Goal: Task Accomplishment & Management: Complete application form

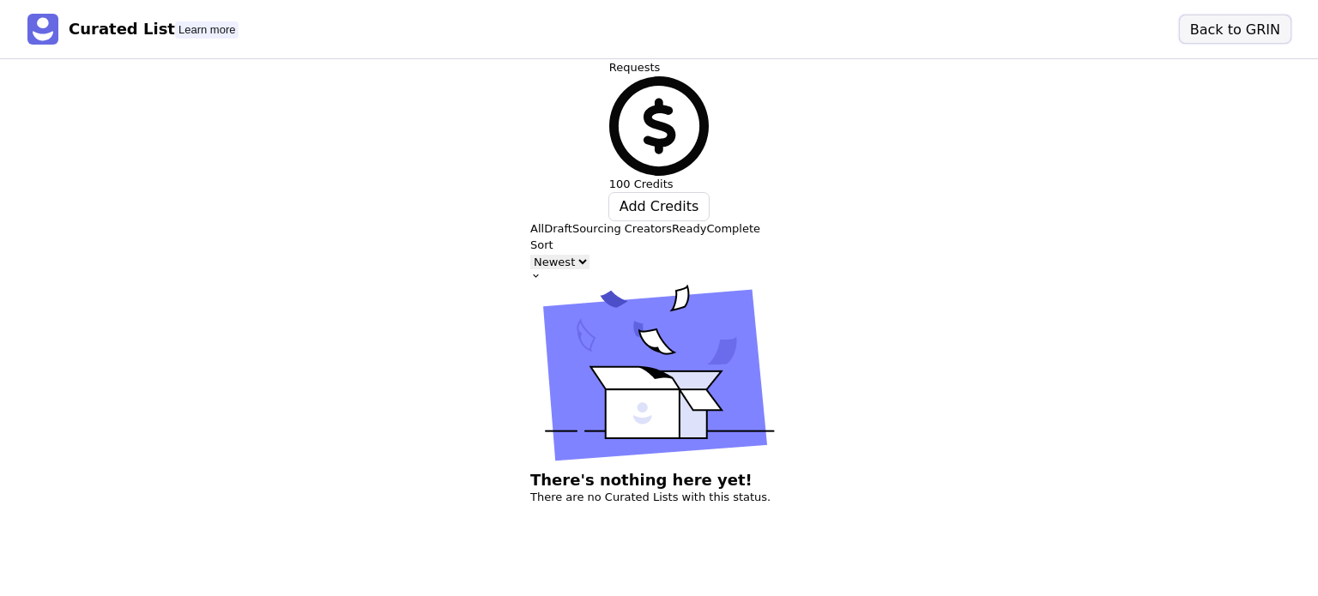
click at [1263, 22] on button "Back to GRIN" at bounding box center [1235, 28] width 111 height 27
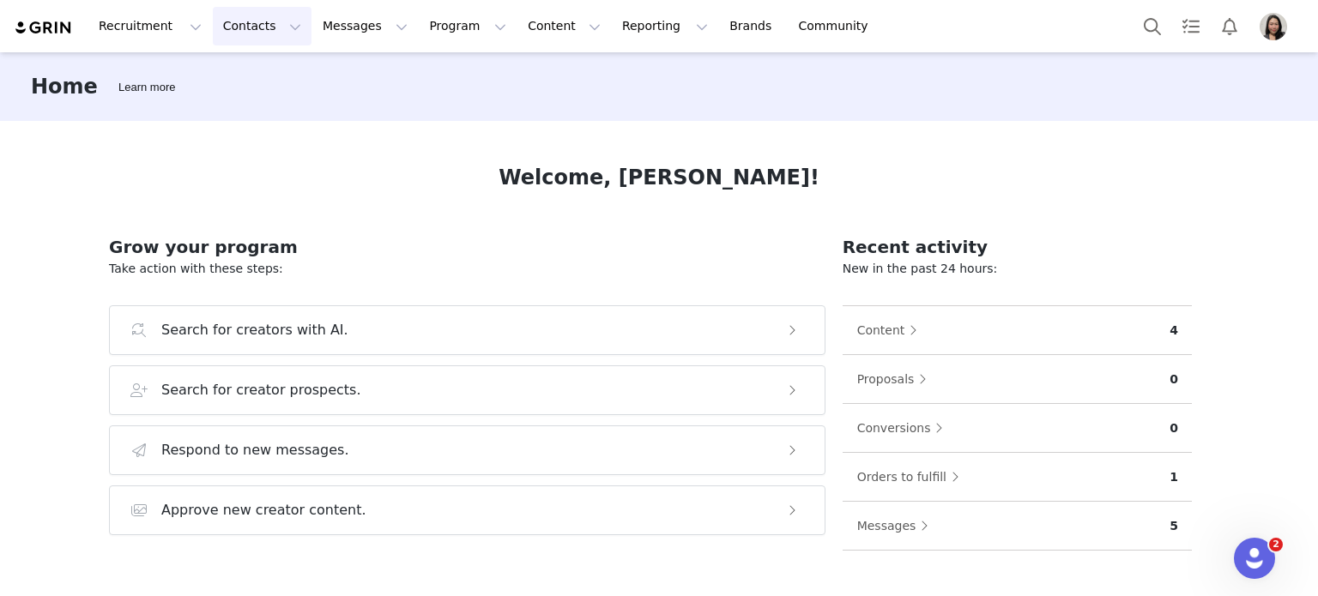
click at [213, 21] on button "Contacts Contacts" at bounding box center [262, 26] width 99 height 39
click at [238, 118] on link "Prospects" at bounding box center [264, 108] width 136 height 32
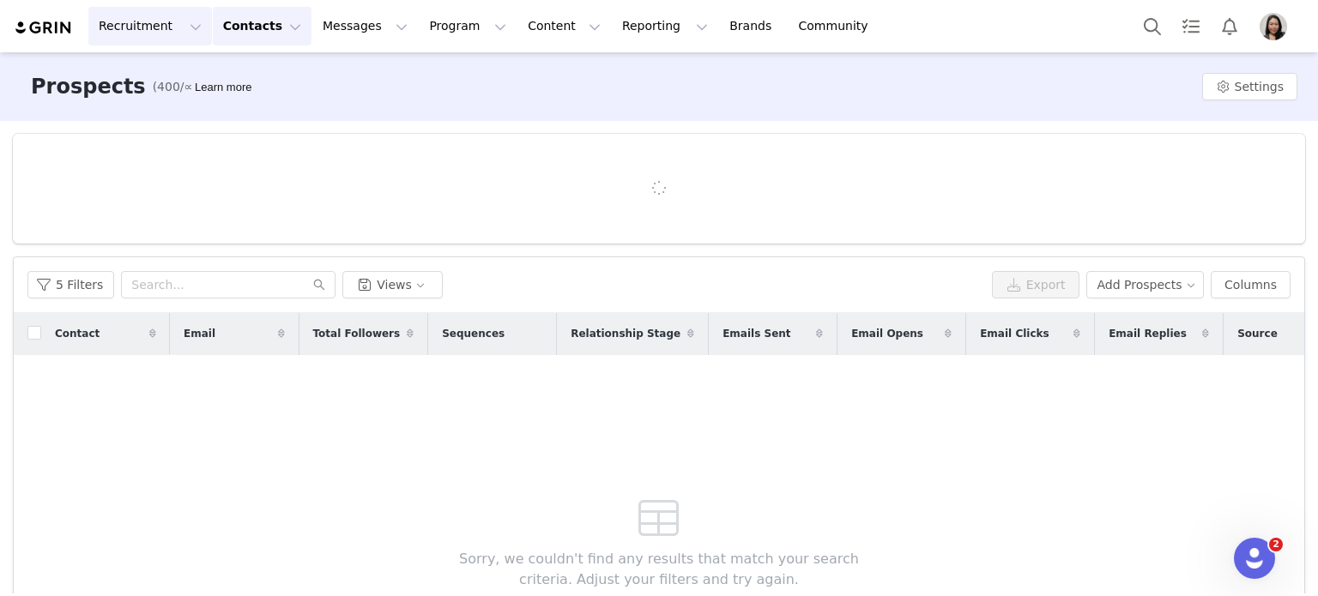
click at [133, 23] on button "Recruitment Recruitment" at bounding box center [150, 26] width 124 height 39
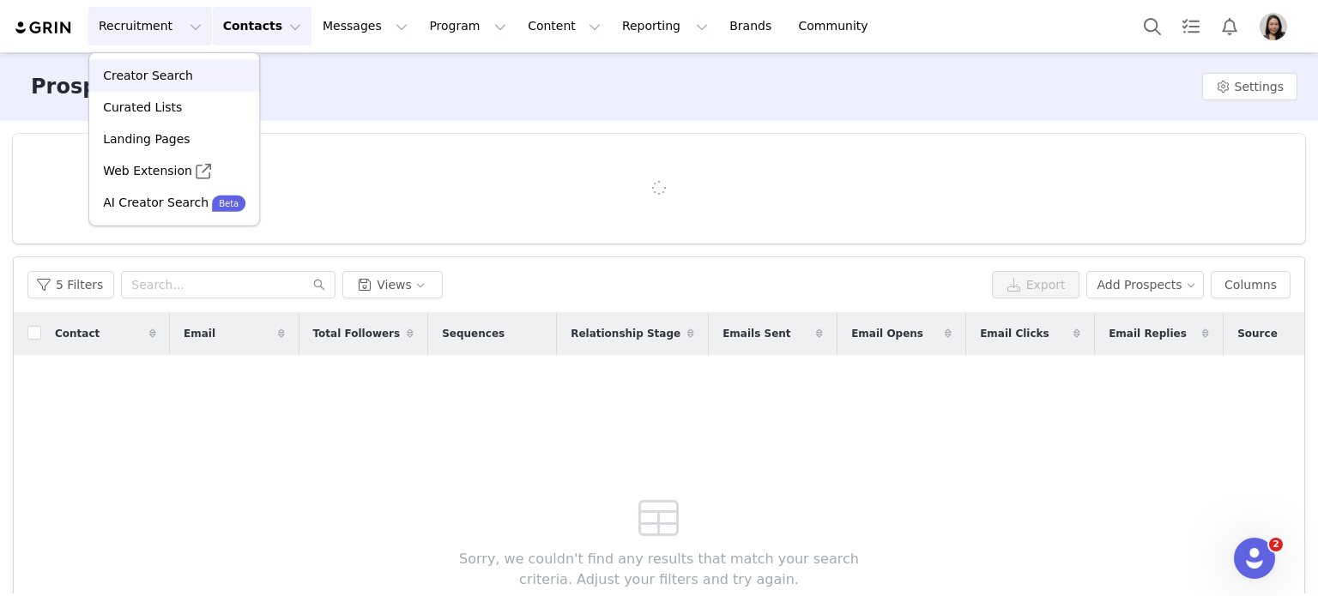
click at [146, 80] on p "Creator Search" at bounding box center [148, 76] width 90 height 18
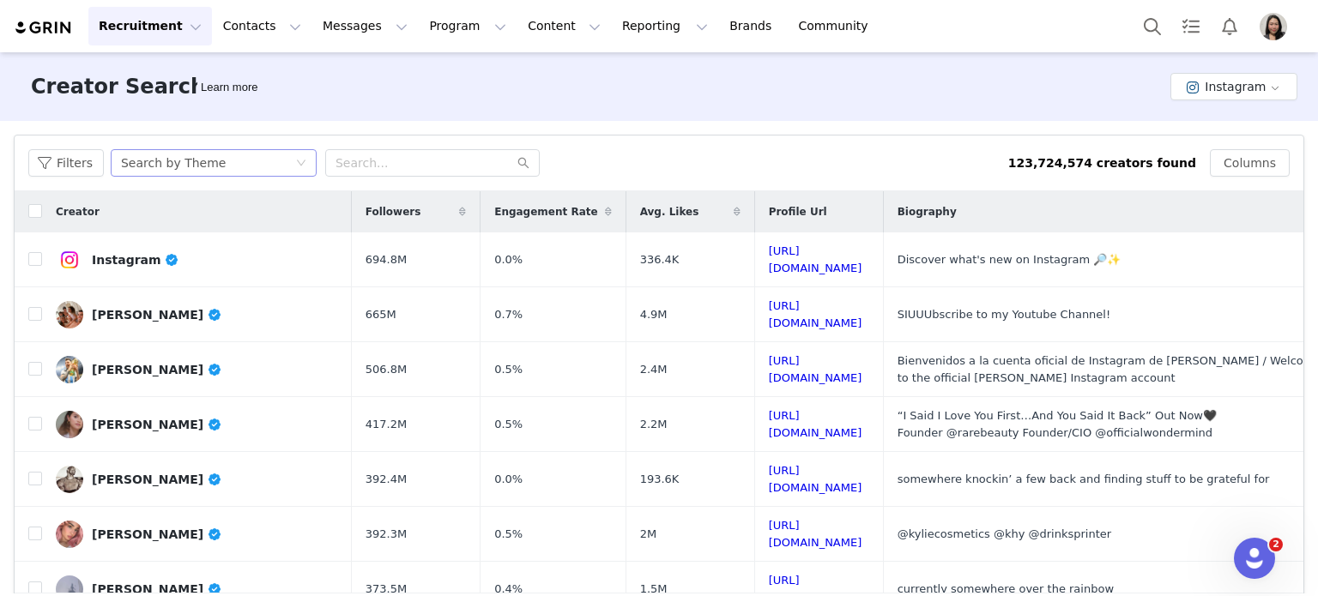
click at [194, 158] on div "Search by Theme" at bounding box center [173, 163] width 105 height 26
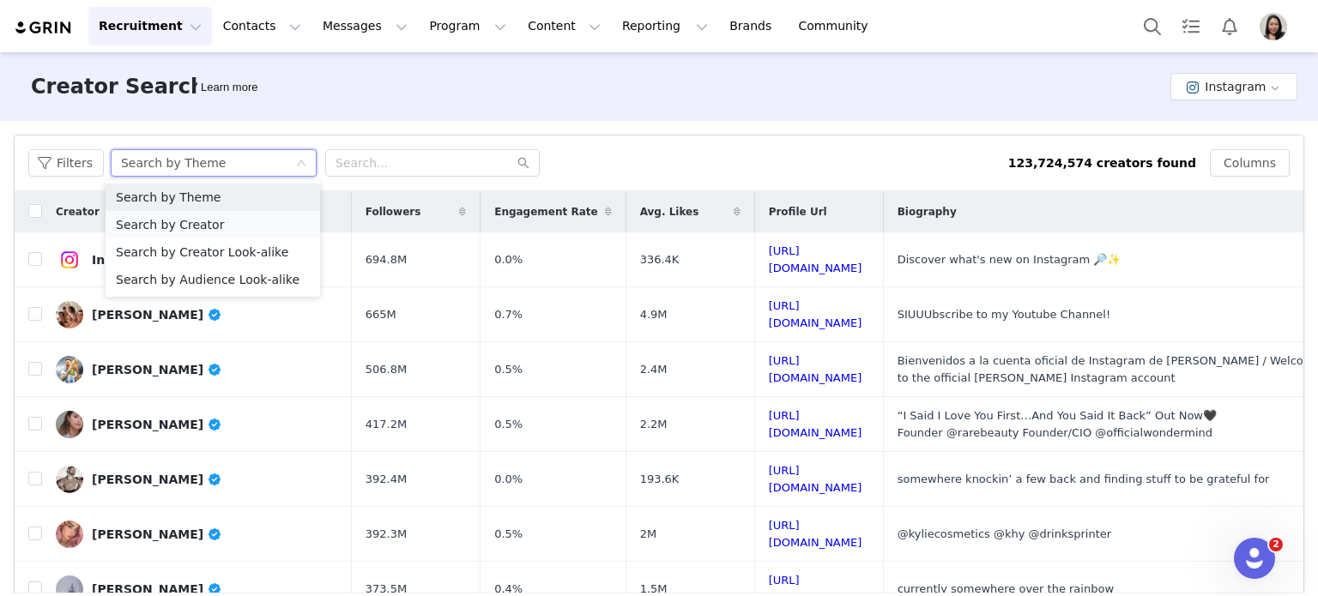
click at [200, 233] on li "Search by Creator" at bounding box center [213, 224] width 215 height 27
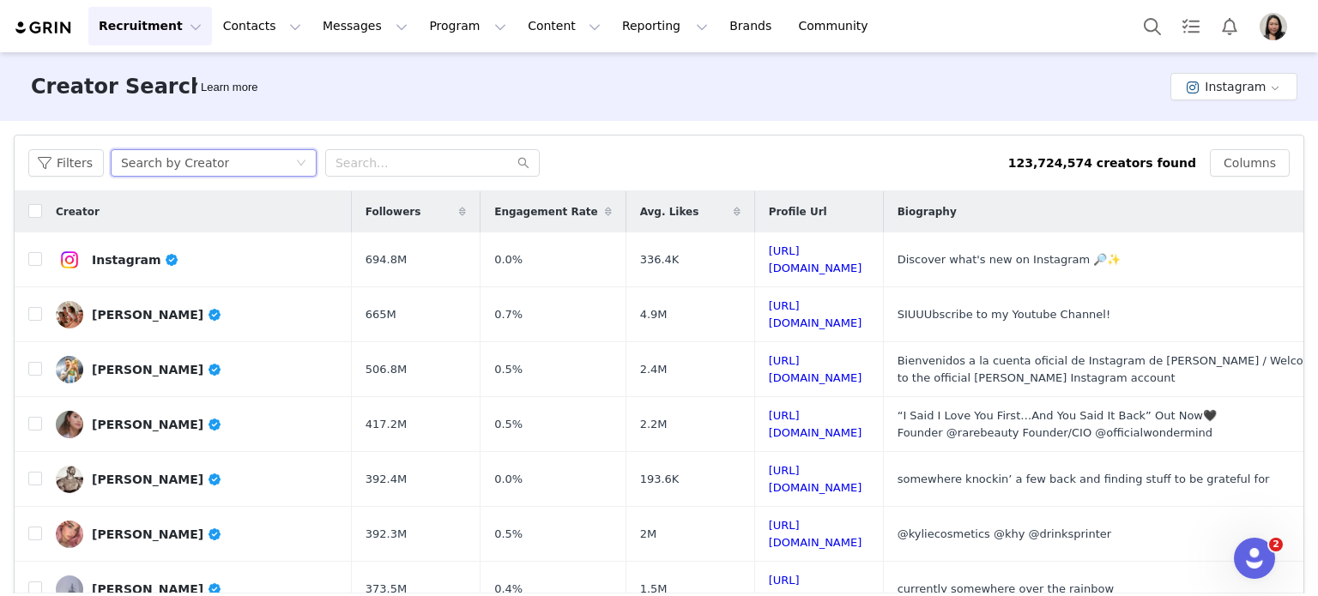
click at [213, 159] on div "Search by Creator" at bounding box center [208, 163] width 174 height 26
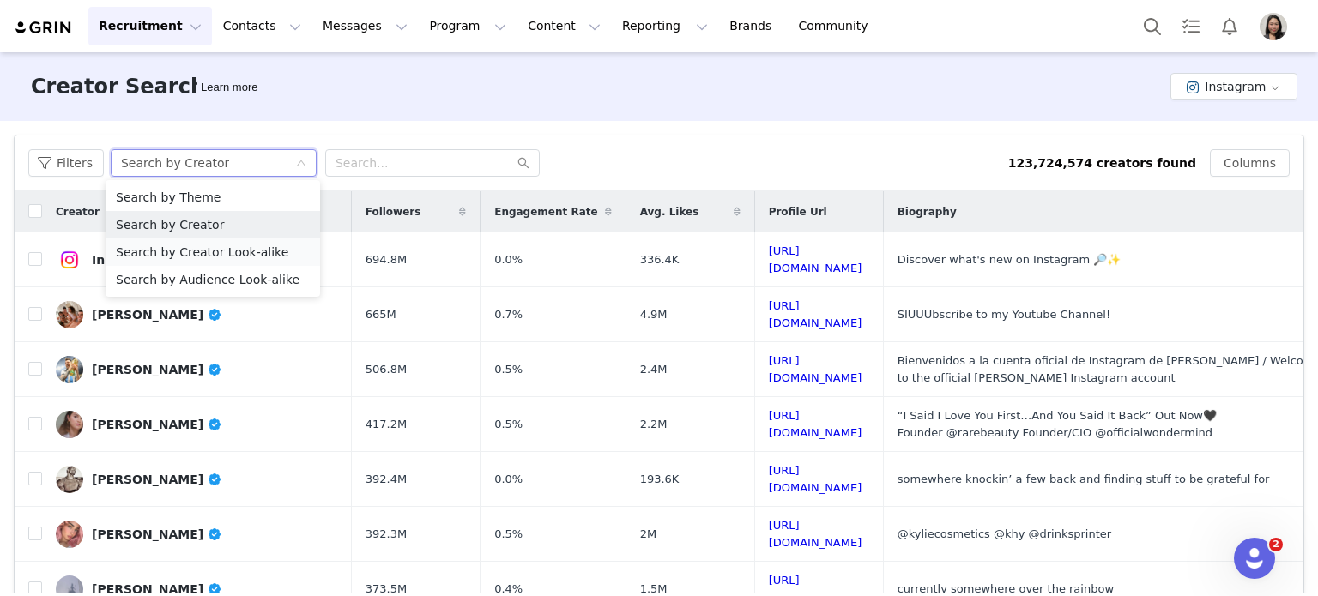
click at [199, 247] on li "Search by Creator Look-alike" at bounding box center [213, 252] width 215 height 27
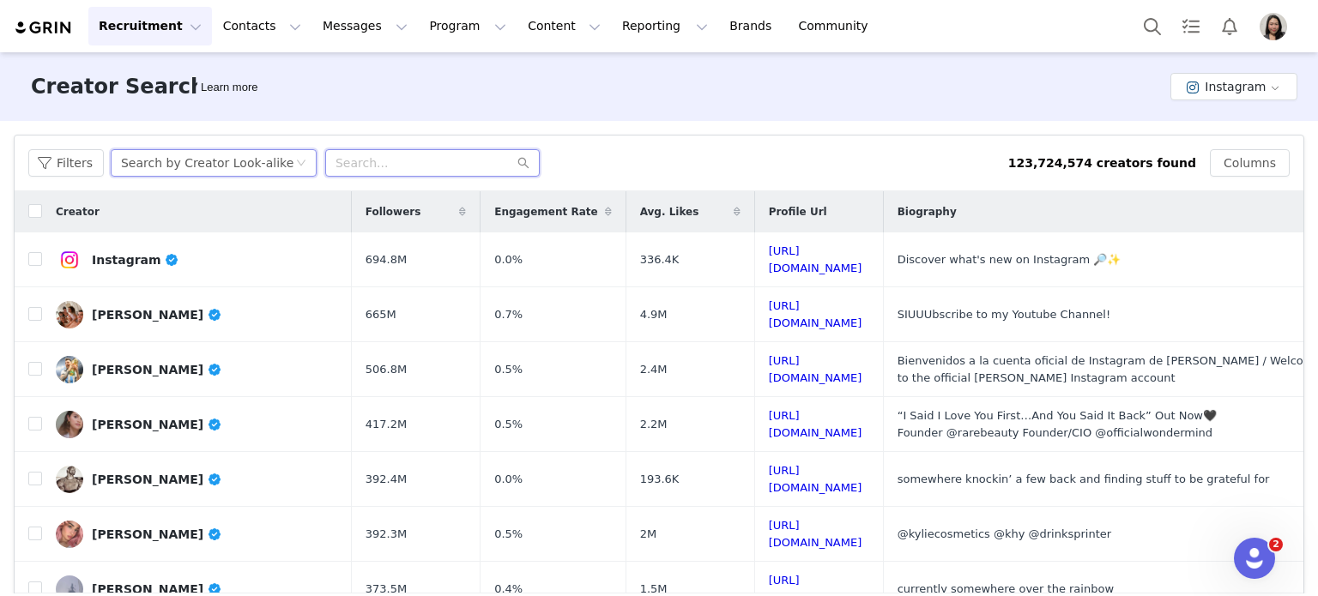
click at [360, 164] on input "text" at bounding box center [432, 162] width 215 height 27
paste input "bengreenfieldfitness"
type input "bengreenfieldfitness"
click at [57, 166] on button "Filters" at bounding box center [66, 162] width 76 height 27
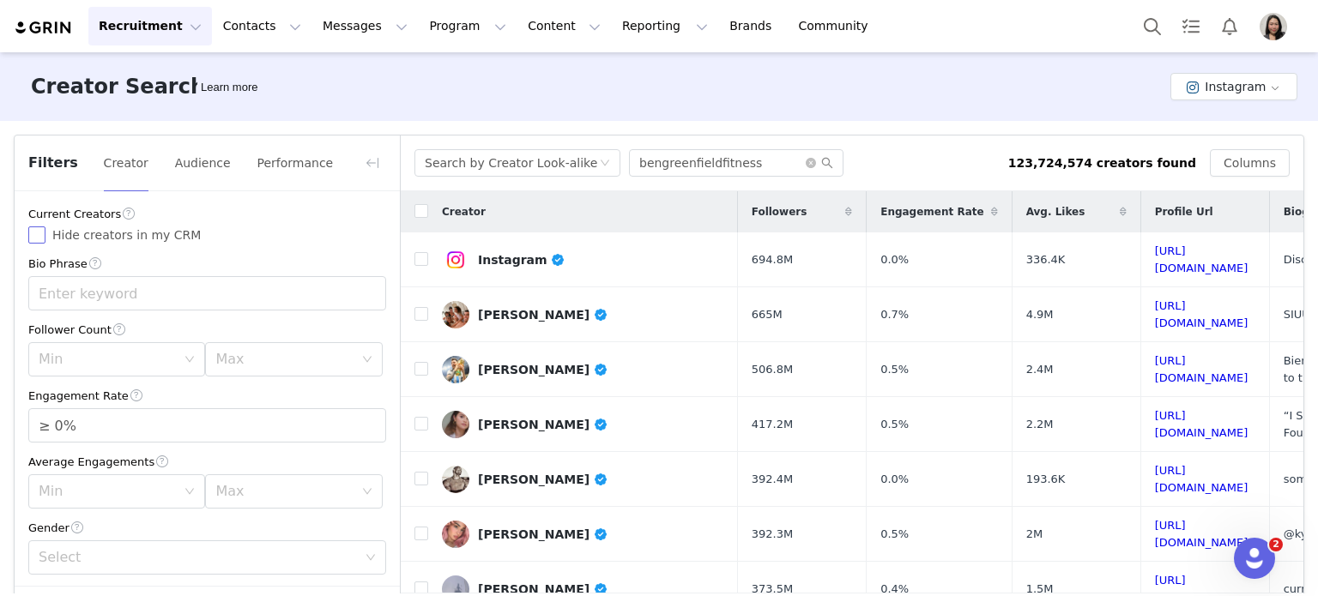
click at [43, 227] on label "Hide creators in my CRM" at bounding box center [207, 236] width 358 height 18
click at [43, 227] on input "Hide creators in my CRM" at bounding box center [36, 235] width 17 height 17
checkbox input "true"
click at [108, 348] on div "Min" at bounding box center [111, 359] width 145 height 33
click at [79, 425] on li "5k" at bounding box center [113, 425] width 171 height 27
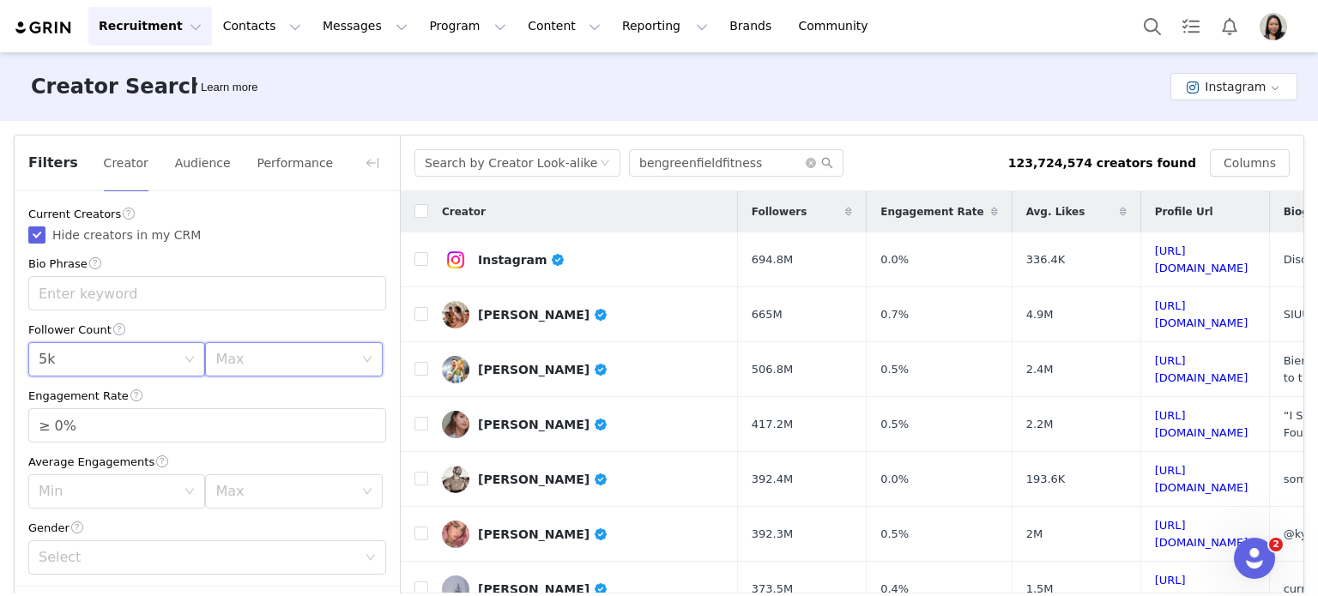
click at [362, 358] on icon "icon: down" at bounding box center [367, 359] width 10 height 10
click at [237, 507] on li "30k" at bounding box center [284, 507] width 171 height 27
click at [58, 426] on input "≥ 0%" at bounding box center [207, 425] width 356 height 33
click at [66, 424] on input "≥ 10%" at bounding box center [207, 425] width 356 height 33
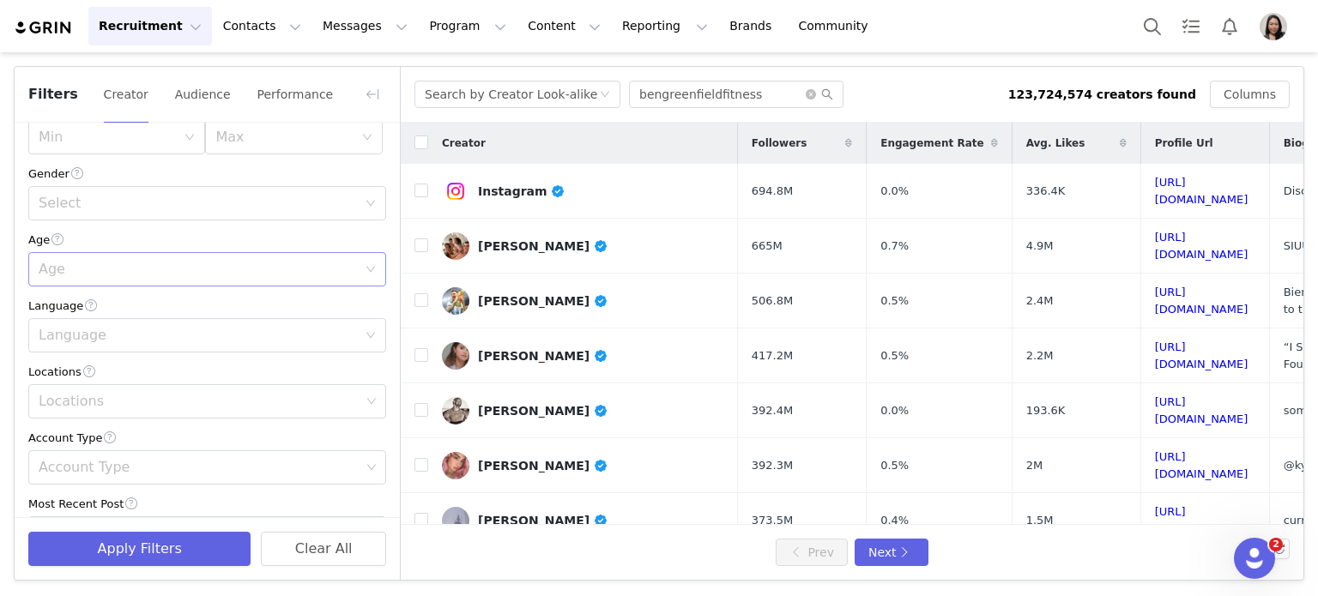
scroll to position [142, 0]
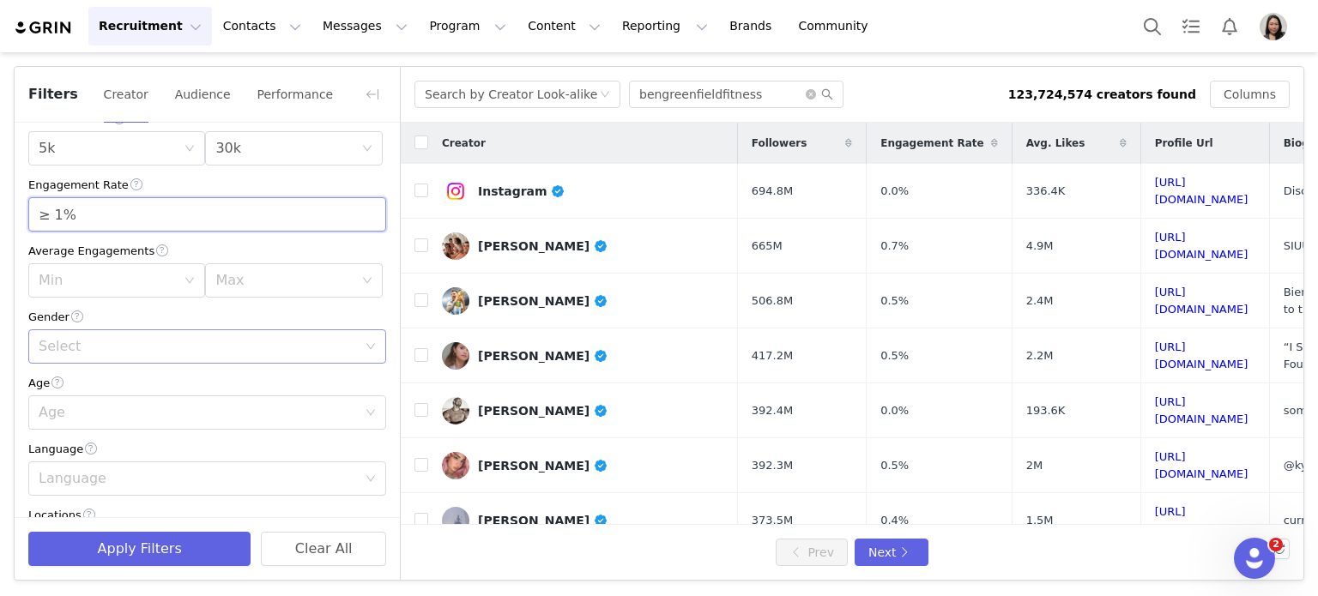
type input "≥ 1%"
click at [106, 335] on div "Select" at bounding box center [202, 346] width 326 height 33
click at [95, 435] on li "Gender Neutral" at bounding box center [200, 439] width 345 height 27
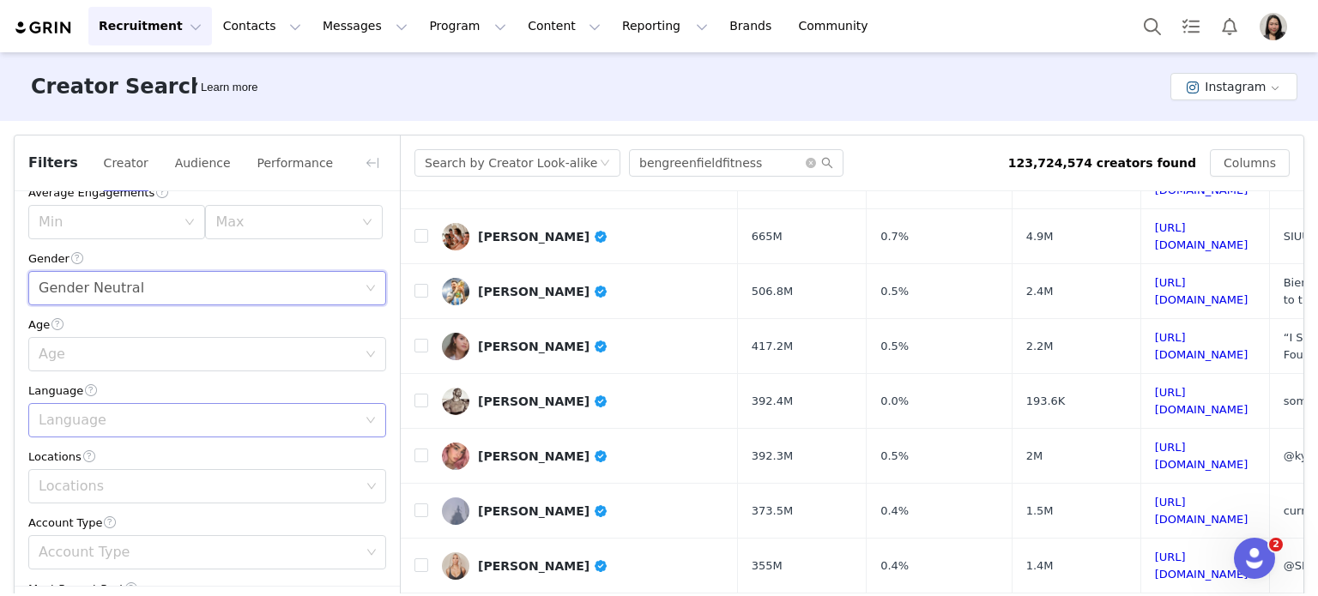
scroll to position [286, 0]
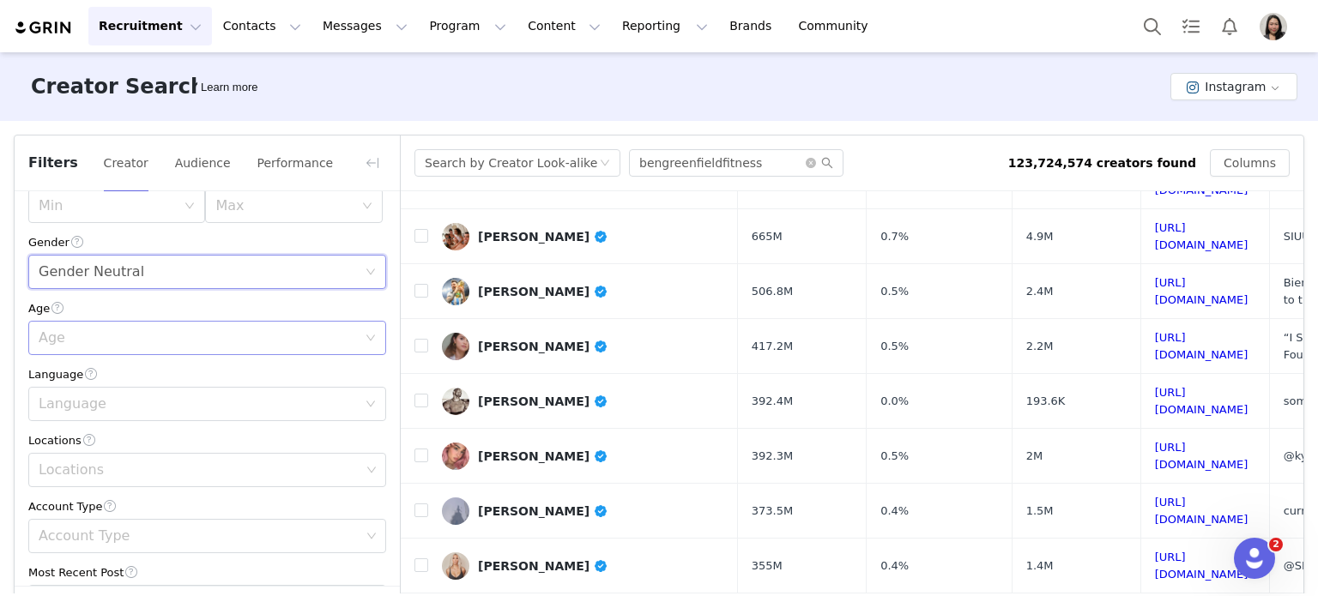
click at [165, 335] on div "Age" at bounding box center [198, 337] width 318 height 17
click at [109, 402] on li "25-34" at bounding box center [200, 403] width 345 height 27
click at [133, 406] on div "Language" at bounding box center [198, 404] width 318 height 17
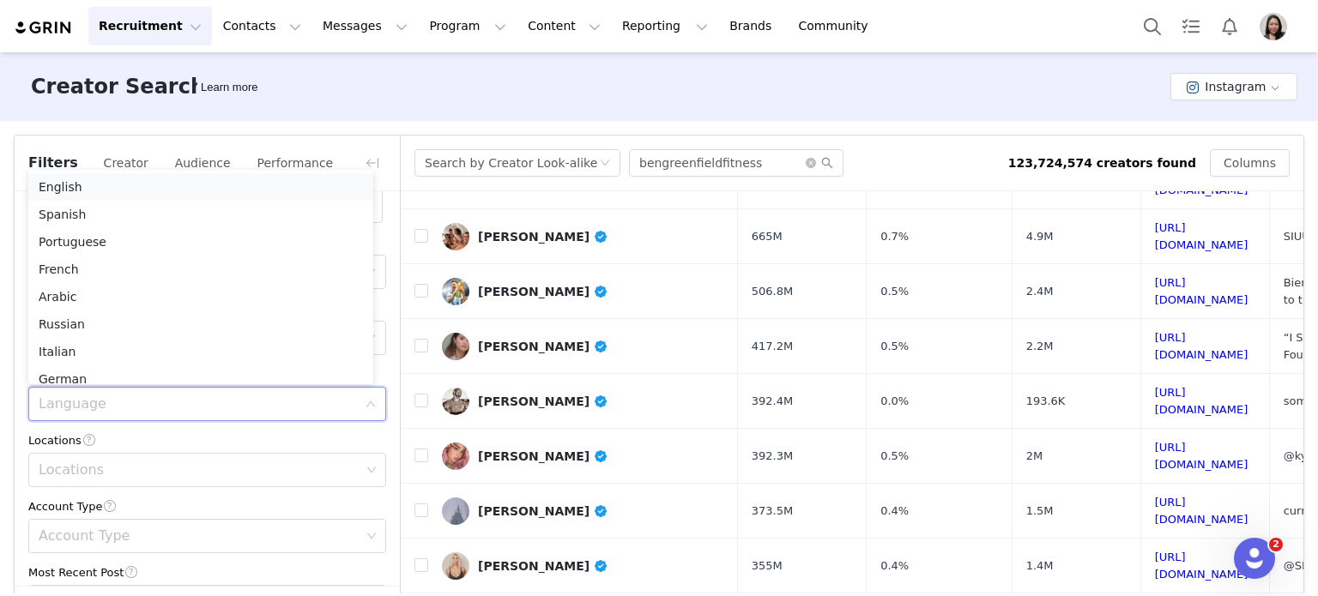
click at [162, 188] on li "English" at bounding box center [200, 186] width 345 height 27
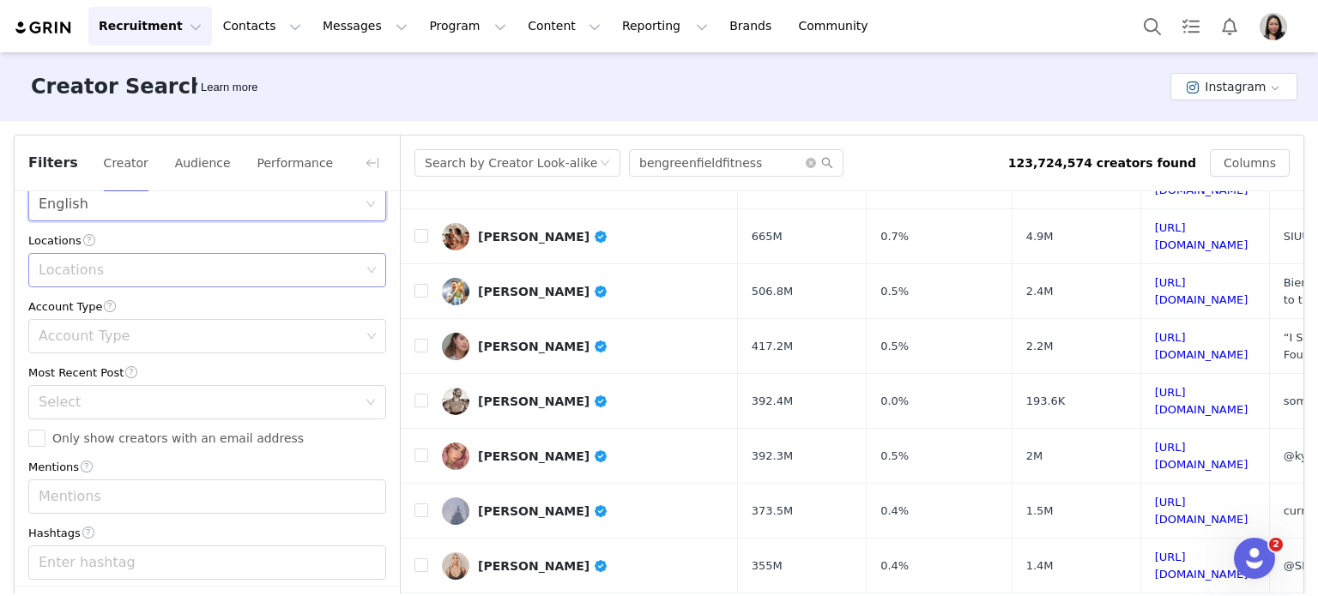
scroll to position [487, 0]
click at [194, 281] on div "Locations" at bounding box center [200, 268] width 335 height 33
type input "i"
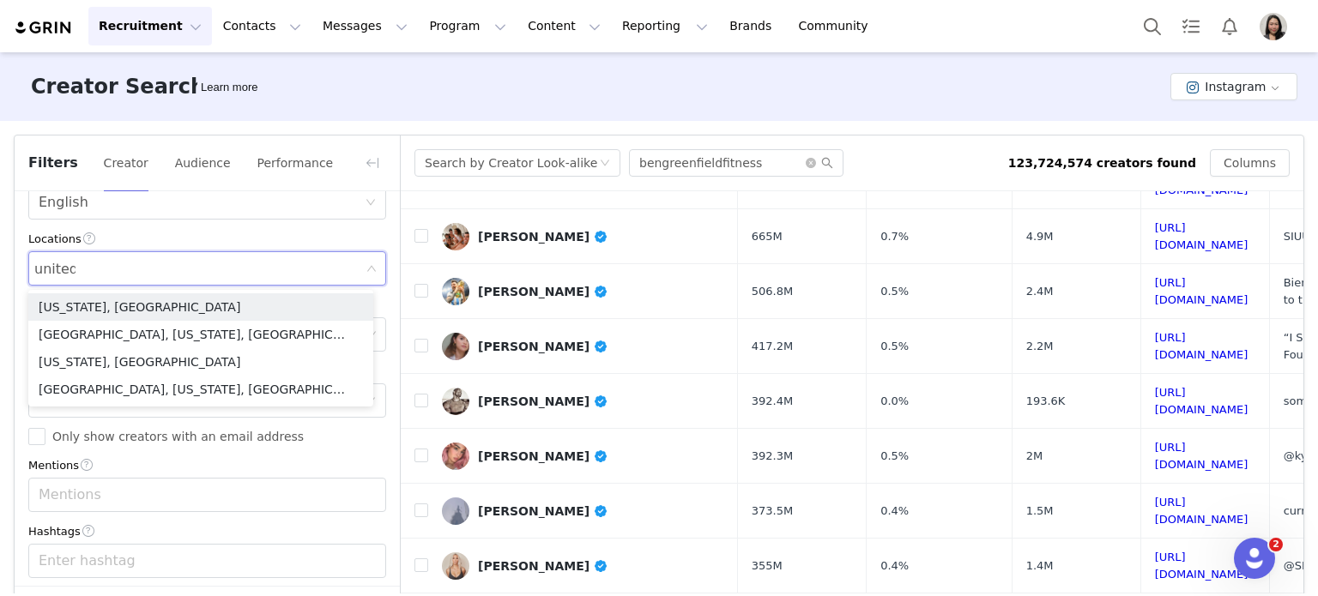
type input "united"
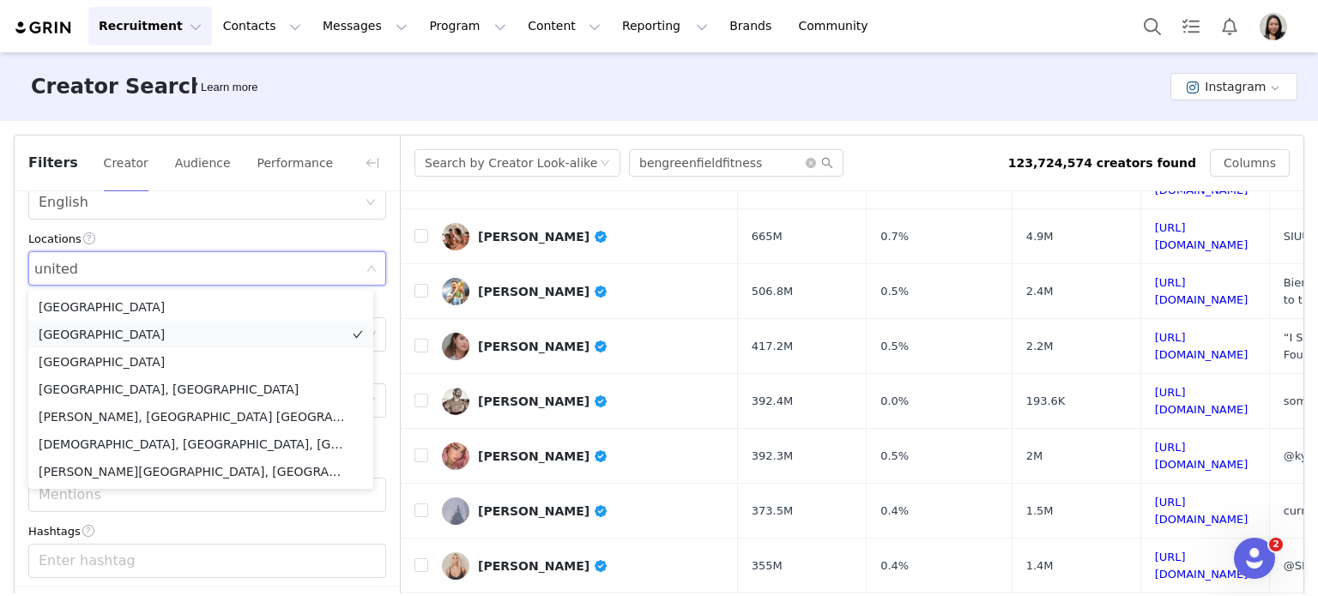
click at [112, 329] on li "United States" at bounding box center [200, 334] width 345 height 27
click at [0, 360] on div "Filters Creator Audience Performance Current Creators Hide creators in my CRM B…" at bounding box center [659, 392] width 1318 height 542
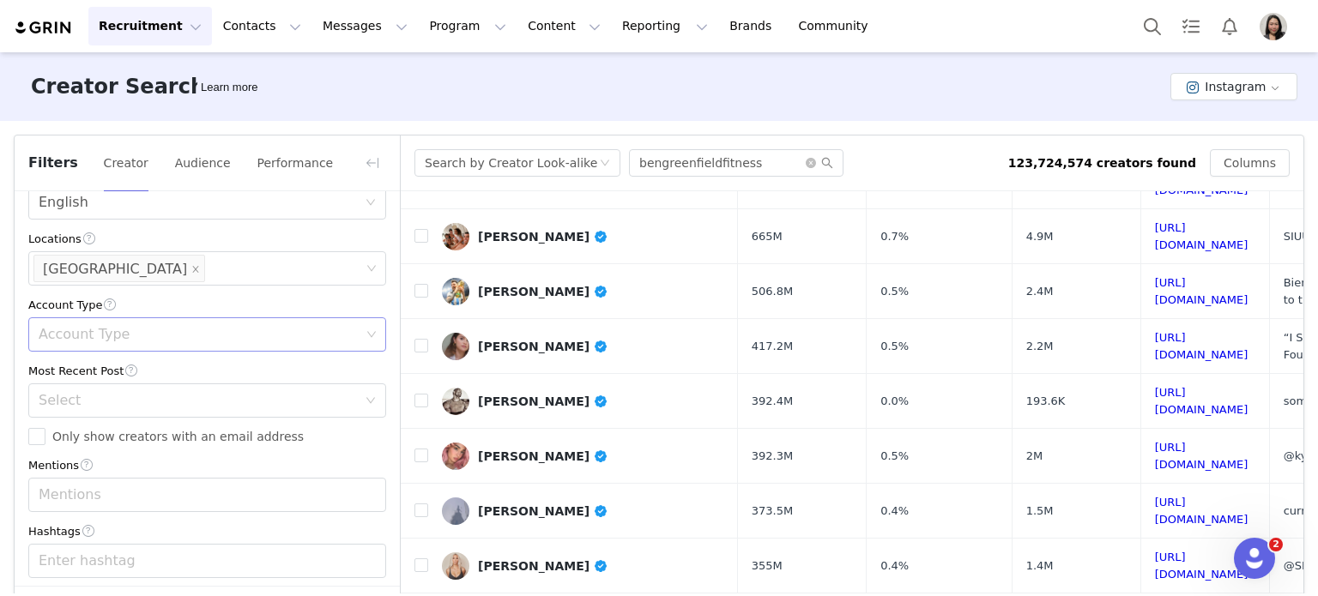
click at [178, 335] on div "Account Type" at bounding box center [200, 334] width 322 height 17
click at [0, 413] on div "Filters Creator Audience Performance Current Creators Hide creators in my CRM B…" at bounding box center [659, 392] width 1318 height 542
click at [180, 397] on div "Select" at bounding box center [198, 400] width 318 height 17
click at [114, 438] on li "<1 Month" at bounding box center [200, 439] width 345 height 27
click at [43, 439] on input "Only show creators with an email address" at bounding box center [36, 436] width 17 height 17
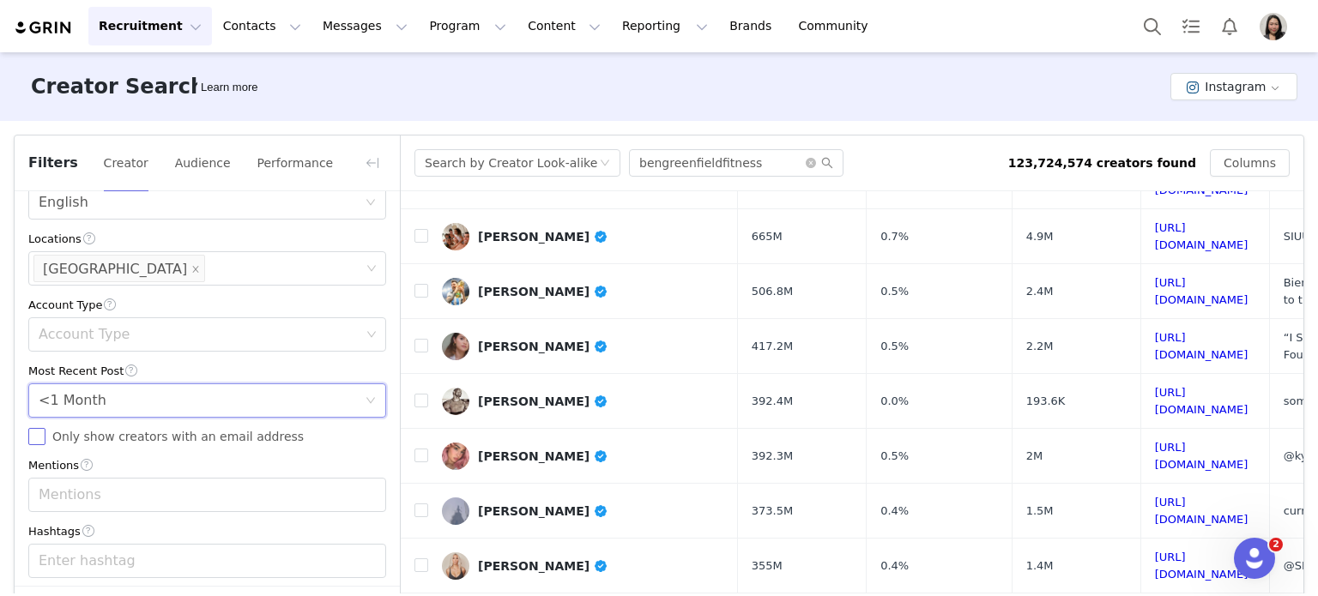
checkbox input "true"
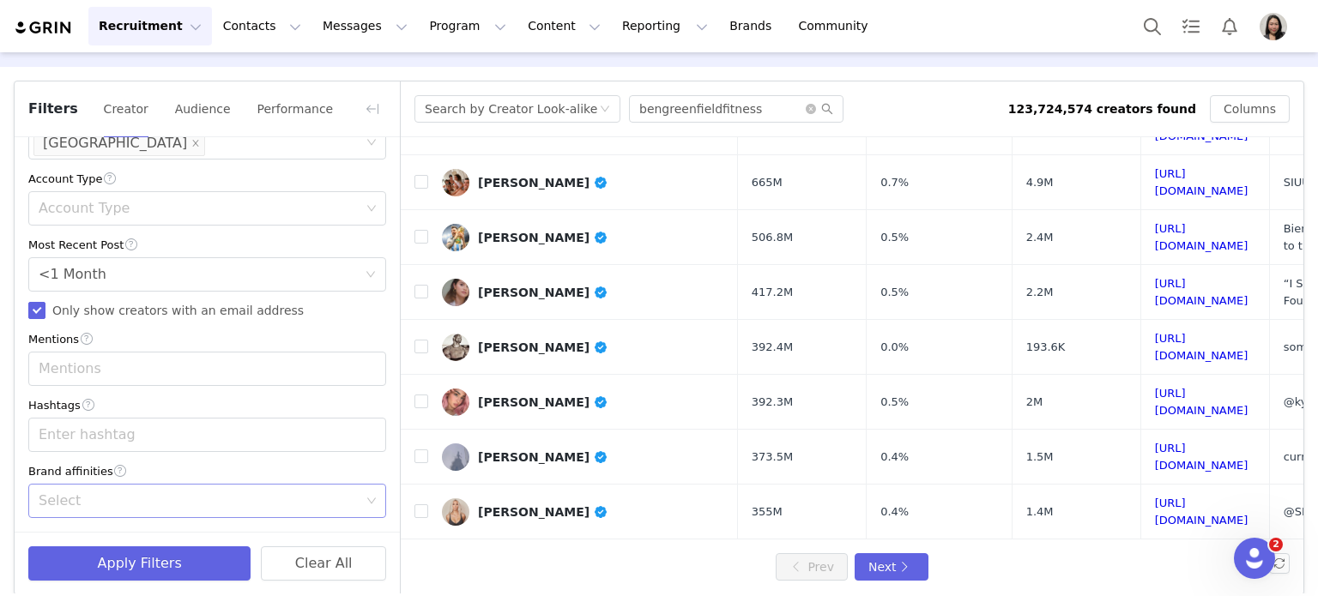
scroll to position [69, 0]
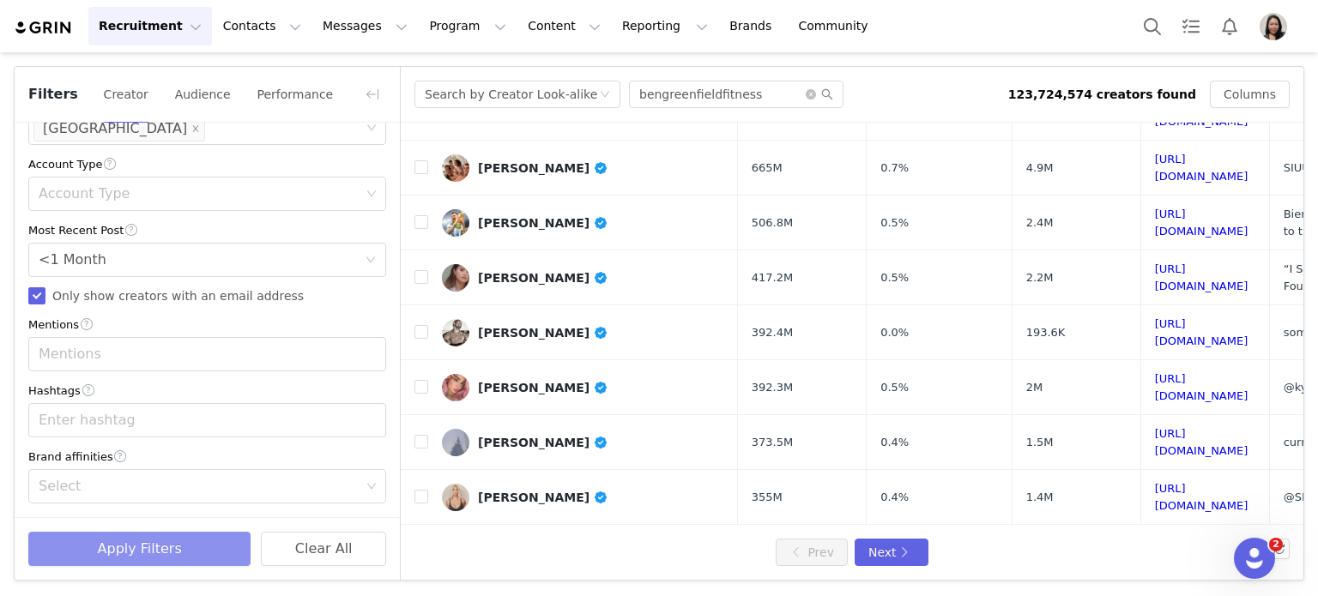
click at [173, 554] on button "Apply Filters" at bounding box center [139, 549] width 222 height 34
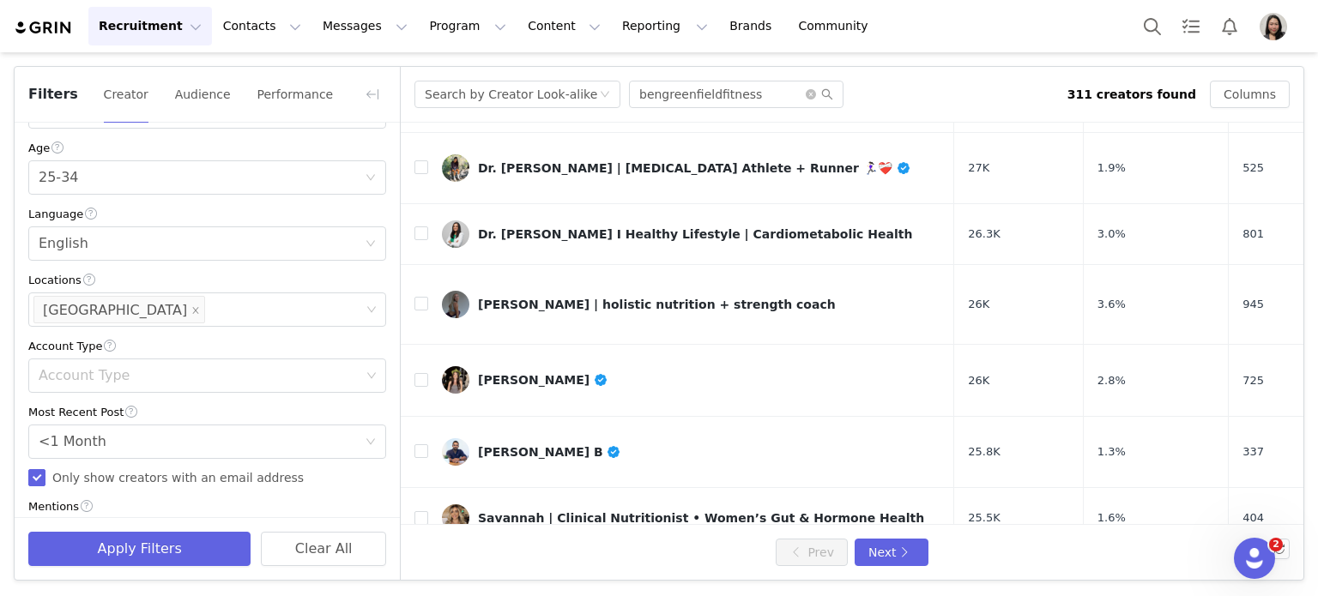
scroll to position [561, 0]
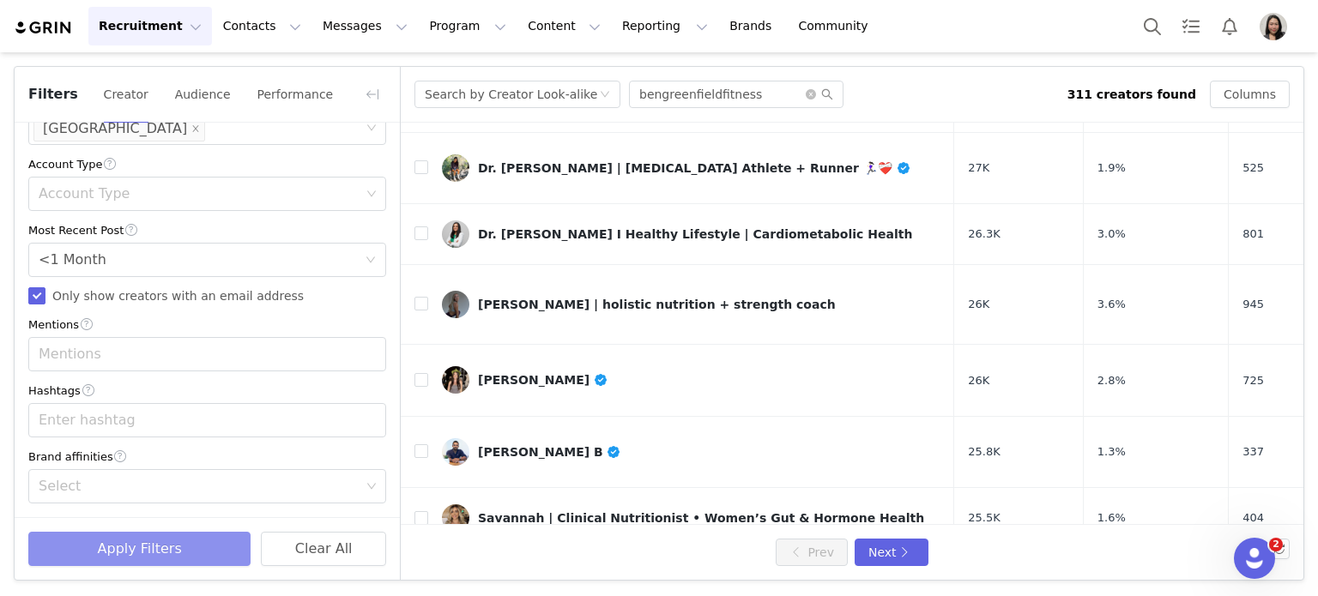
click at [101, 543] on button "Apply Filters" at bounding box center [139, 549] width 222 height 34
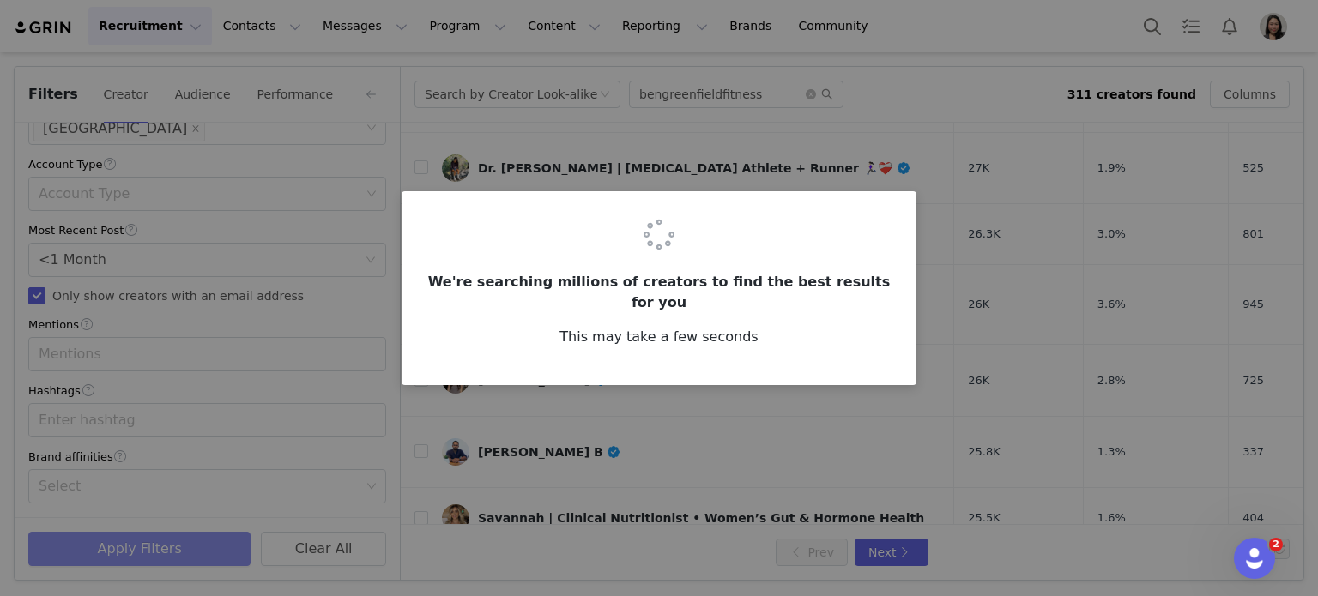
scroll to position [0, 0]
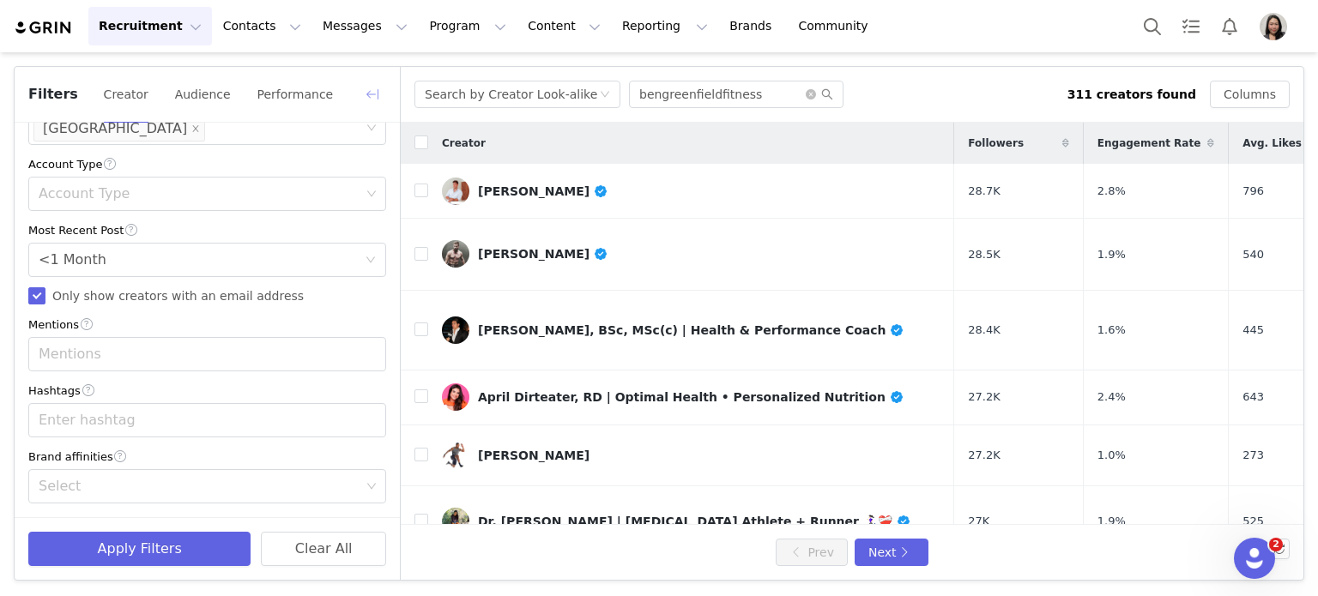
click at [372, 87] on button "button" at bounding box center [372, 94] width 27 height 27
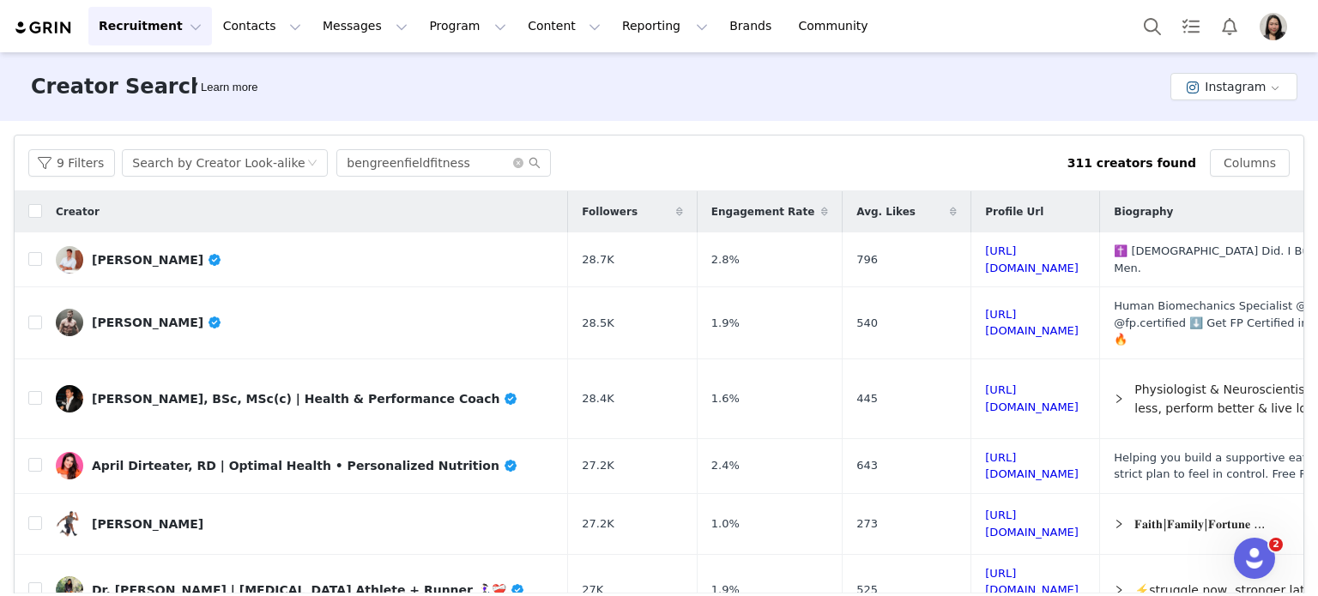
click at [594, 113] on div "Creator Search Learn more Instagram" at bounding box center [659, 86] width 1318 height 69
click at [1031, 257] on link "https://www.instagram.com/christophermonasmith/" at bounding box center [1032, 260] width 94 height 30
click at [35, 216] on input "checkbox" at bounding box center [35, 211] width 14 height 14
checkbox input "true"
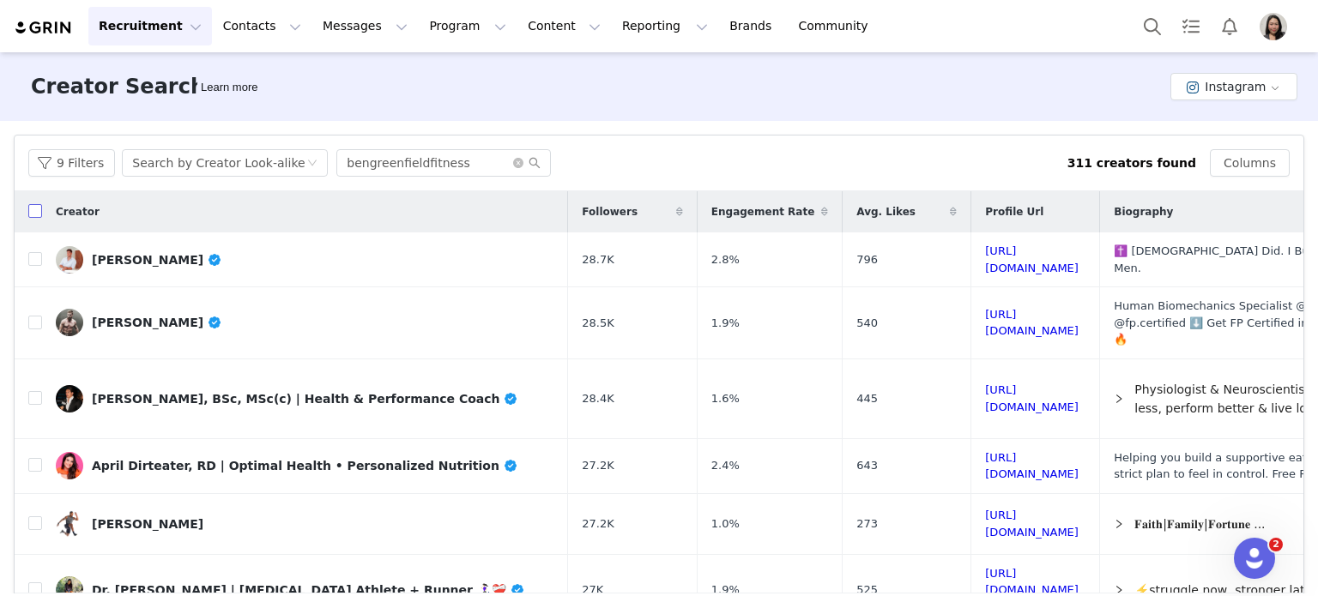
checkbox input "true"
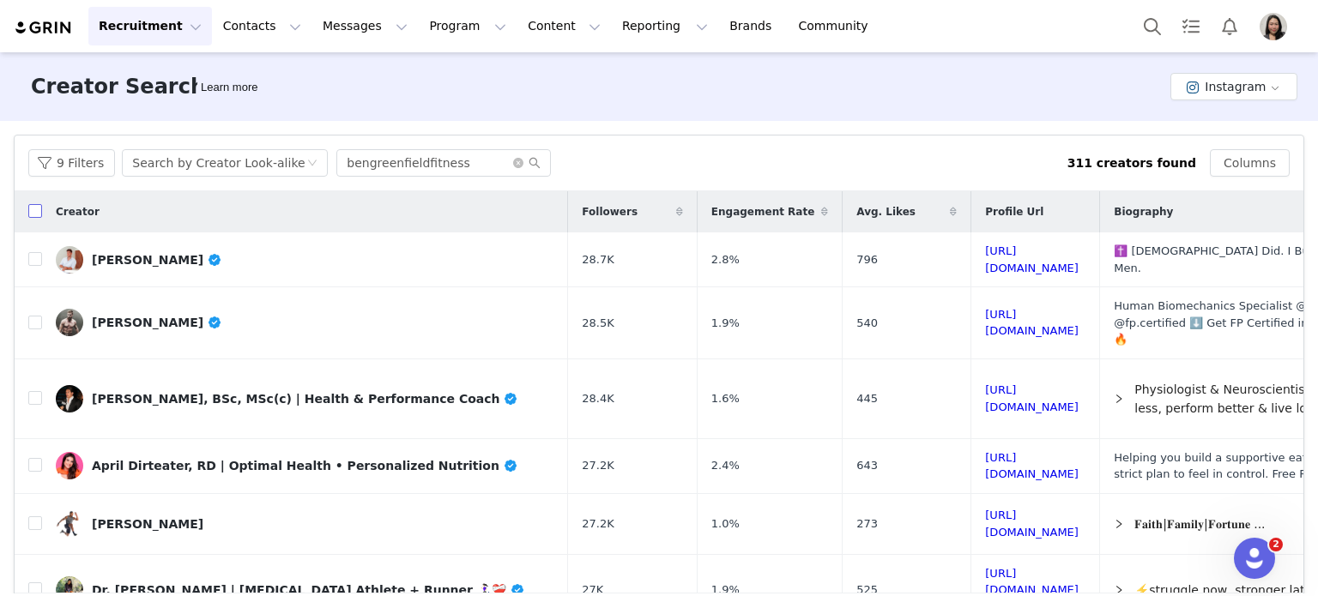
checkbox input "true"
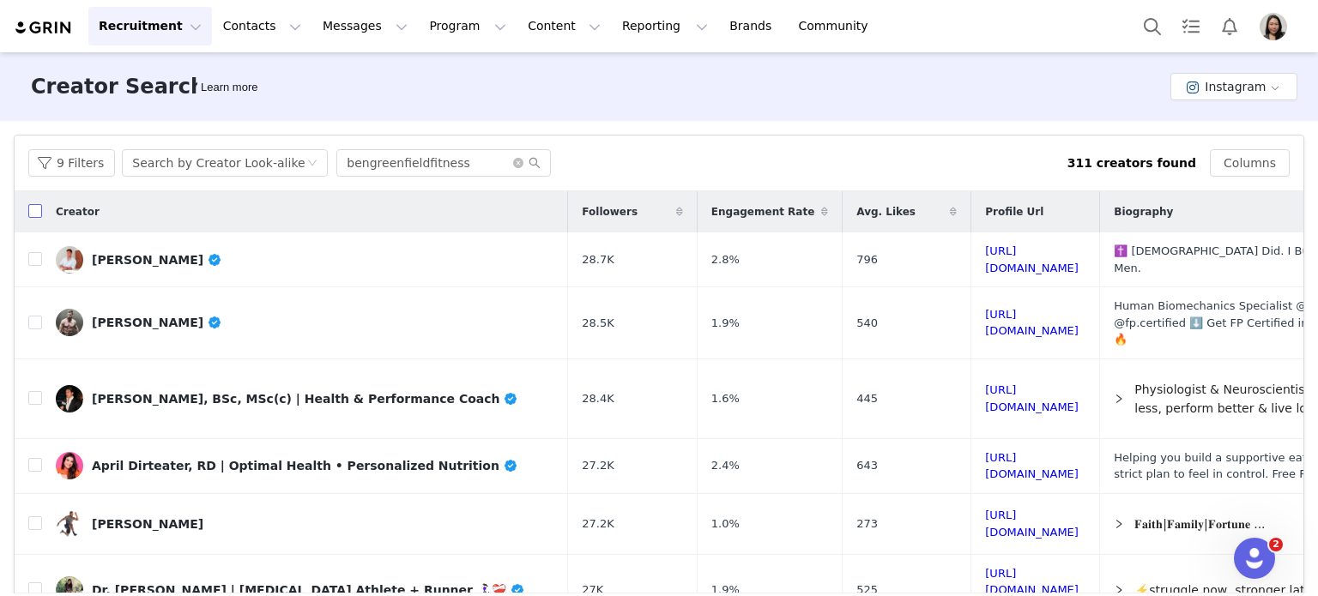
checkbox input "true"
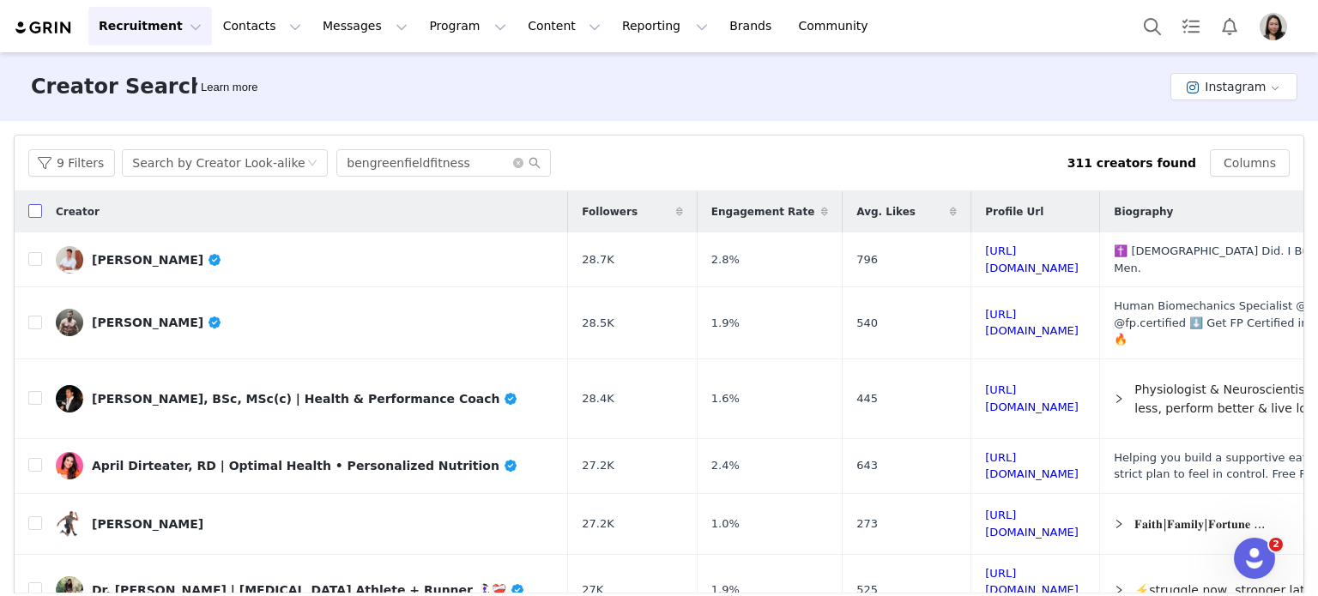
checkbox input "true"
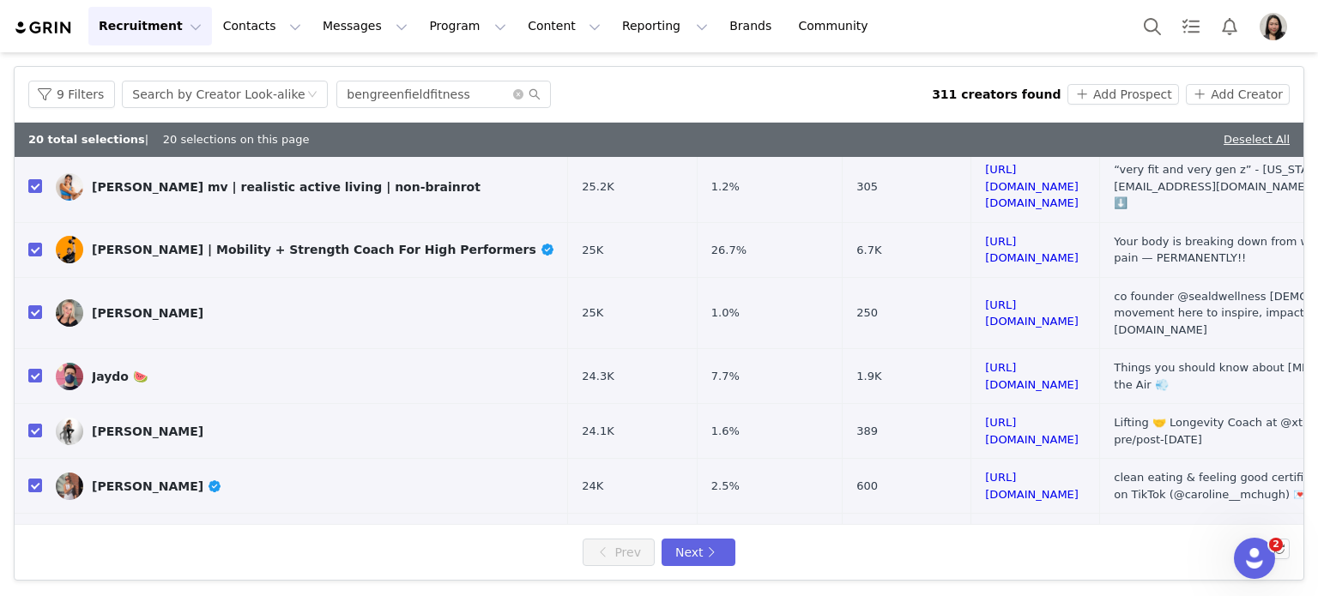
scroll to position [817, 0]
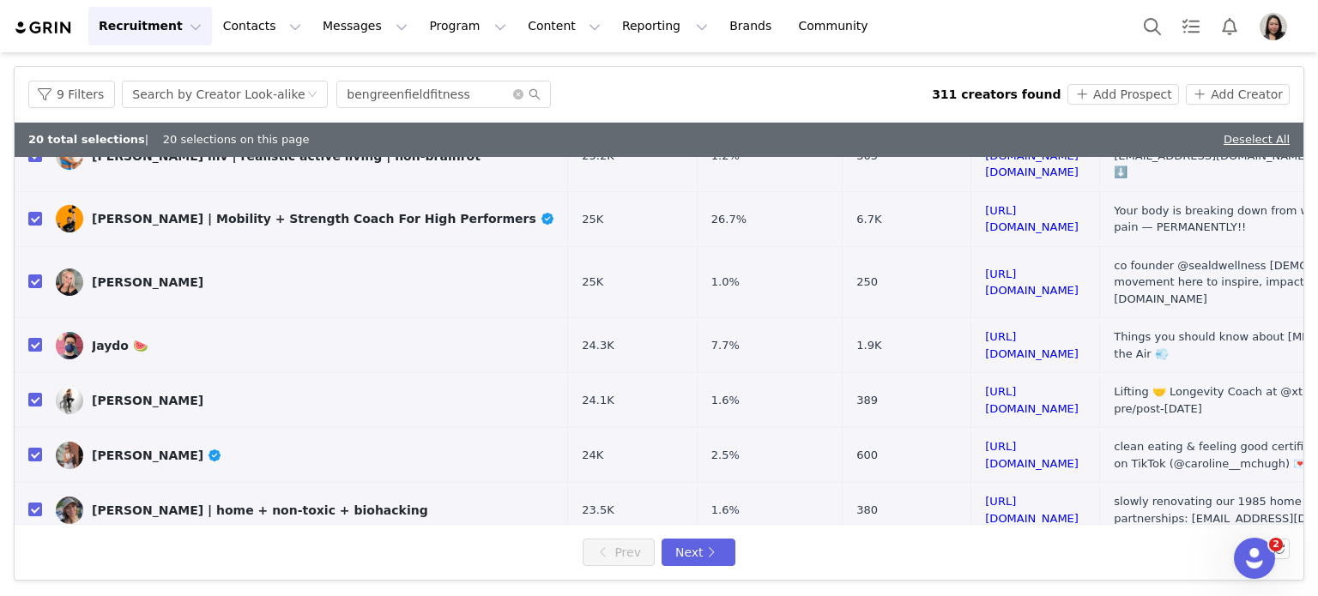
click at [985, 559] on link "https://www.instagram.com/twelve20eight/" at bounding box center [1032, 574] width 94 height 30
click at [704, 544] on button "Next" at bounding box center [699, 552] width 74 height 27
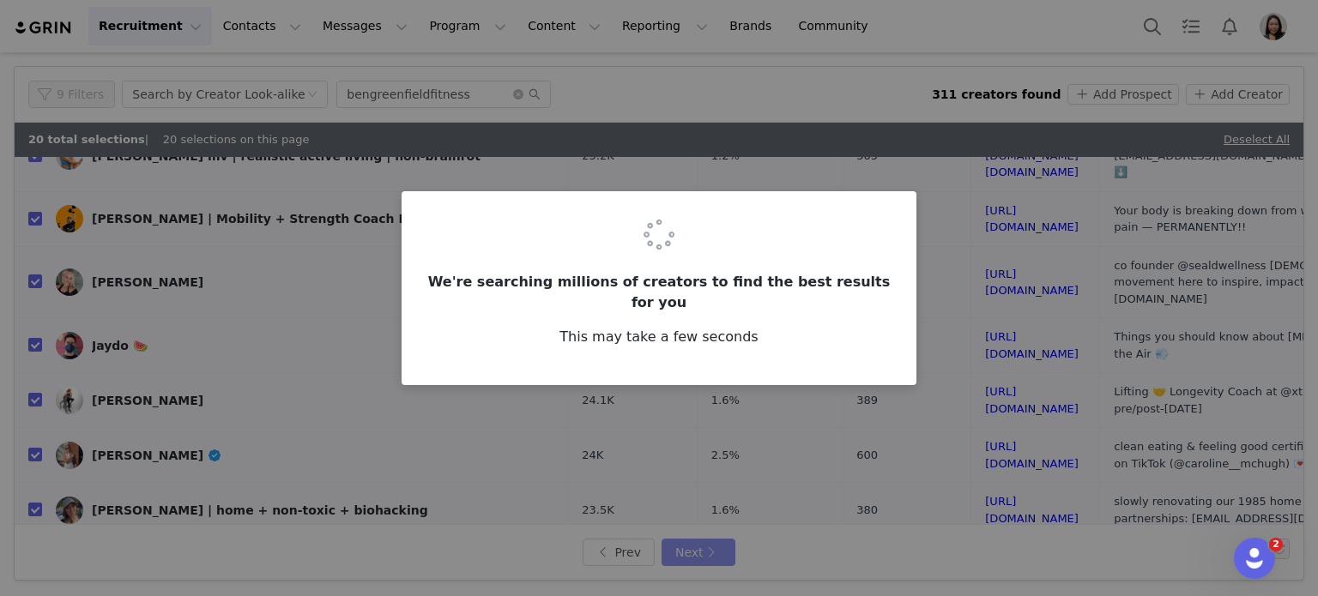
scroll to position [0, 0]
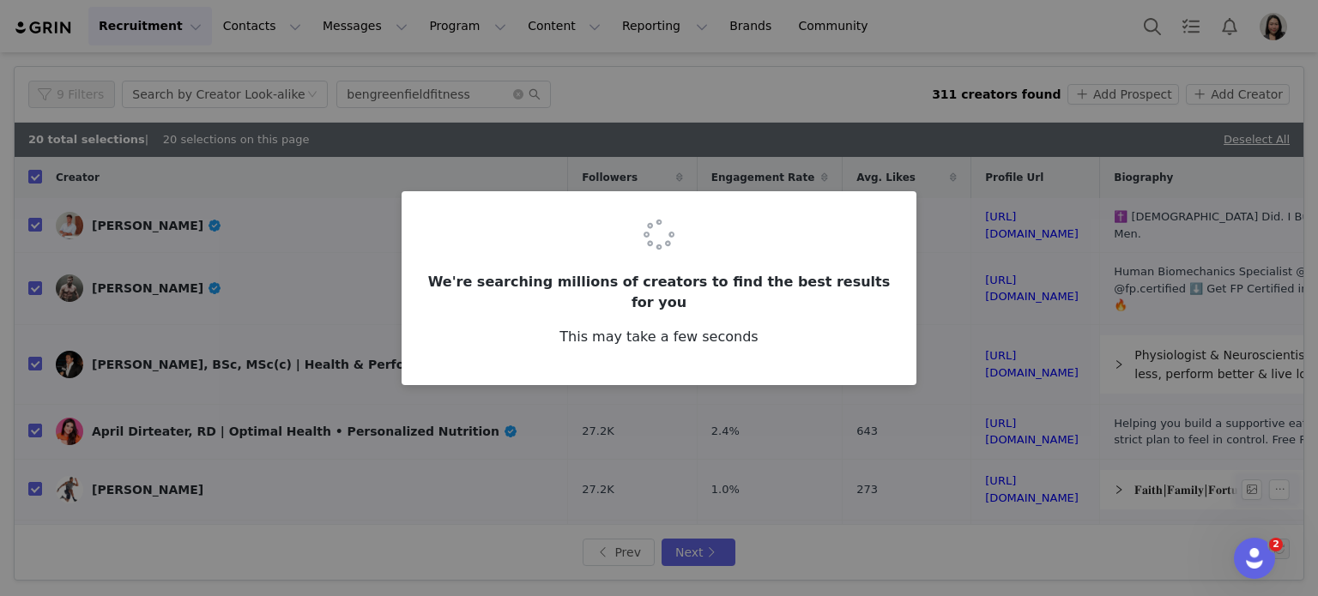
checkbox input "false"
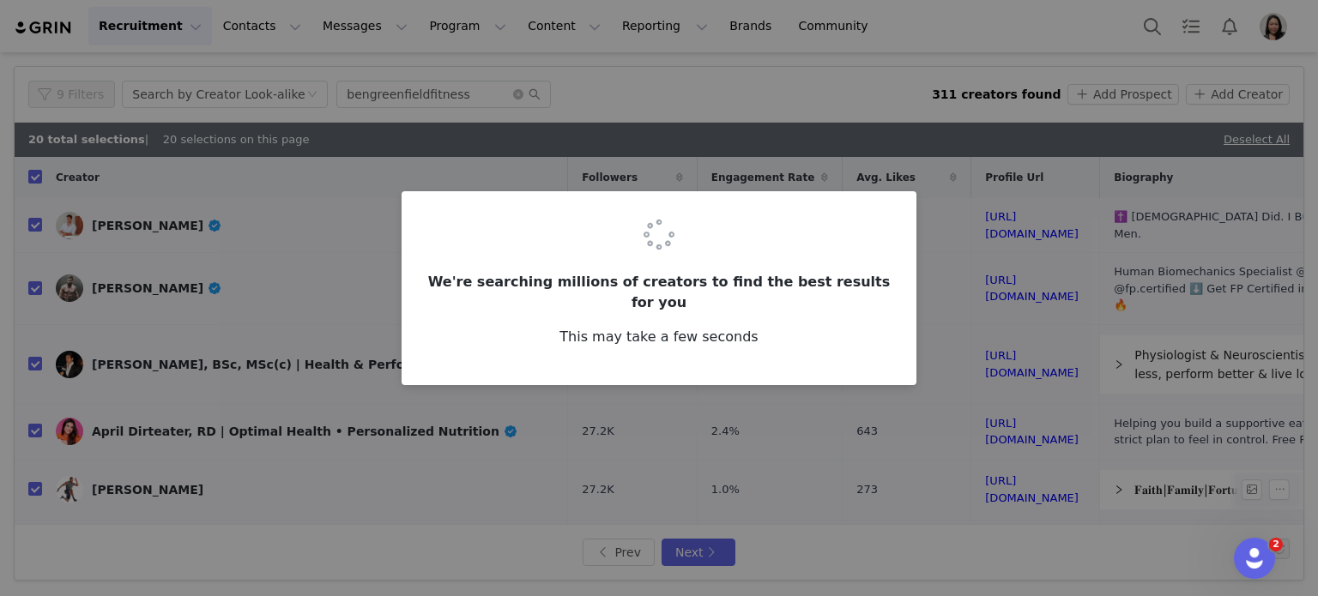
checkbox input "false"
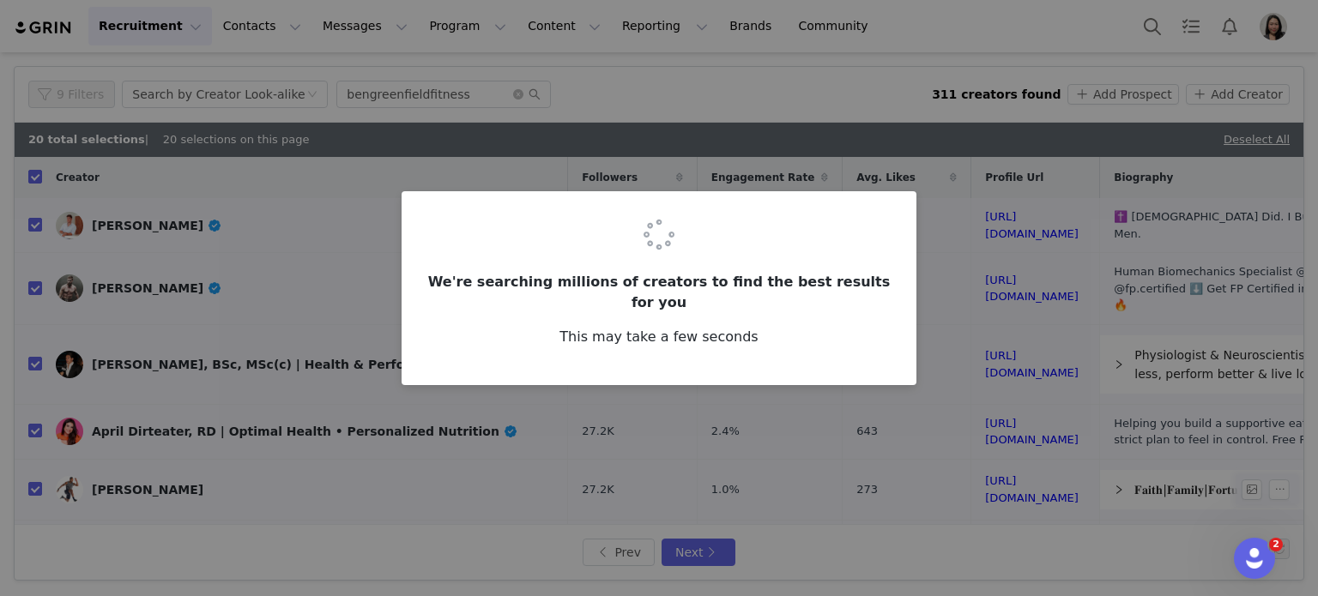
checkbox input "false"
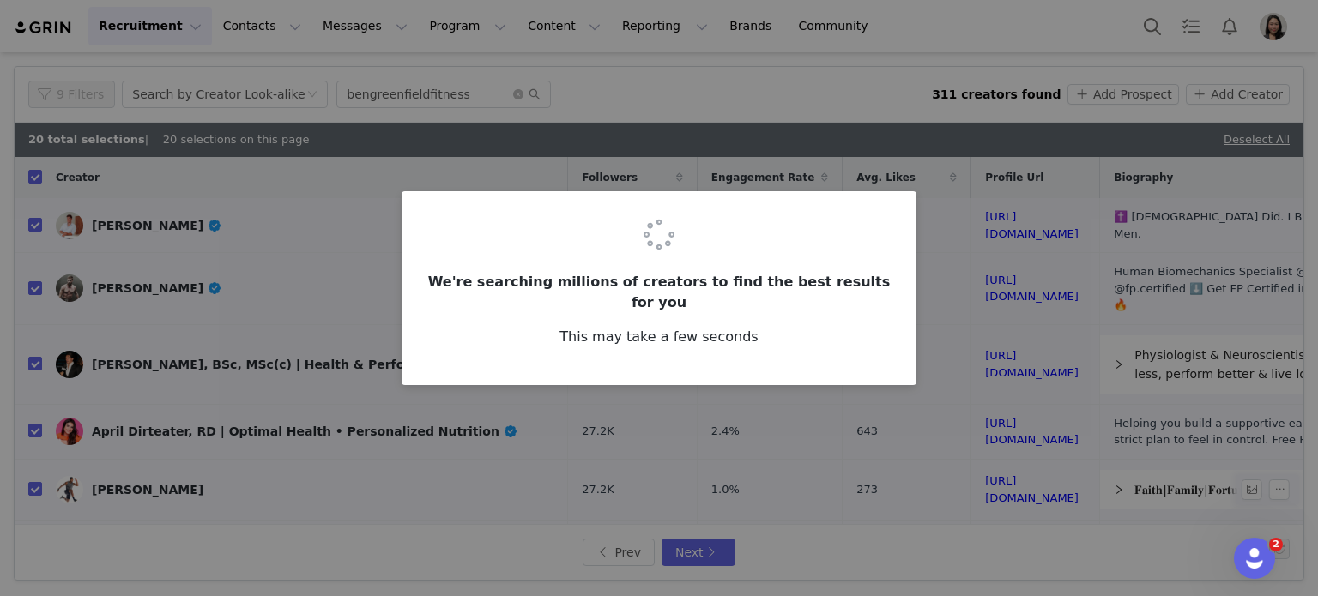
checkbox input "false"
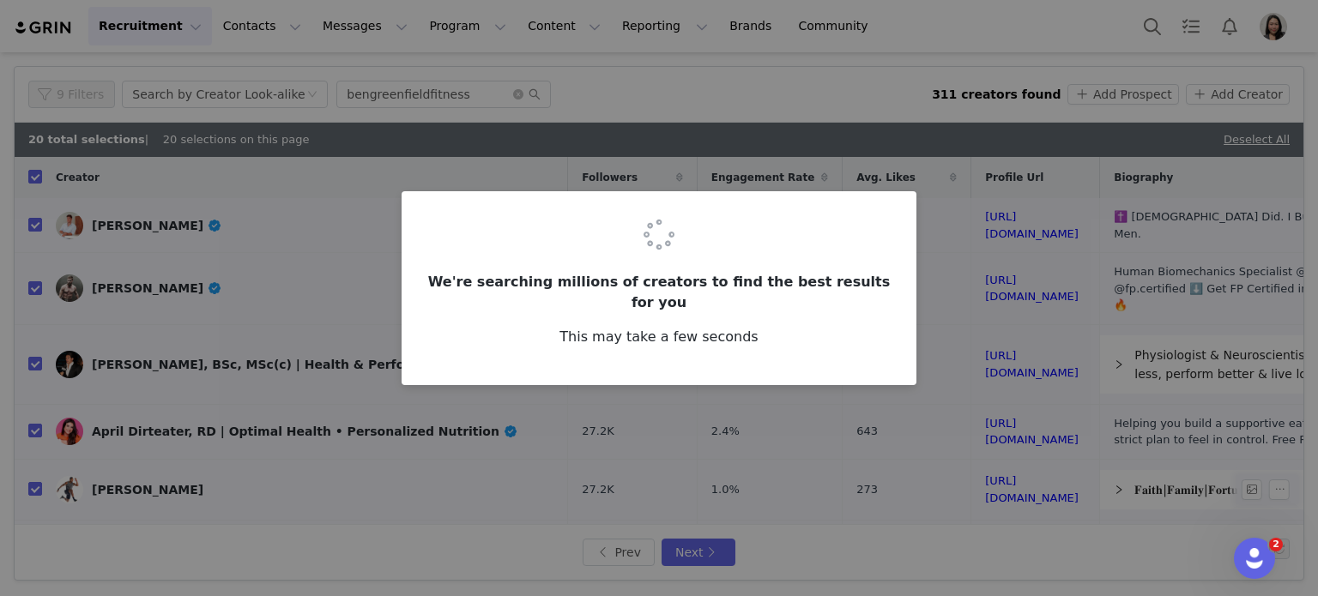
checkbox input "false"
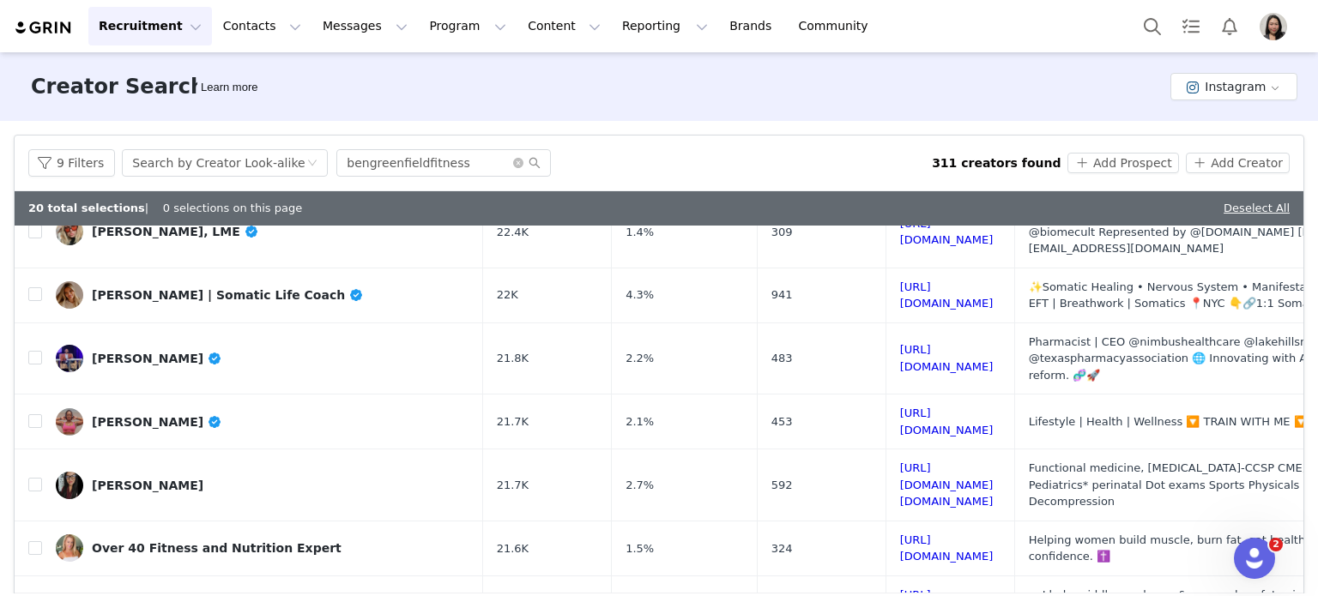
click at [1028, 75] on div "Creator Search Learn more Instagram" at bounding box center [659, 86] width 1318 height 69
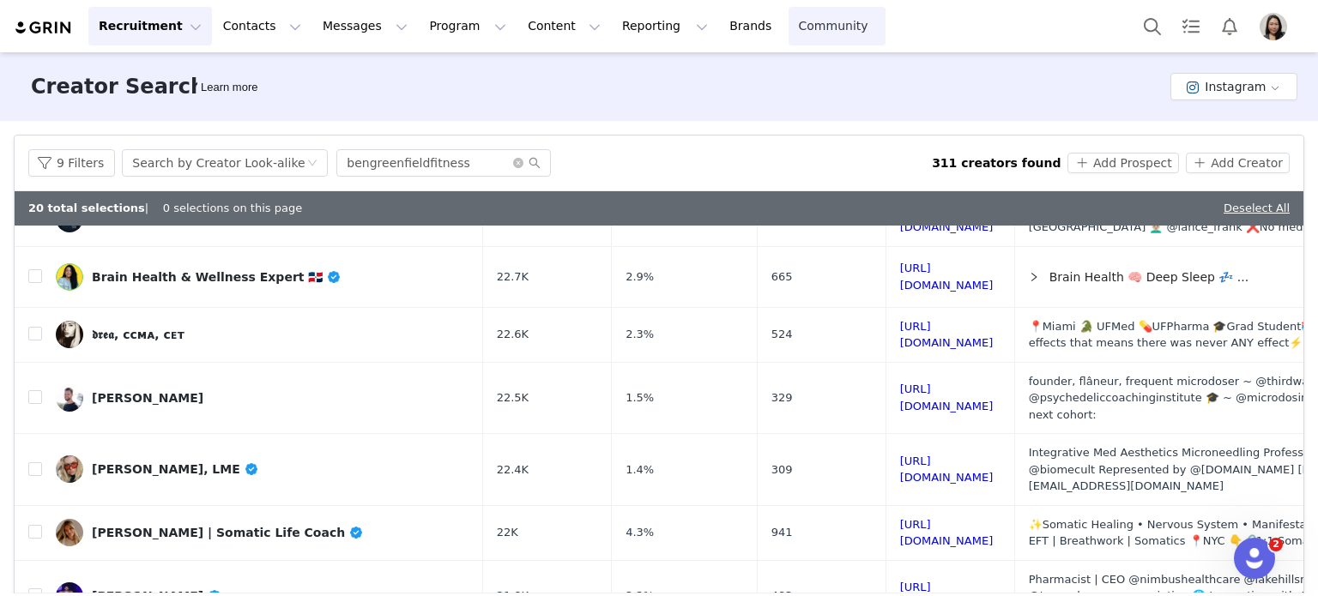
scroll to position [142, 0]
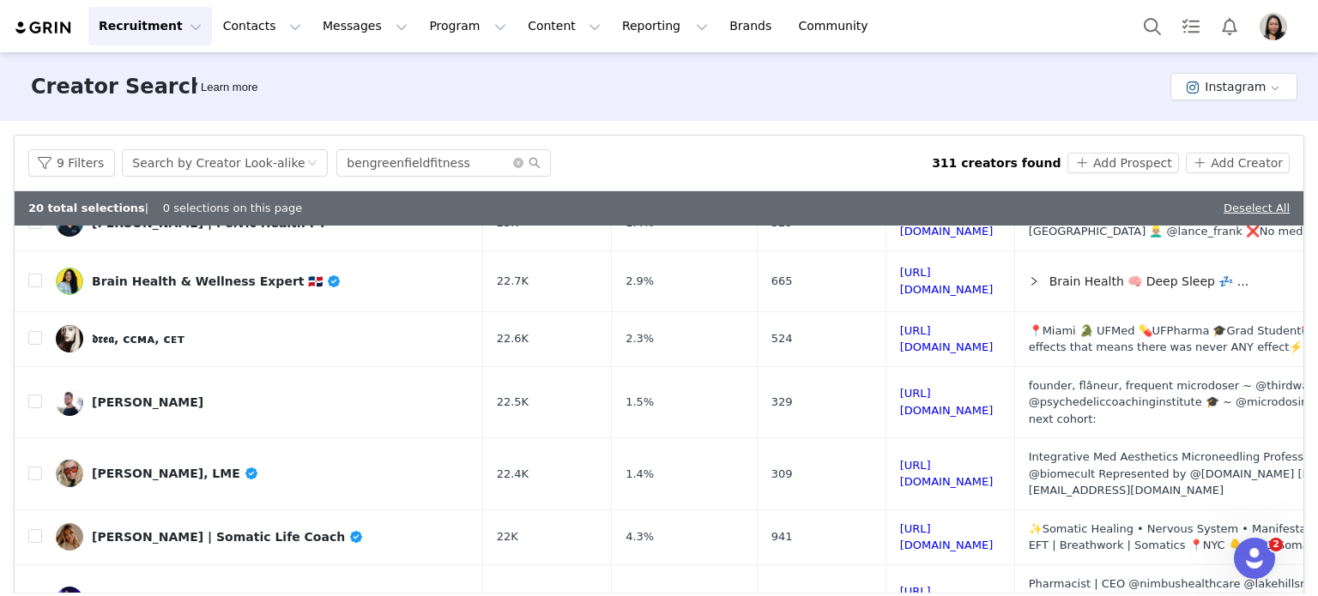
click at [849, 88] on div "Creator Search Learn more Instagram" at bounding box center [659, 86] width 1318 height 69
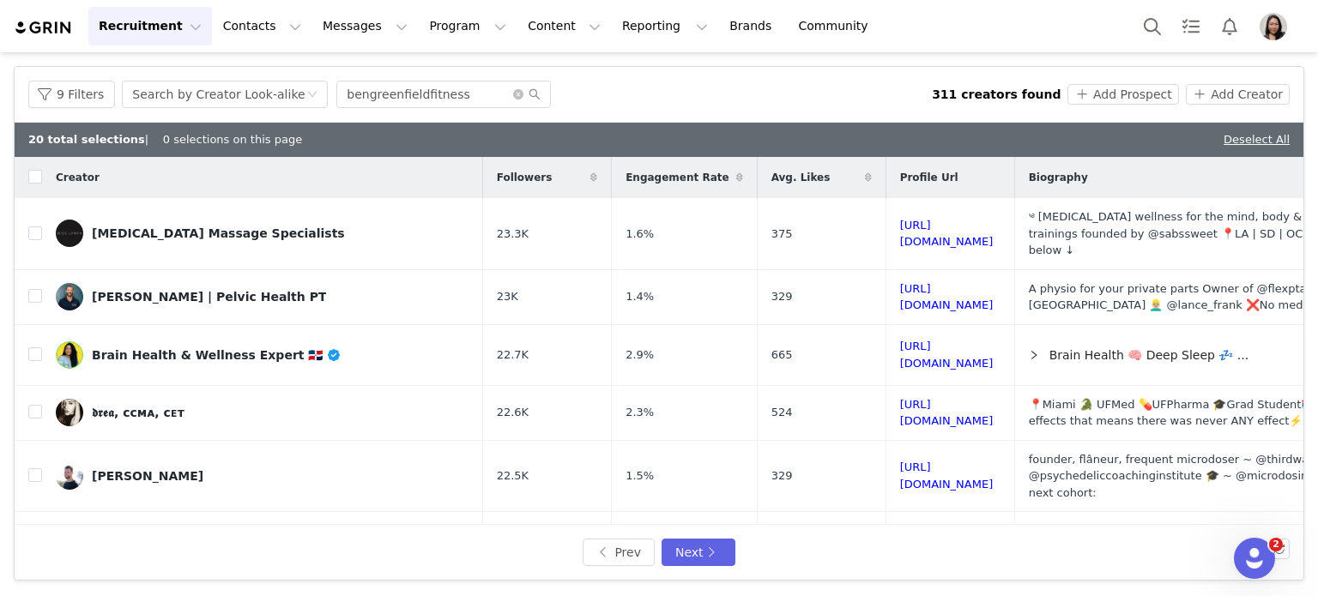
scroll to position [0, 0]
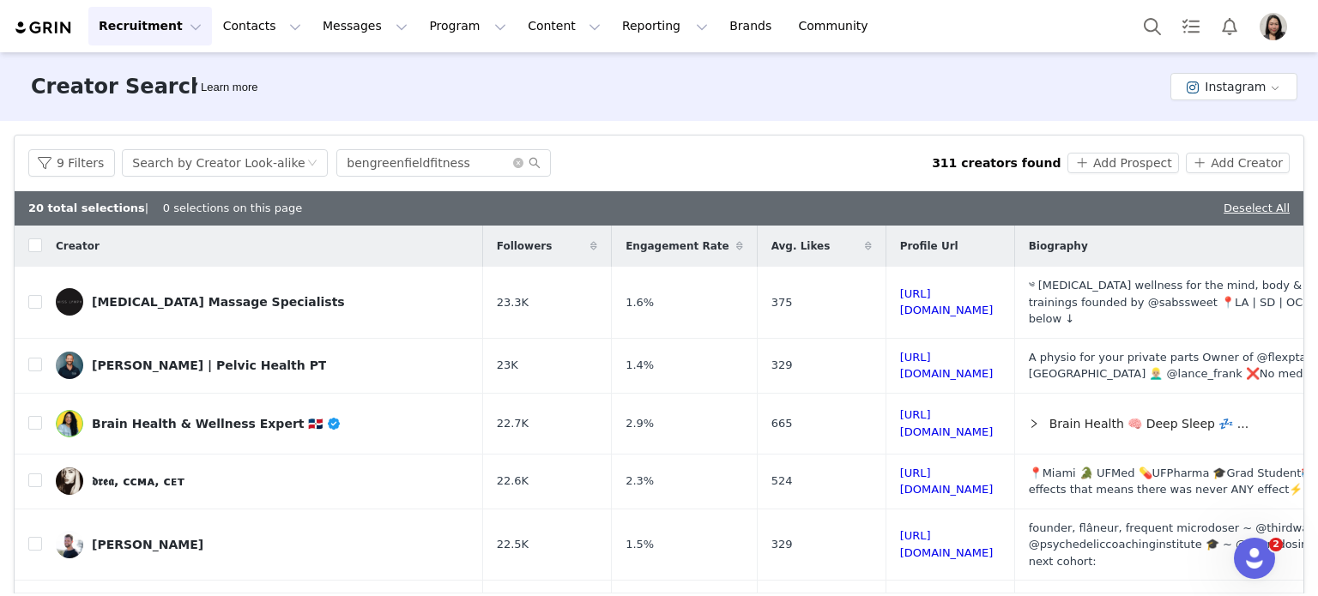
click at [879, 85] on div "Creator Search Learn more Instagram" at bounding box center [659, 86] width 1318 height 69
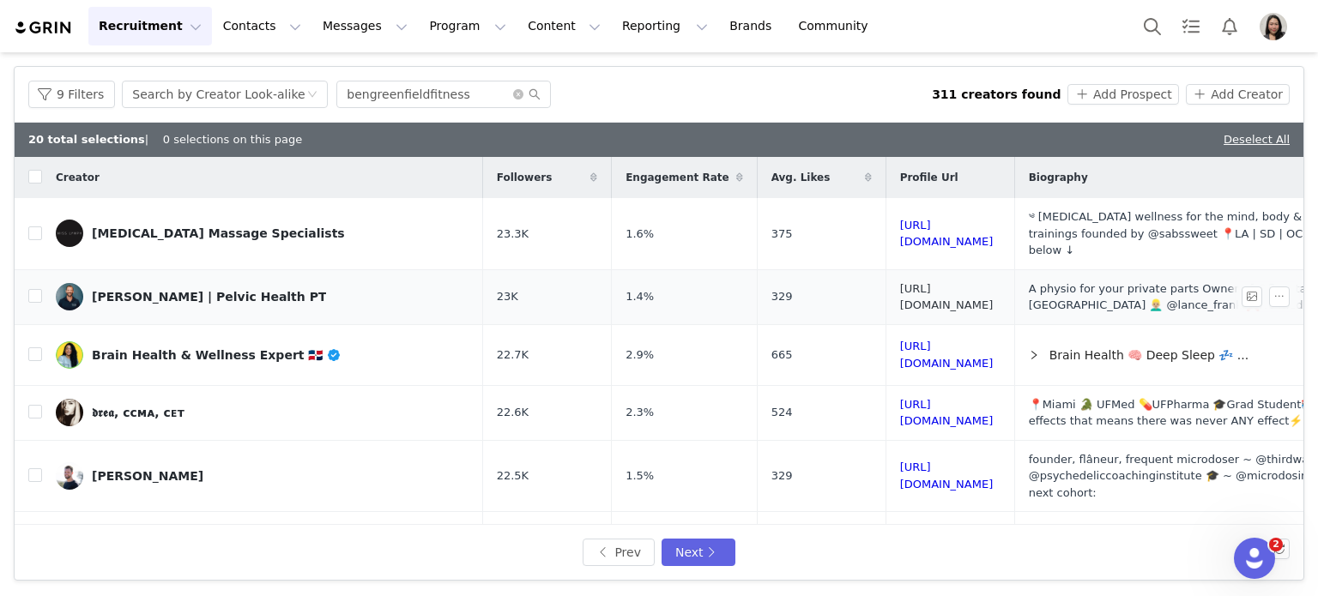
click at [900, 282] on link "https://www.instagram.com/lanceinyourpants/" at bounding box center [947, 297] width 94 height 30
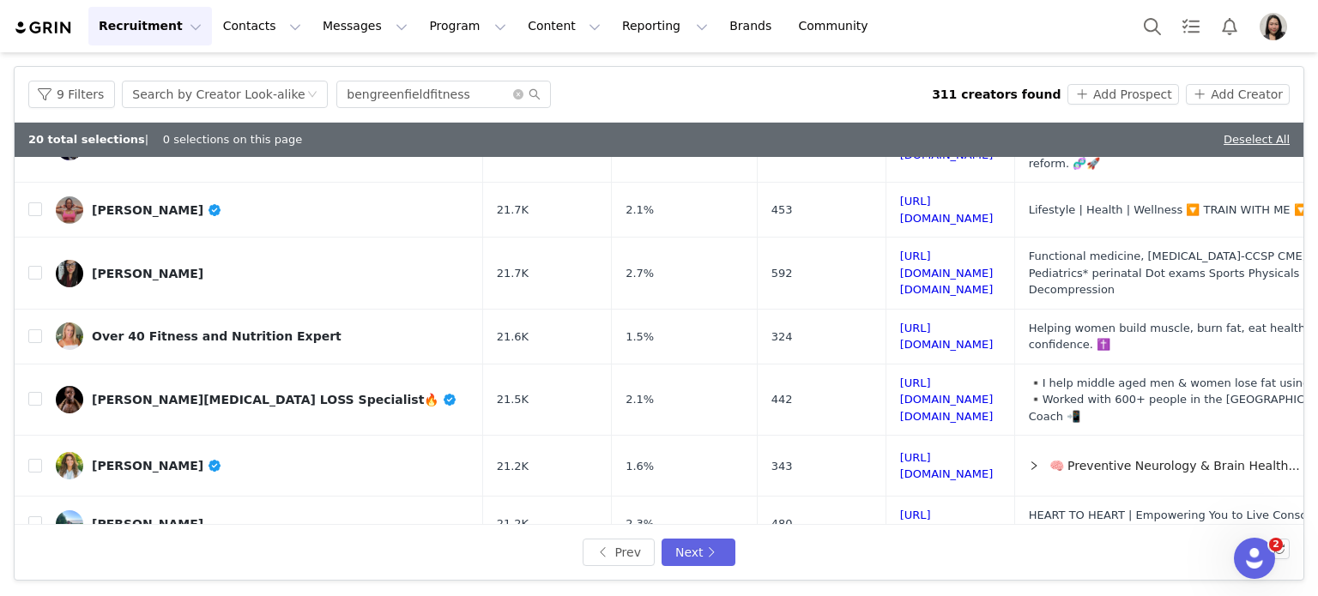
scroll to position [813, 0]
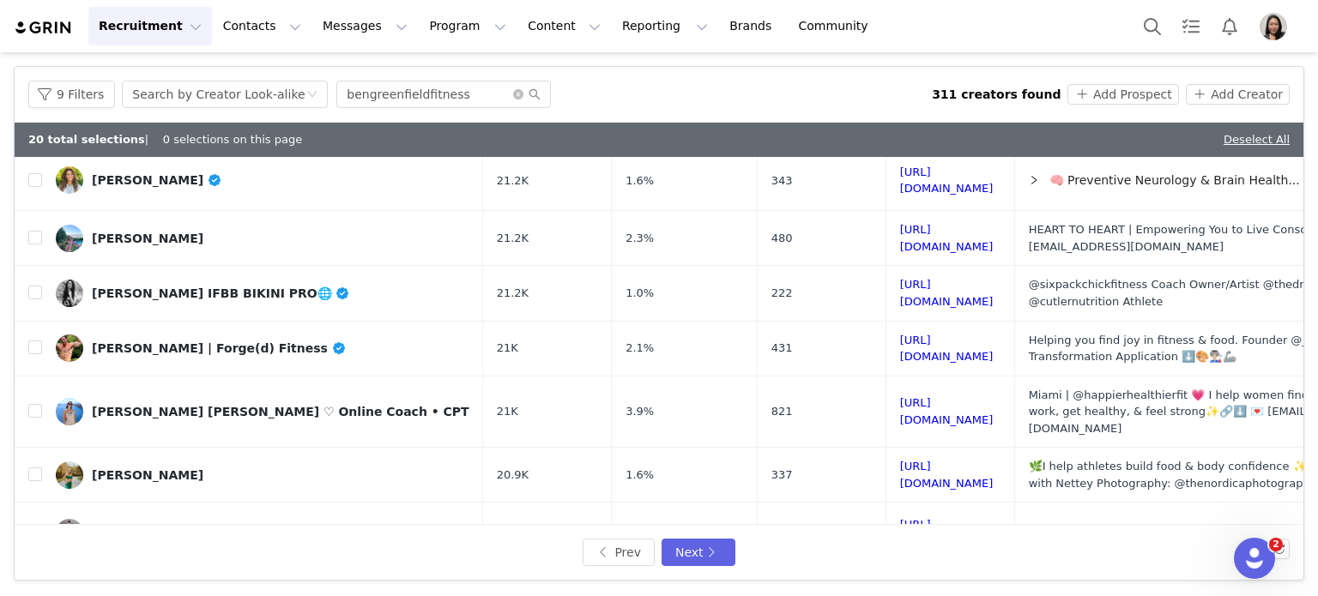
click at [900, 584] on link "https://www.instagram.com/skin_beach/" at bounding box center [947, 599] width 94 height 30
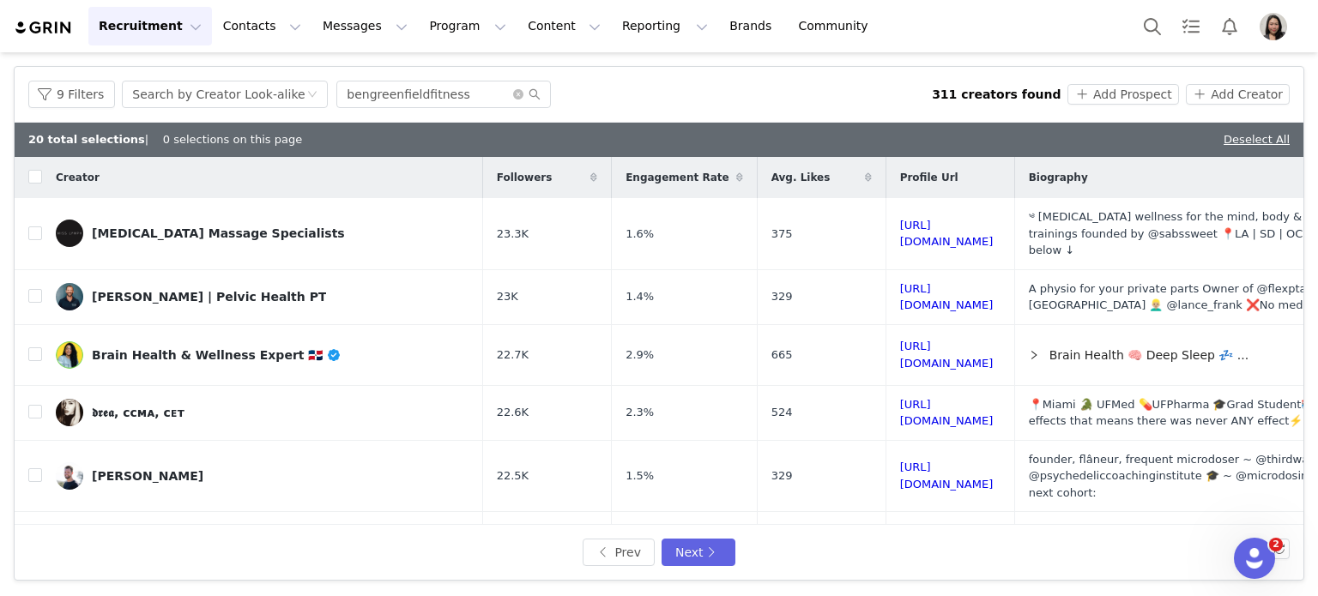
scroll to position [0, 0]
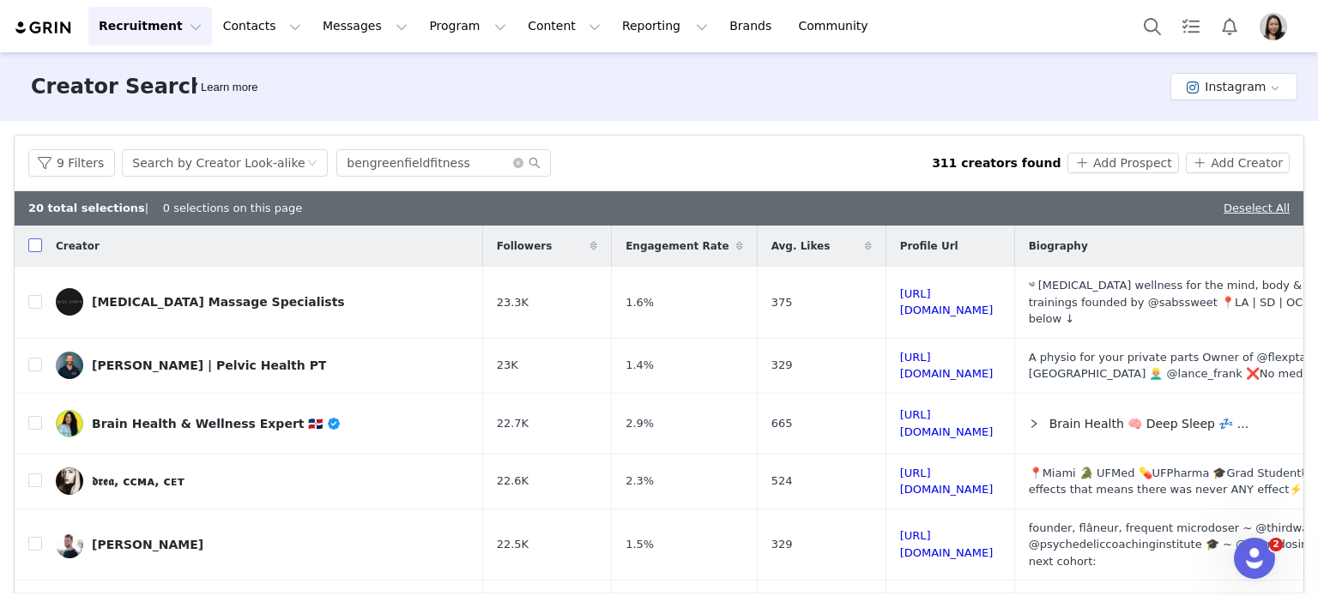
click at [37, 244] on input "checkbox" at bounding box center [35, 246] width 14 height 14
checkbox input "true"
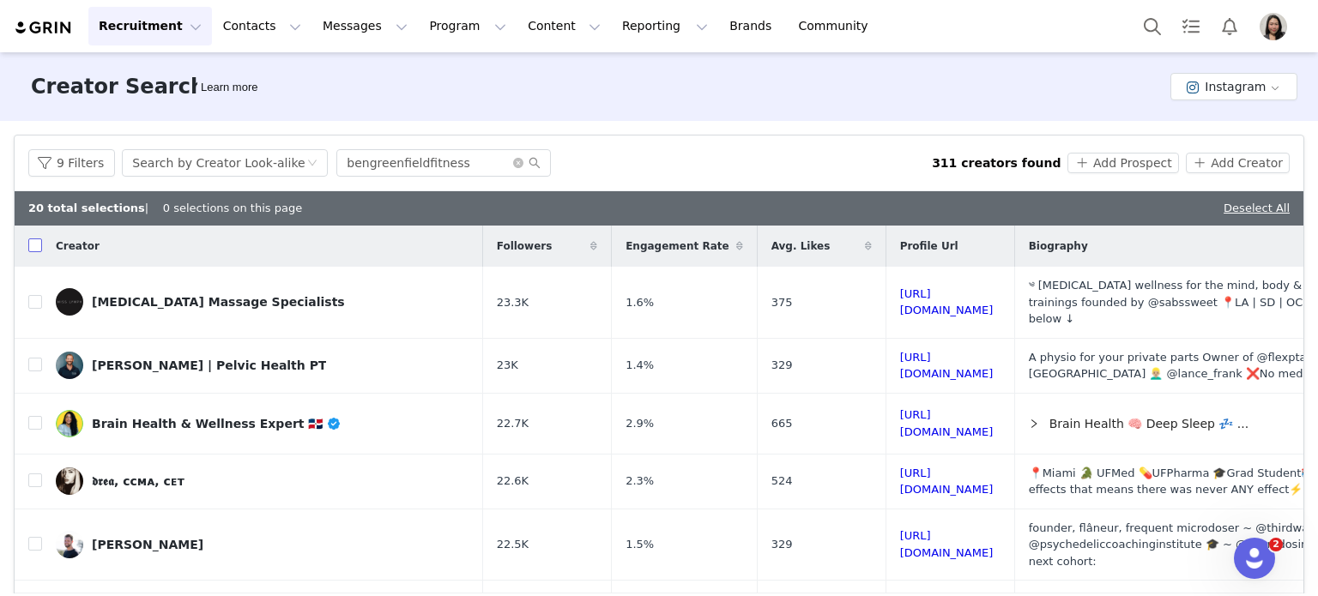
checkbox input "true"
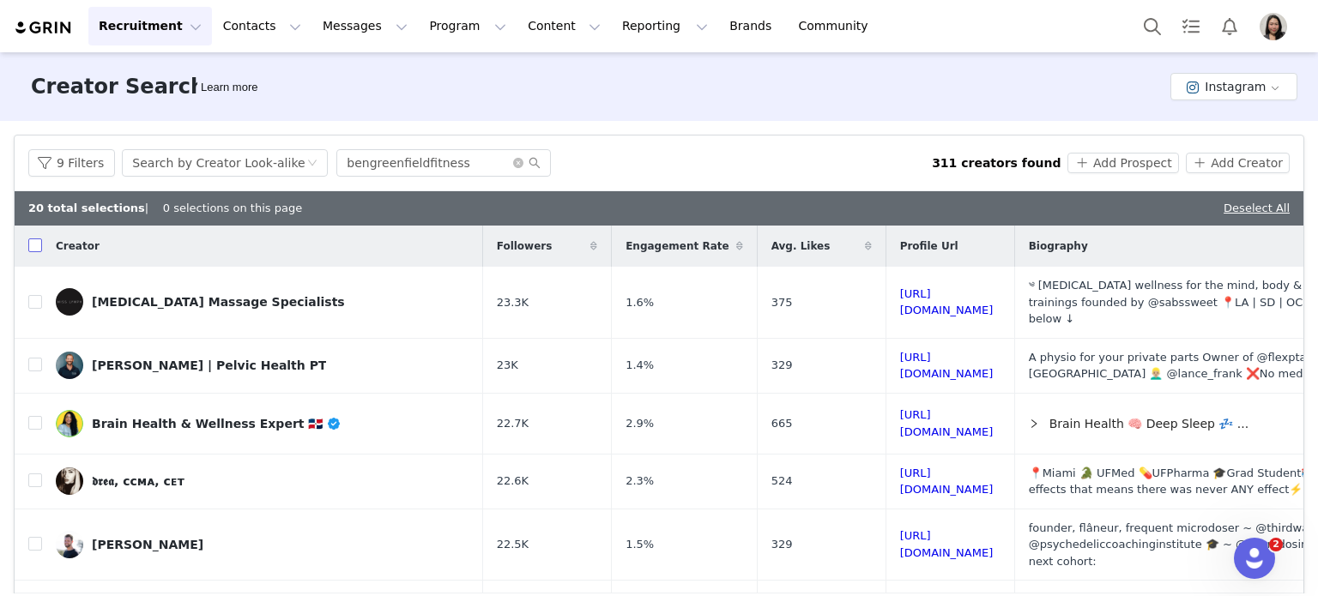
checkbox input "true"
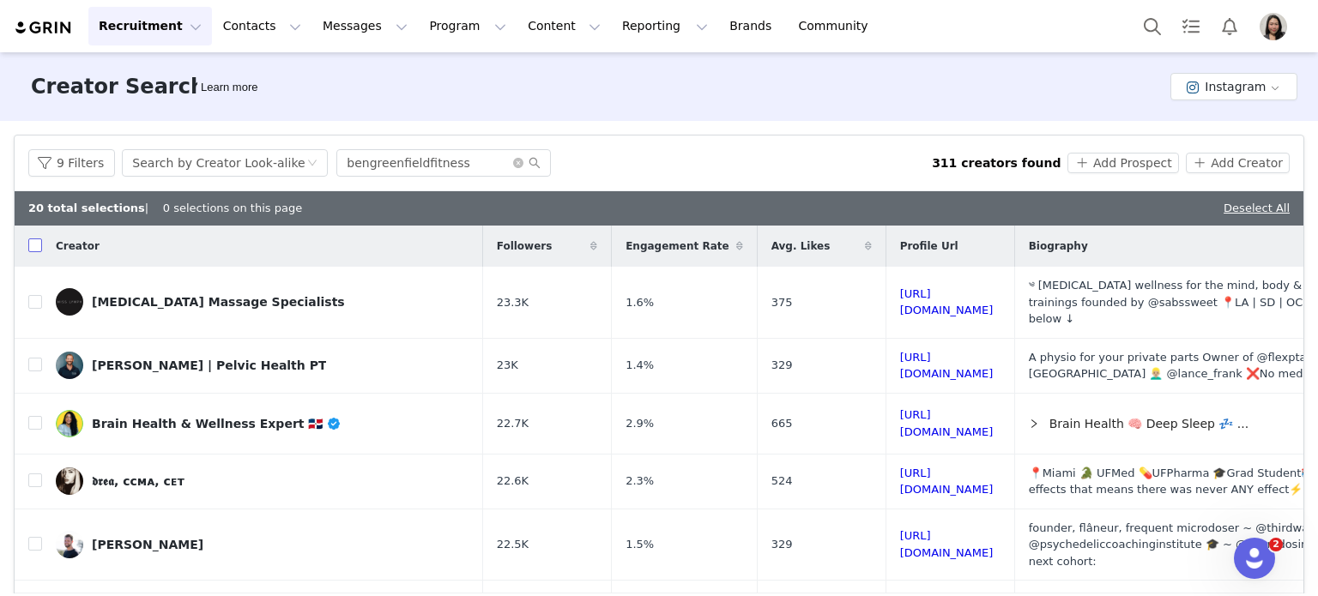
checkbox input "true"
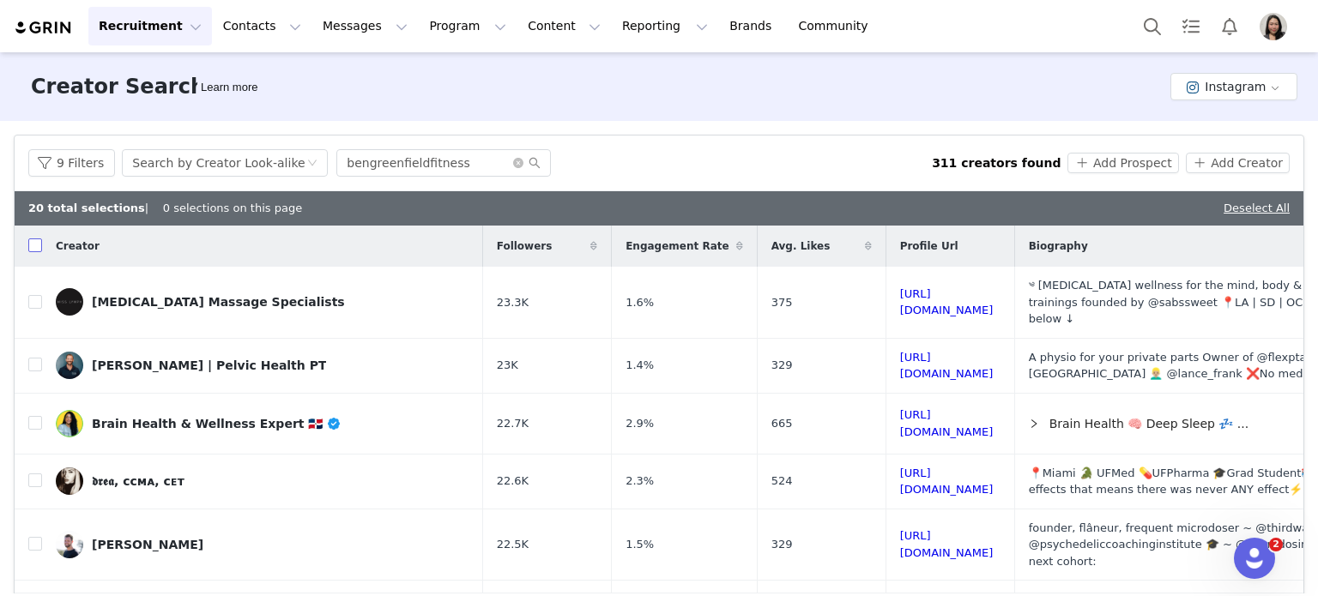
checkbox input "true"
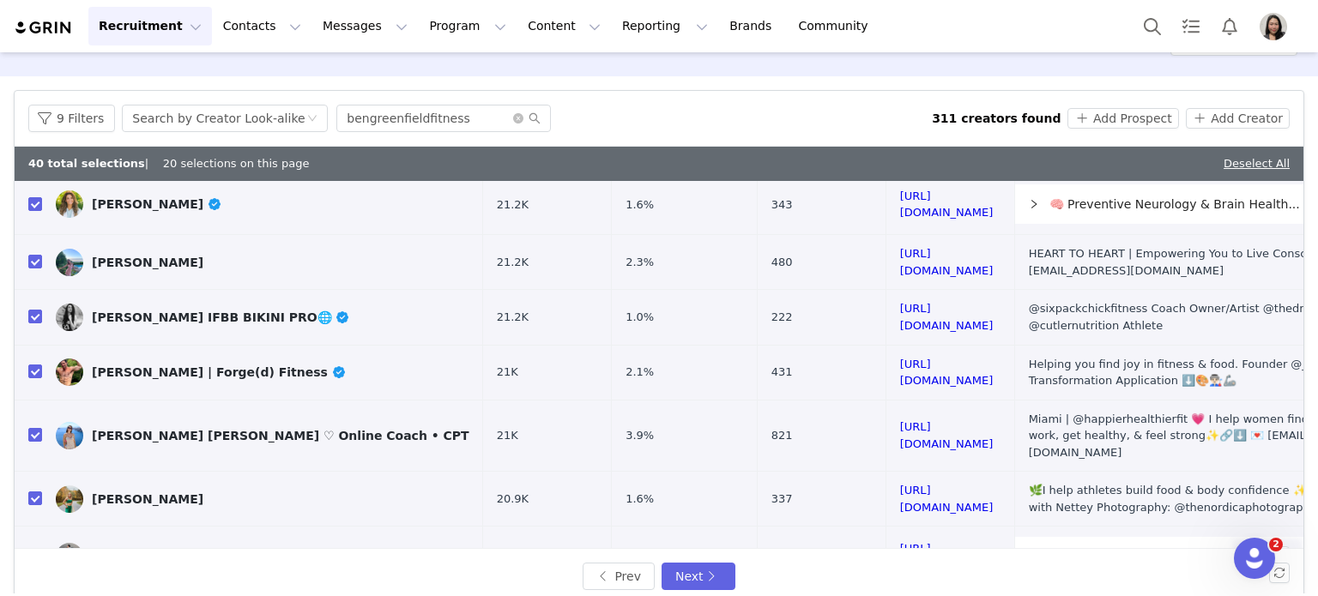
scroll to position [69, 0]
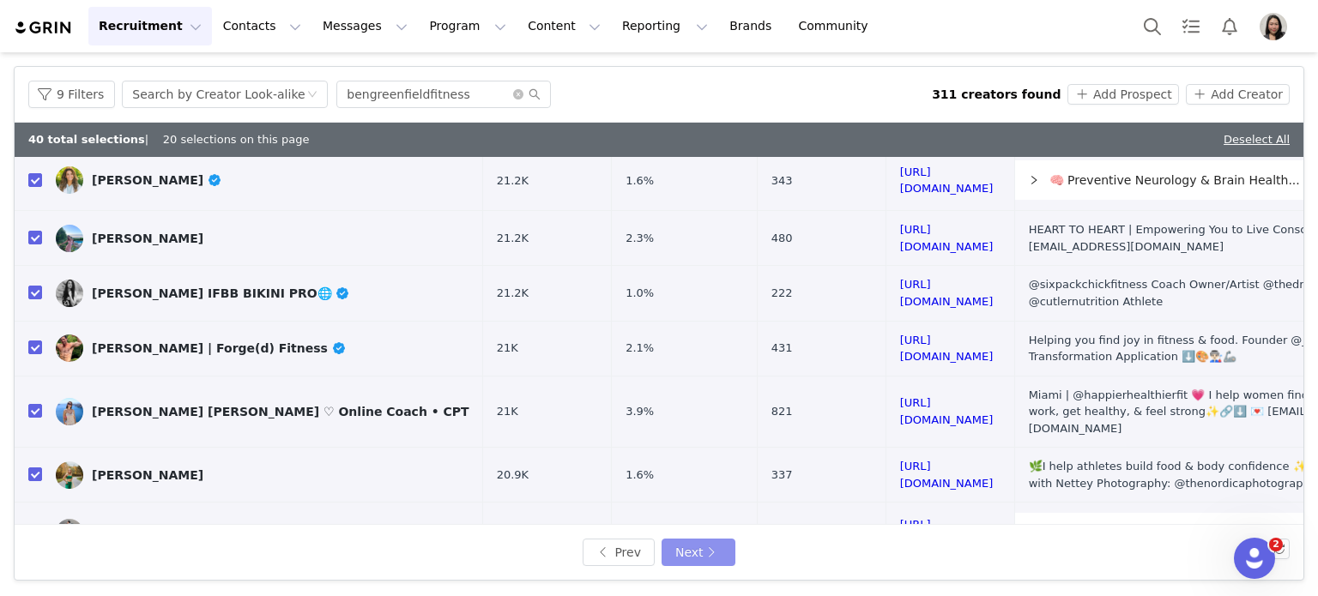
click at [704, 552] on button "Next" at bounding box center [699, 552] width 74 height 27
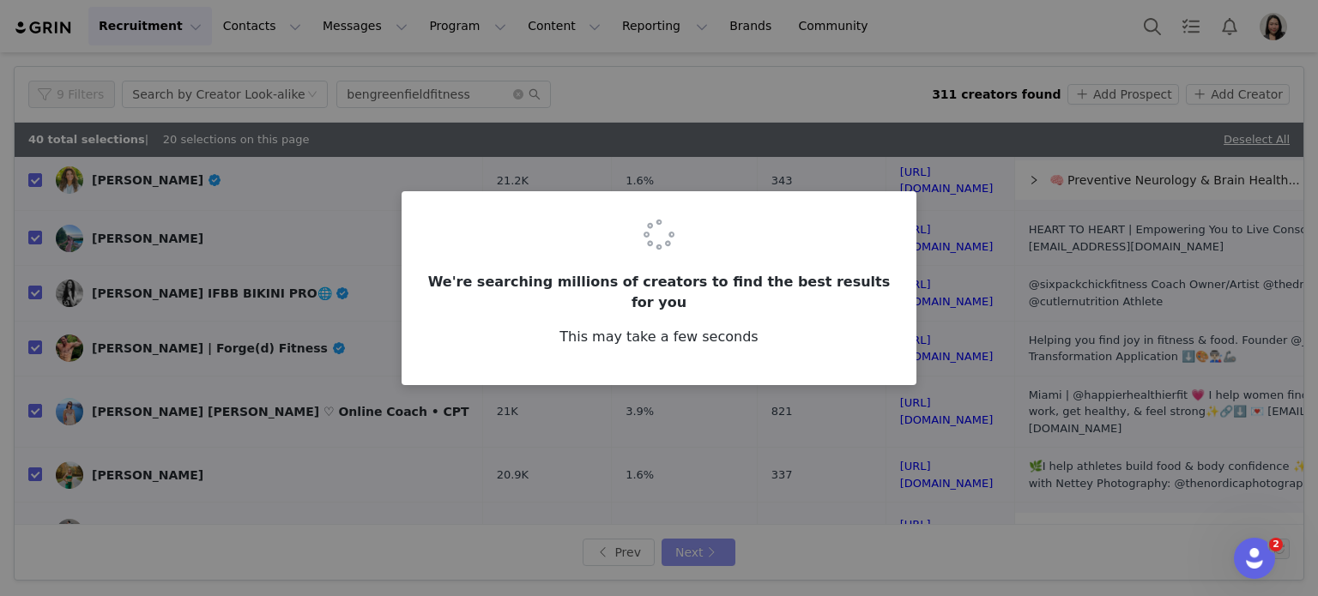
scroll to position [0, 0]
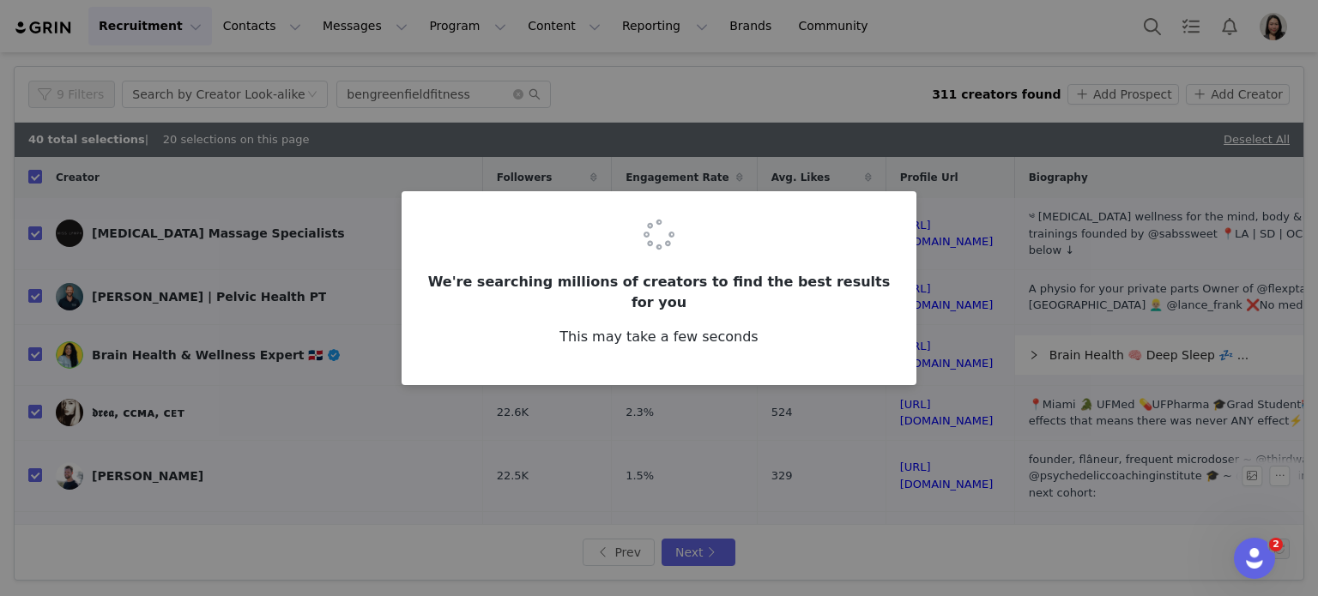
checkbox input "false"
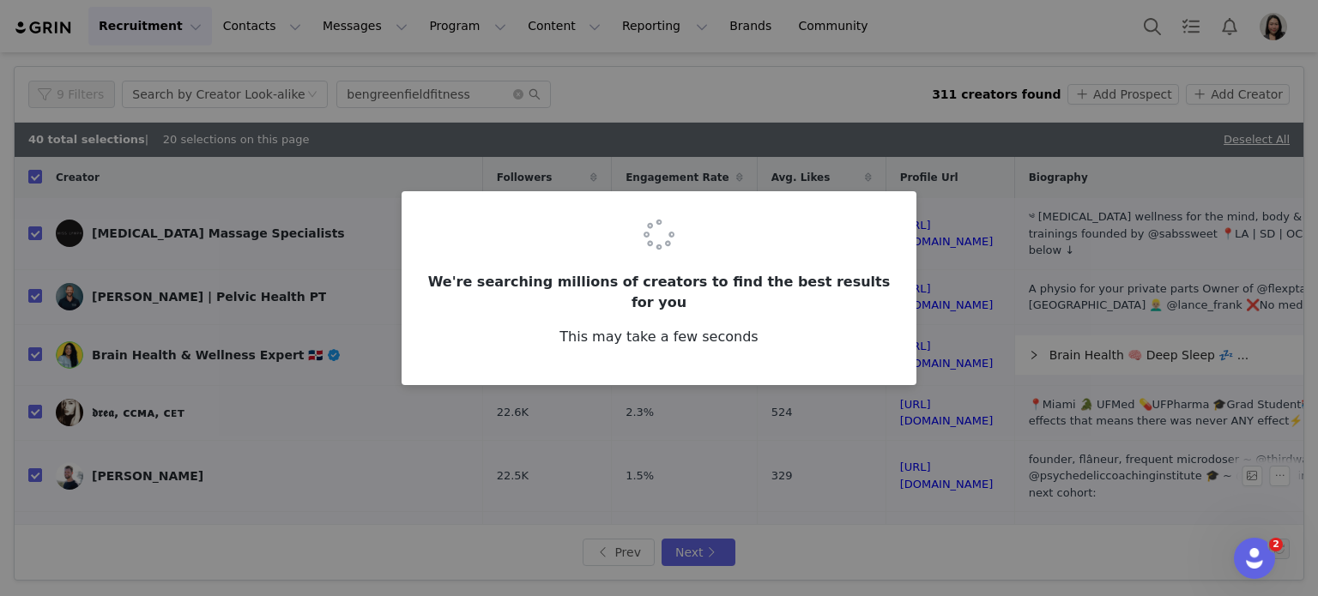
checkbox input "false"
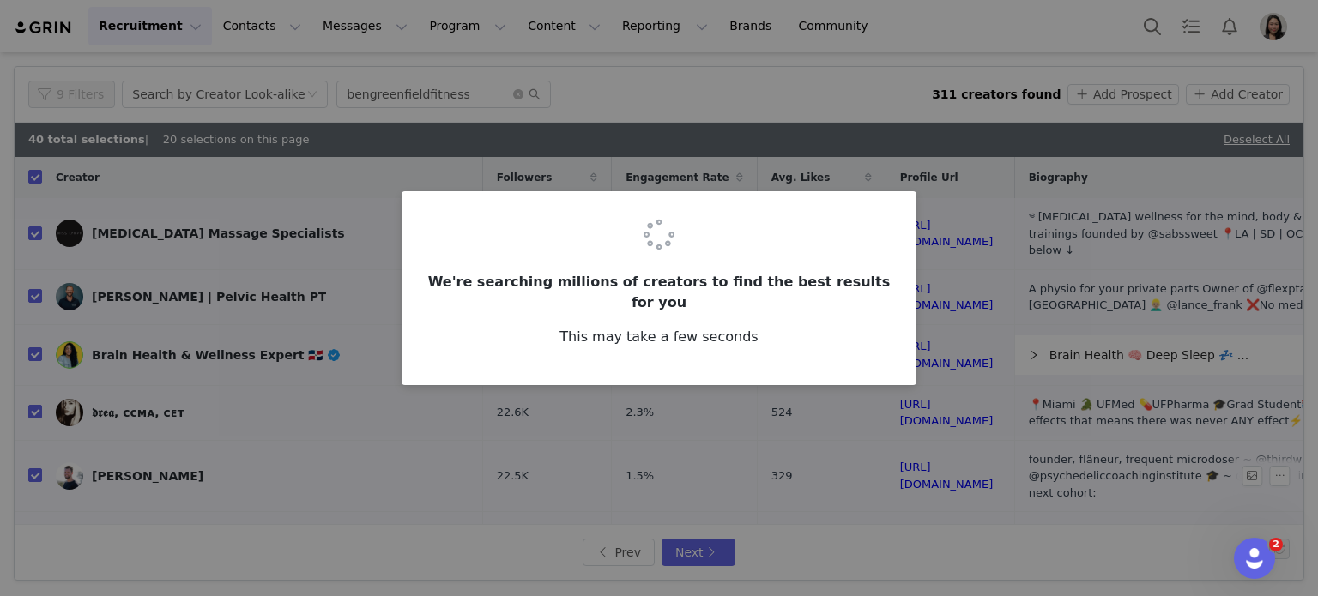
checkbox input "false"
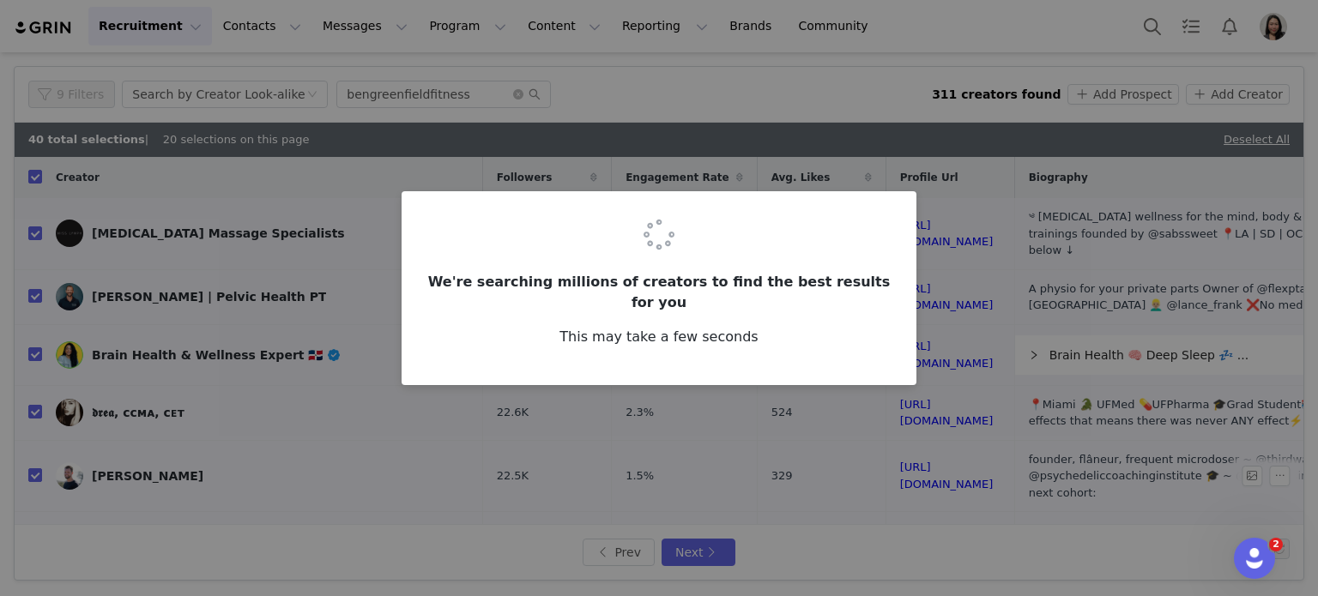
checkbox input "false"
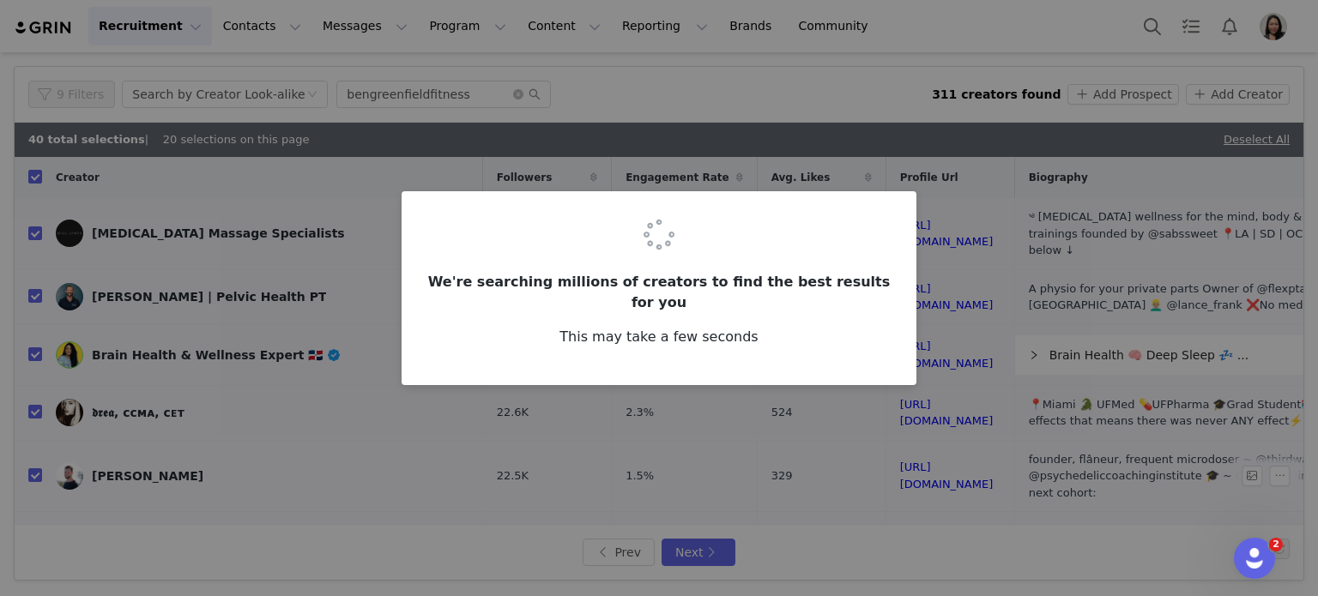
checkbox input "false"
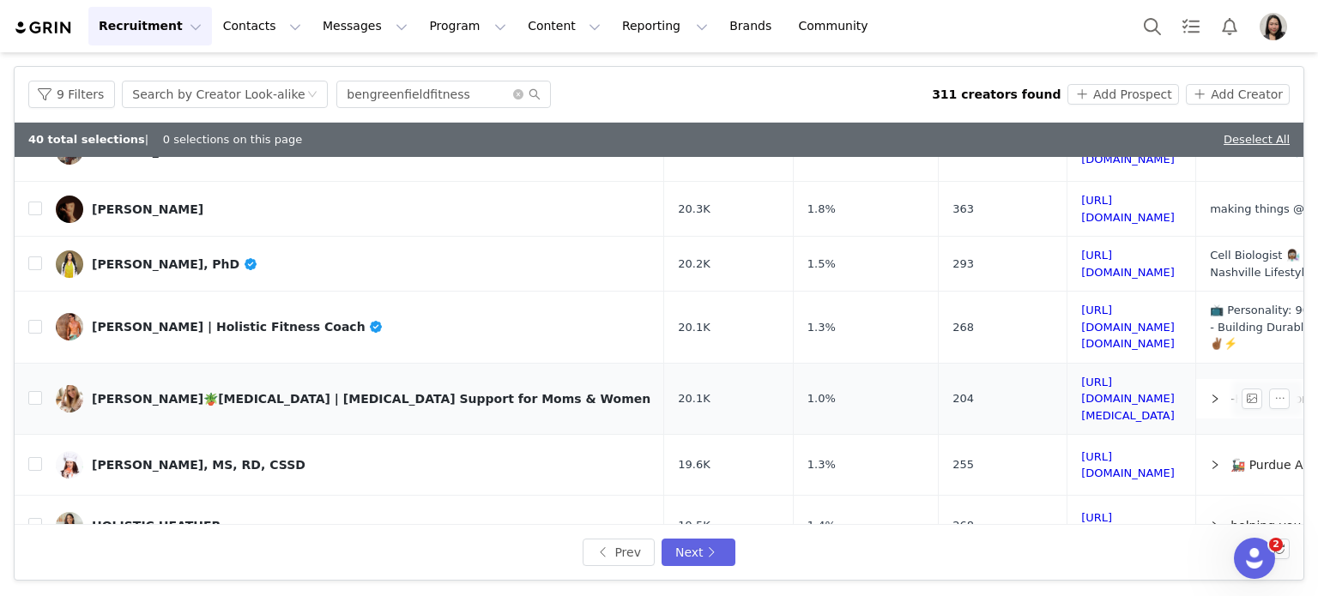
scroll to position [506, 0]
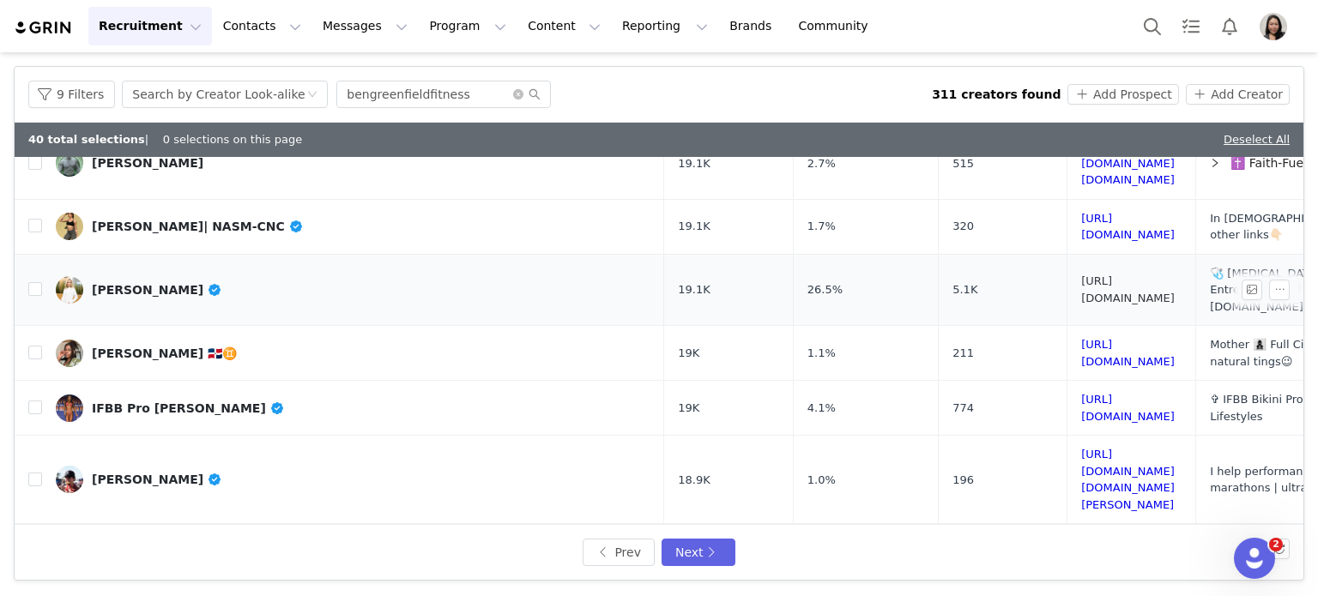
click at [1081, 275] on link "https://www.instagram.com/laurenramseymd/" at bounding box center [1128, 290] width 94 height 30
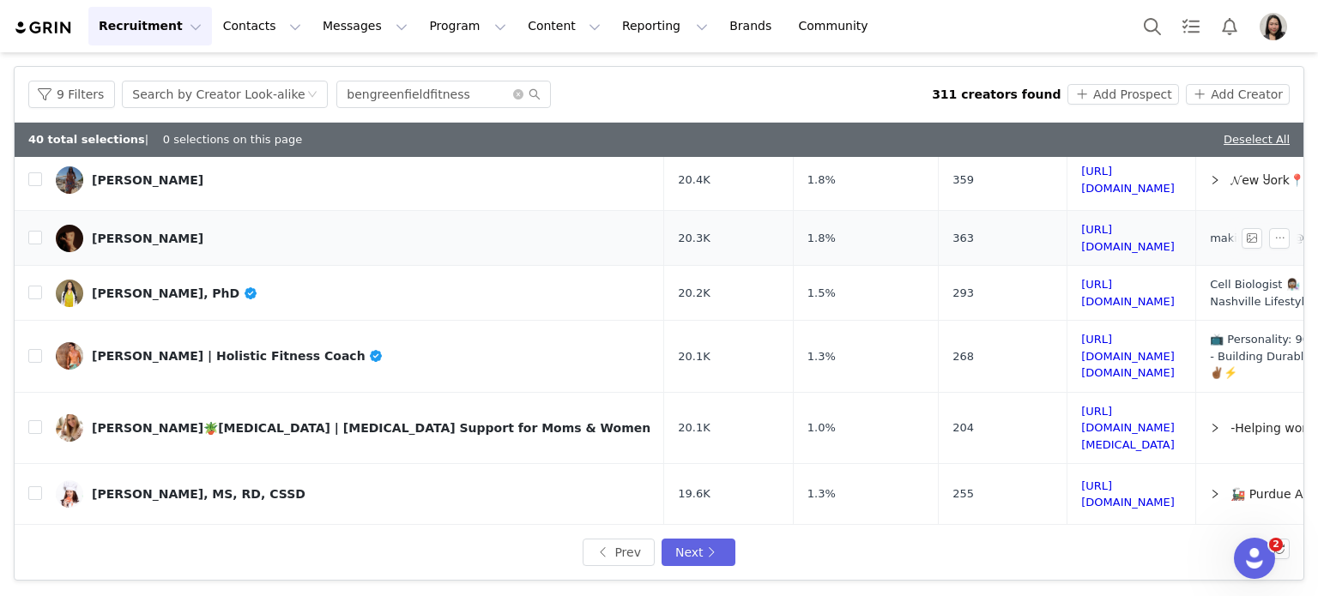
scroll to position [0, 0]
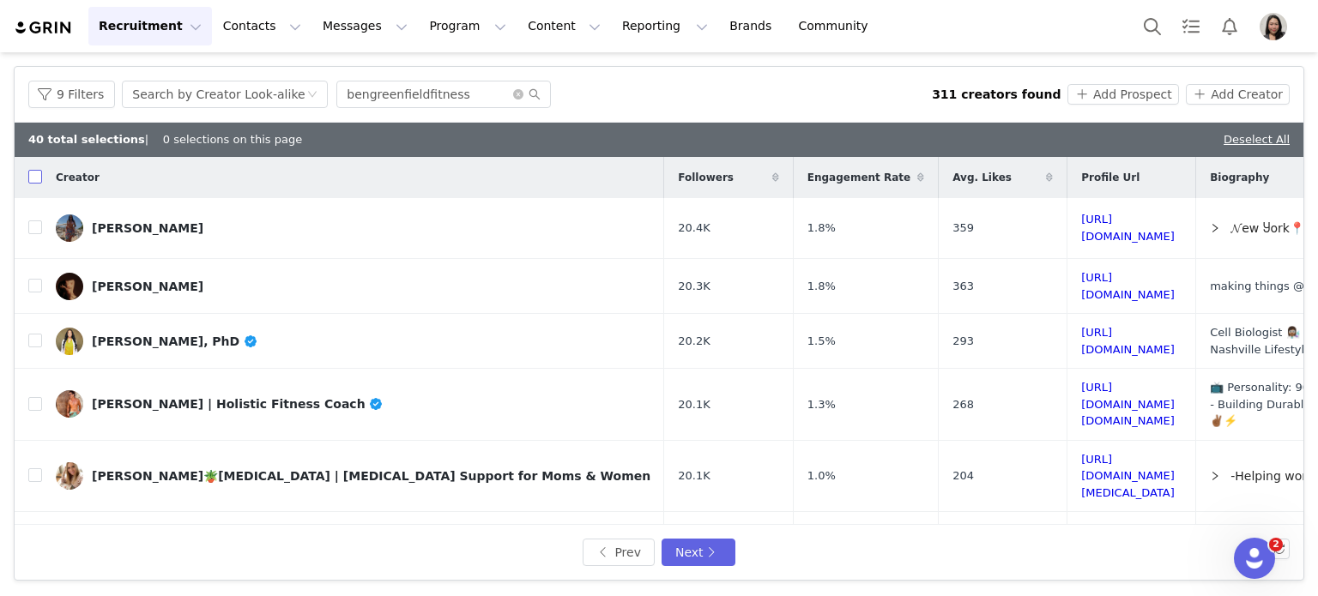
click at [40, 177] on input "checkbox" at bounding box center [35, 177] width 14 height 14
checkbox input "true"
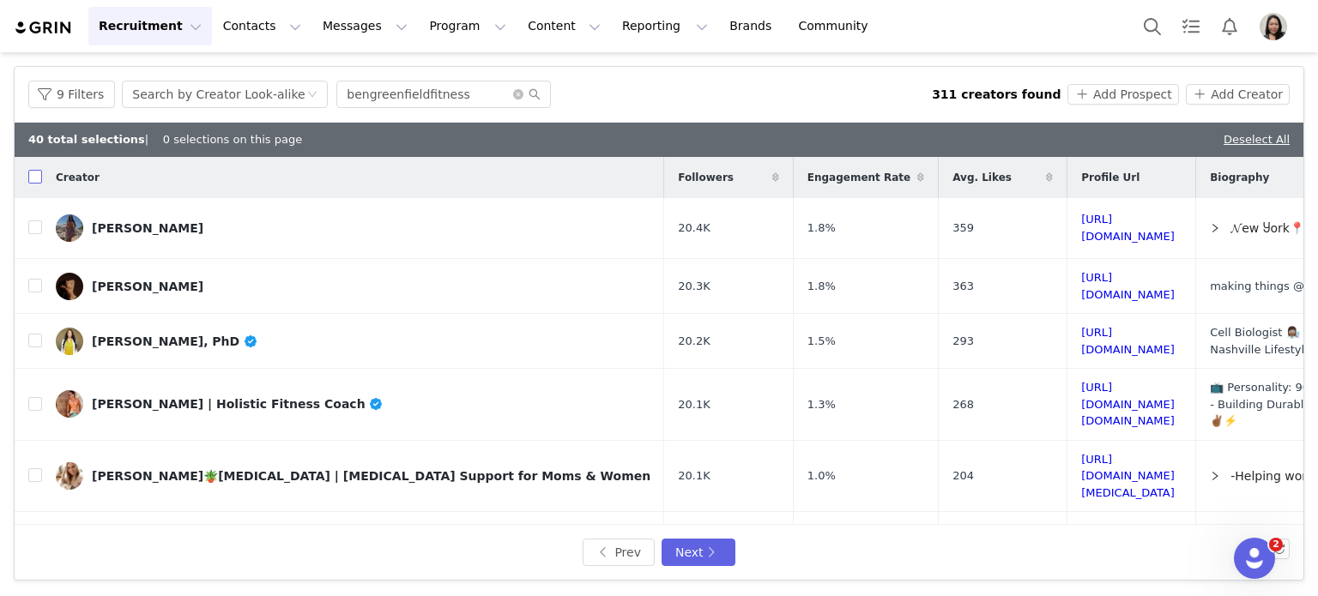
checkbox input "true"
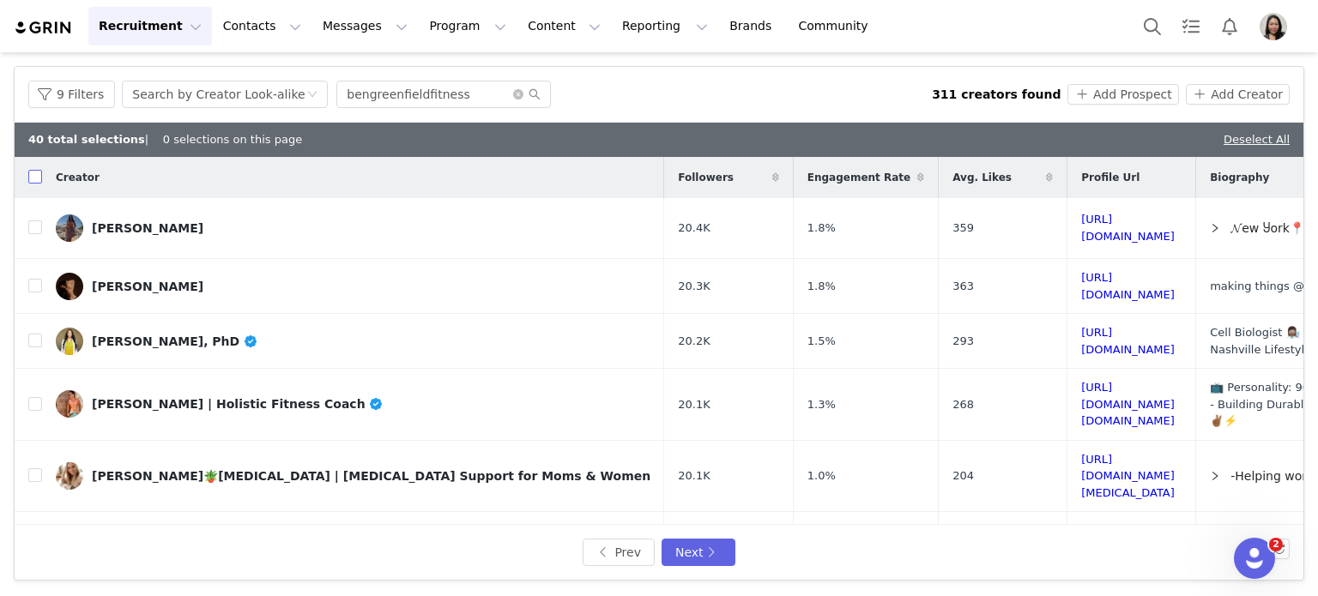
checkbox input "true"
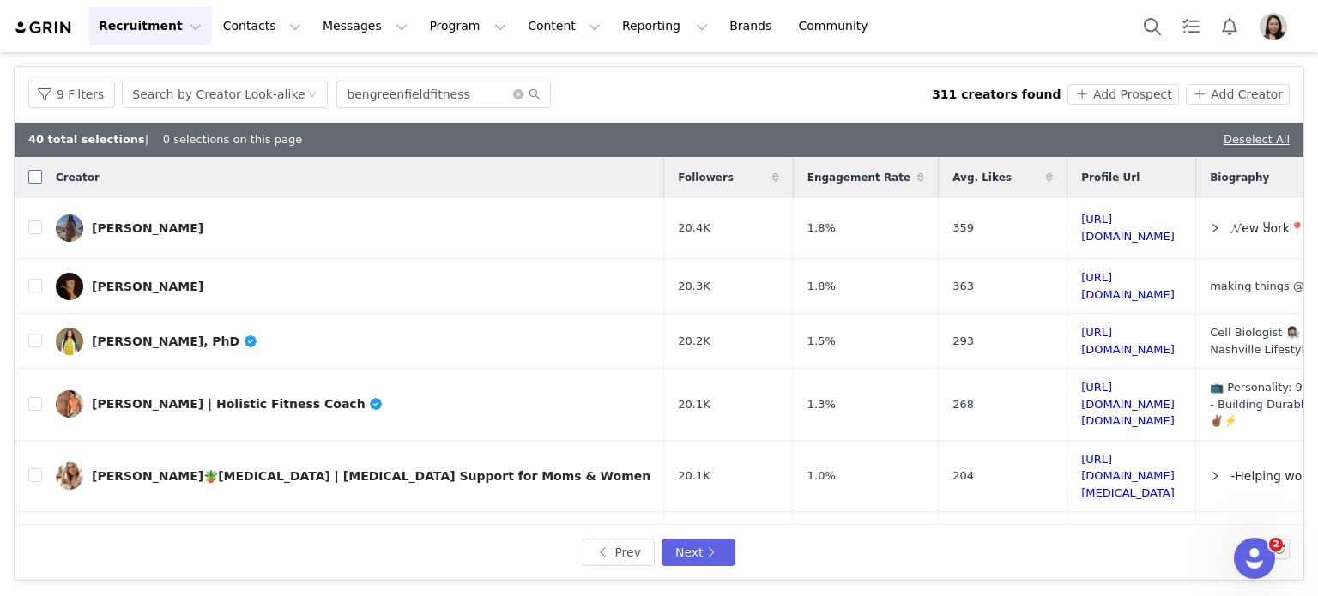
checkbox input "true"
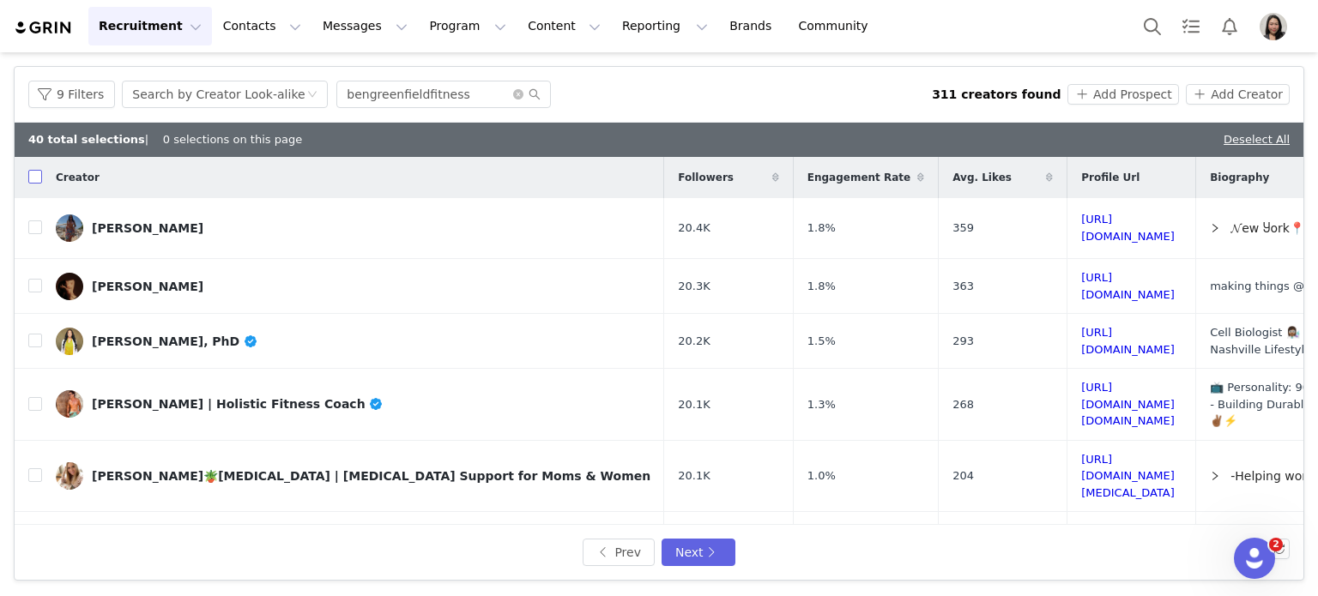
checkbox input "true"
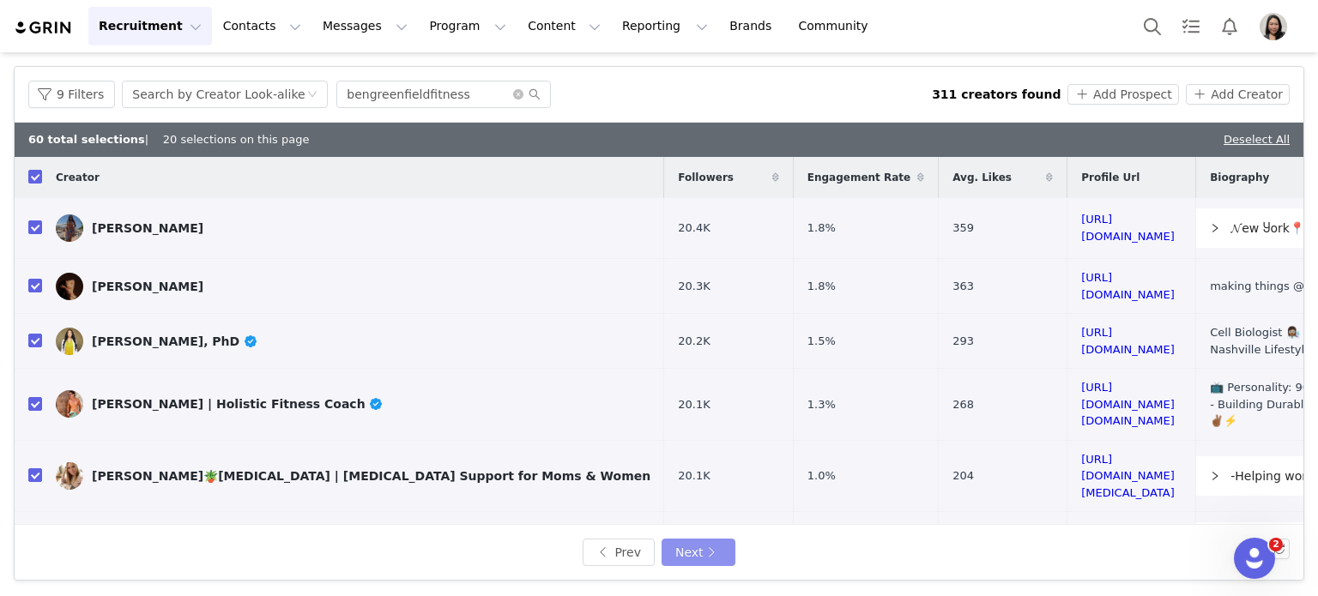
click at [690, 556] on button "Next" at bounding box center [699, 552] width 74 height 27
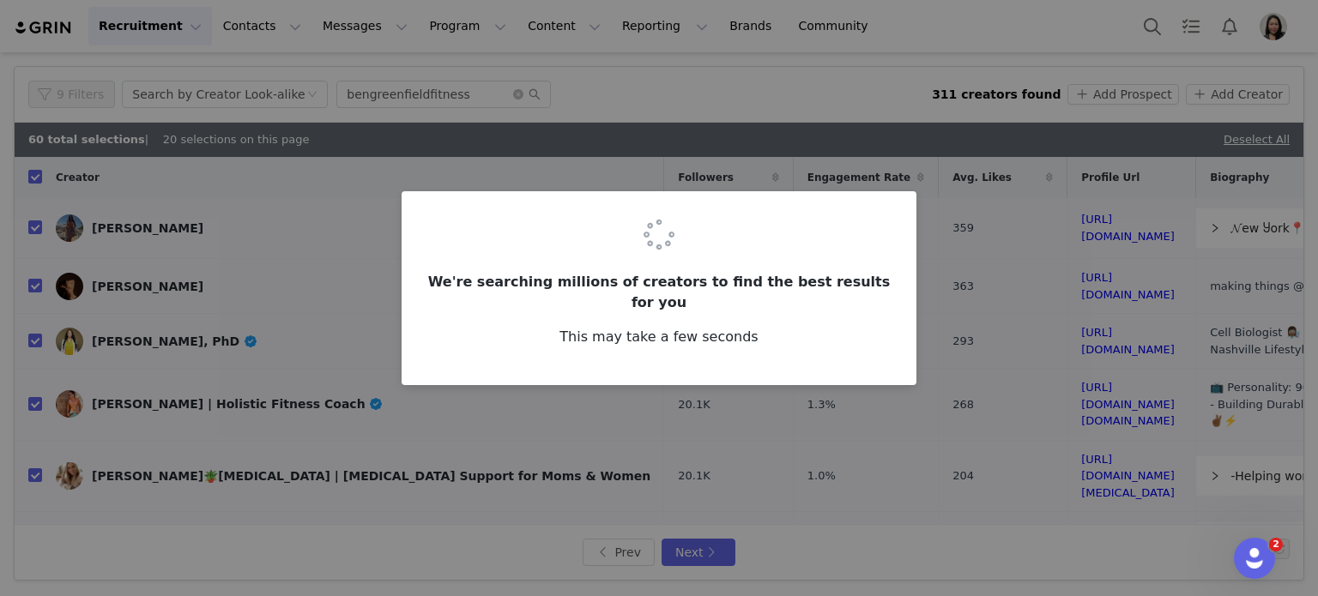
checkbox input "false"
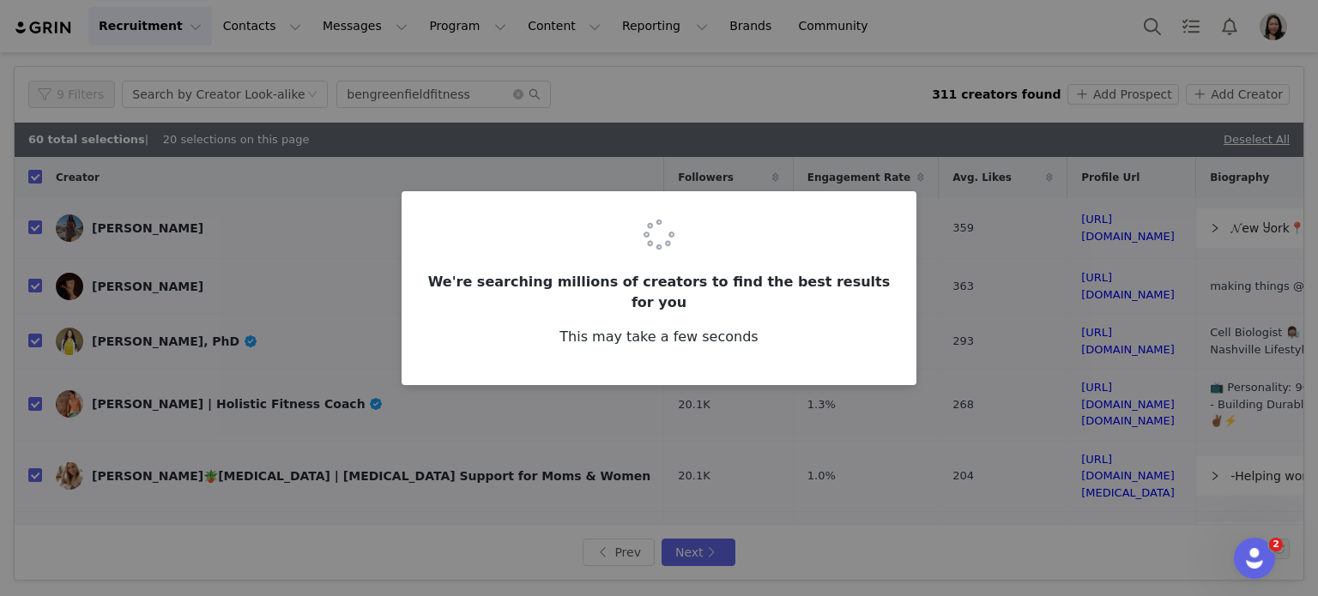
checkbox input "false"
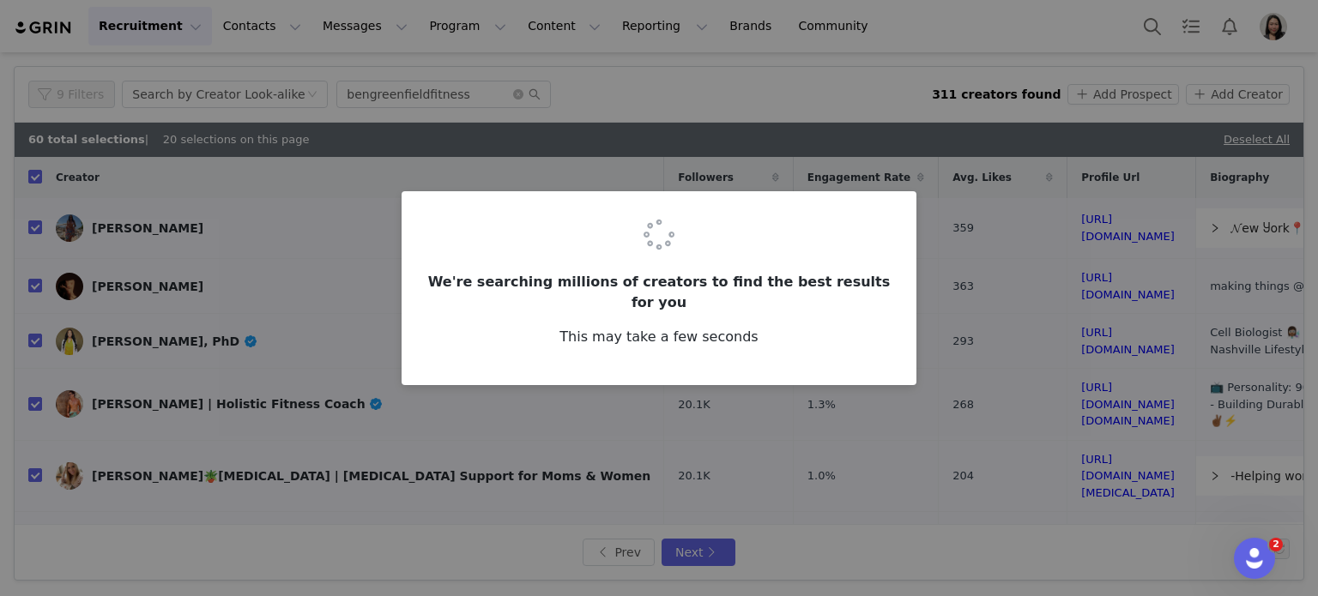
checkbox input "false"
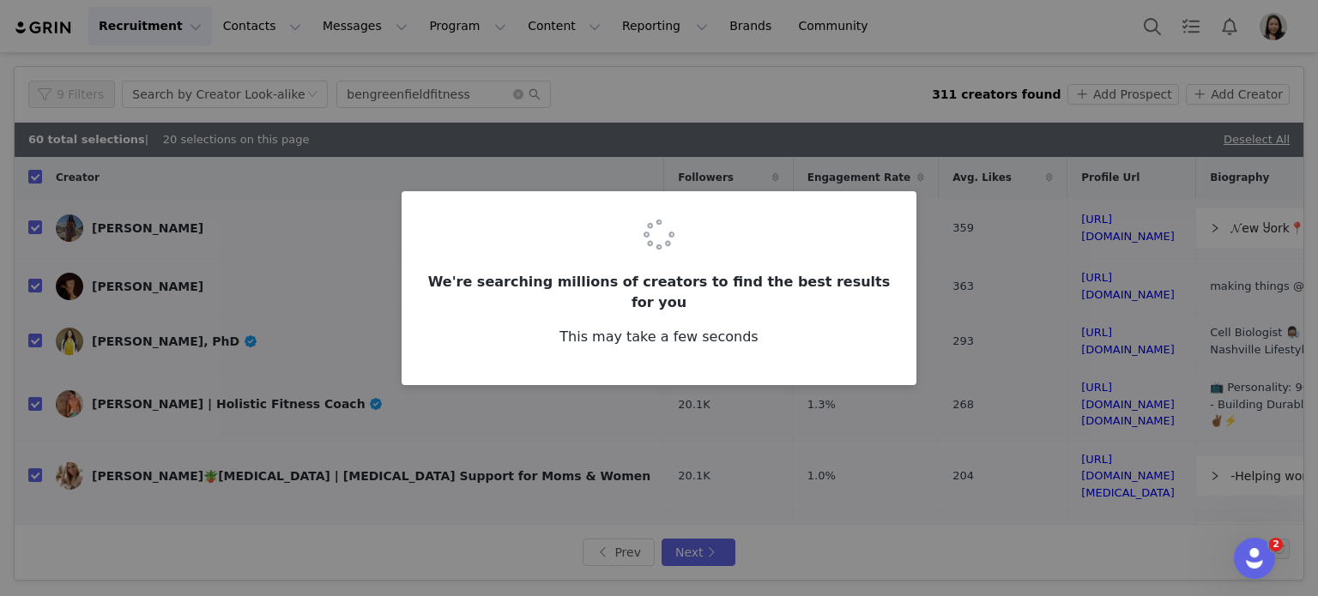
checkbox input "false"
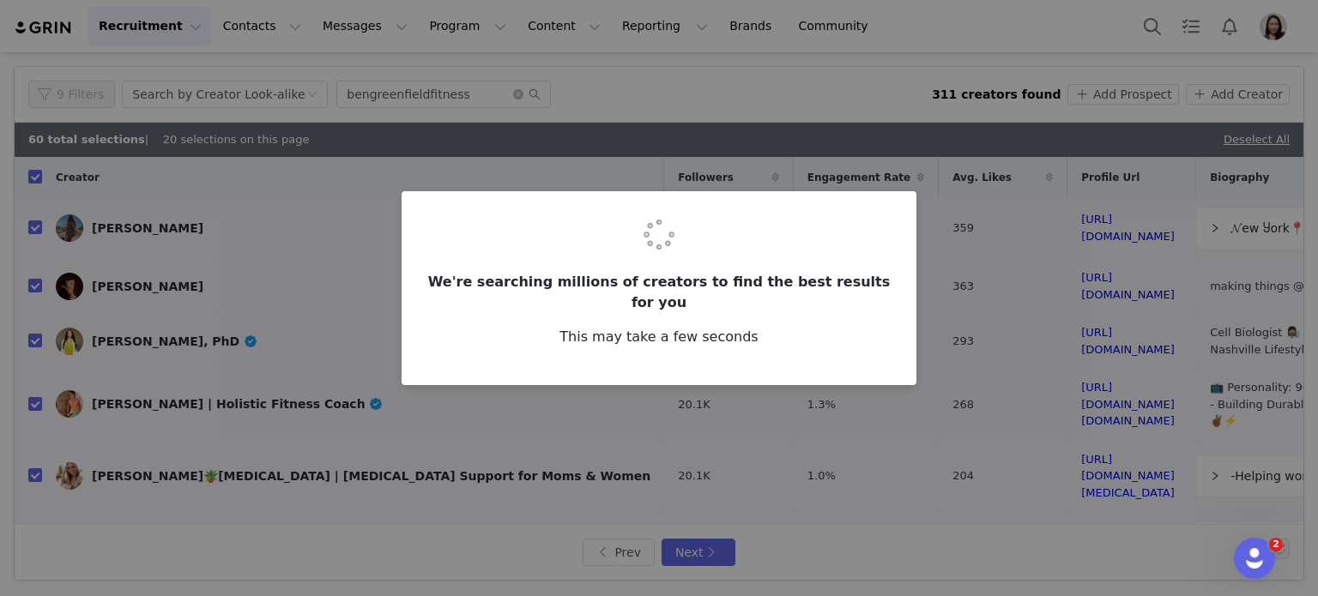
checkbox input "false"
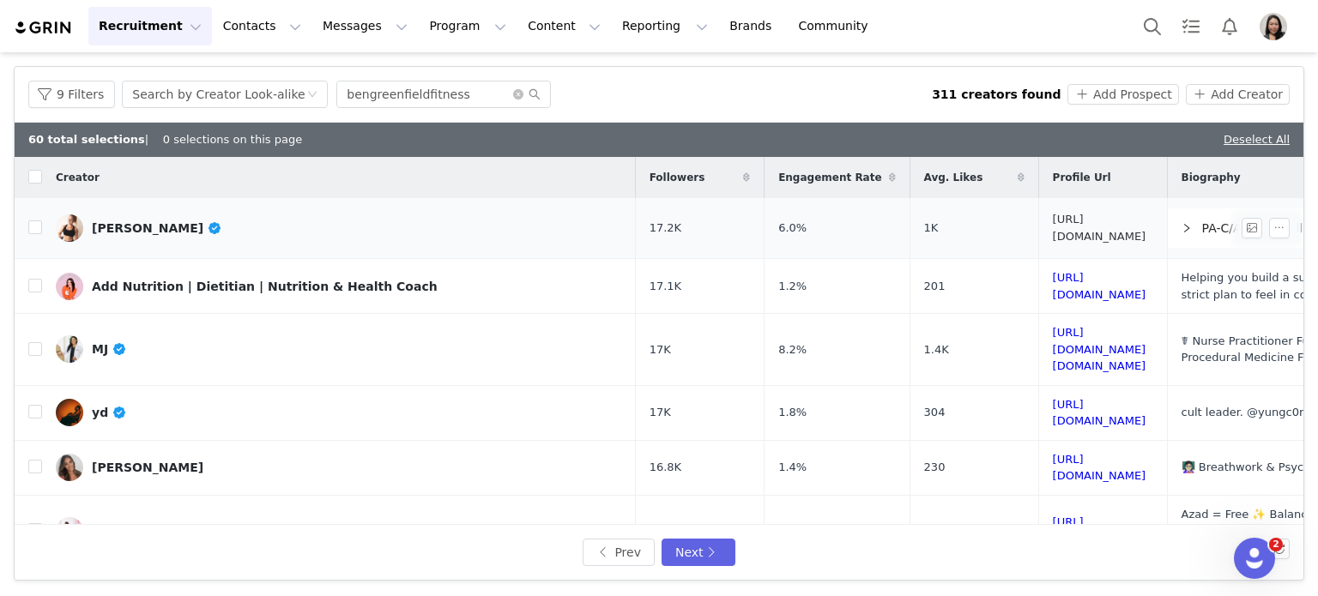
click at [1053, 225] on link "https://www.instagram.com/ericaboliek/" at bounding box center [1100, 228] width 94 height 30
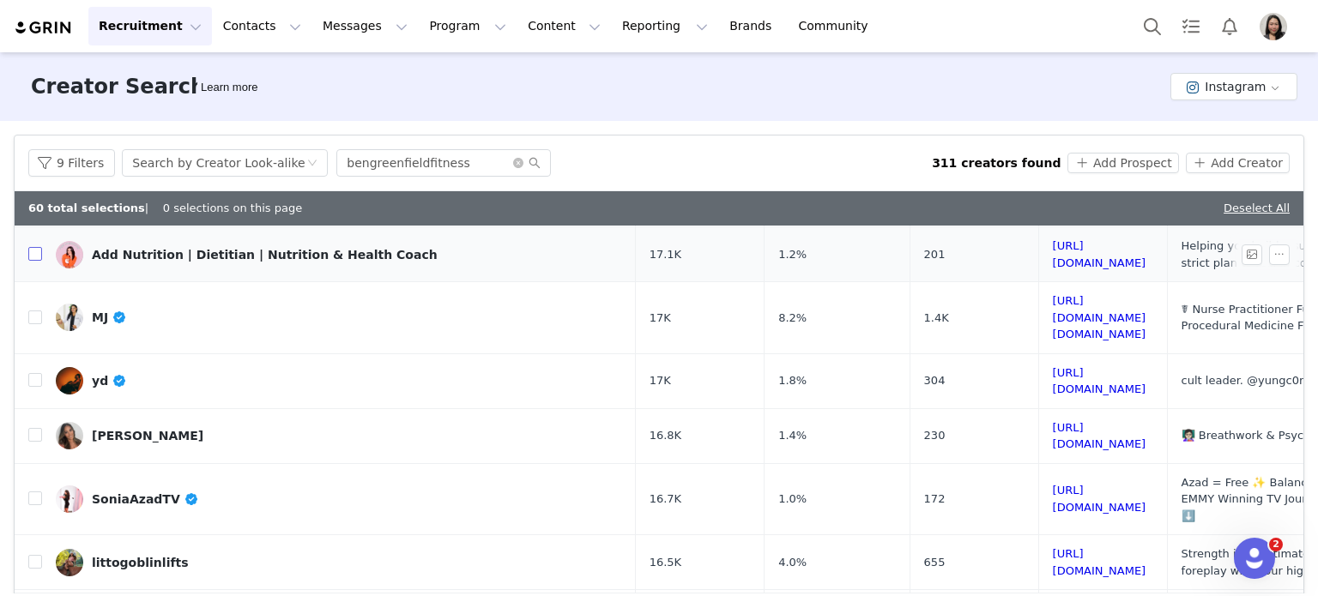
click at [38, 252] on input "checkbox" at bounding box center [35, 254] width 14 height 14
checkbox input "true"
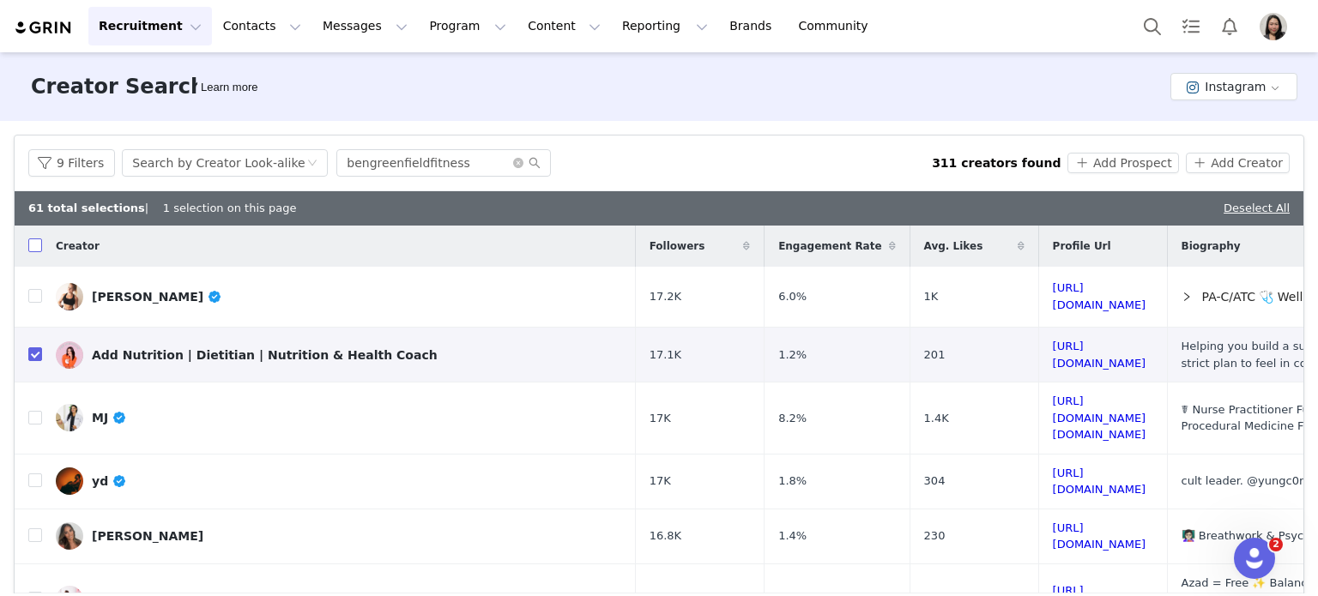
click at [31, 246] on input "checkbox" at bounding box center [35, 246] width 14 height 14
checkbox input "false"
checkbox input "true"
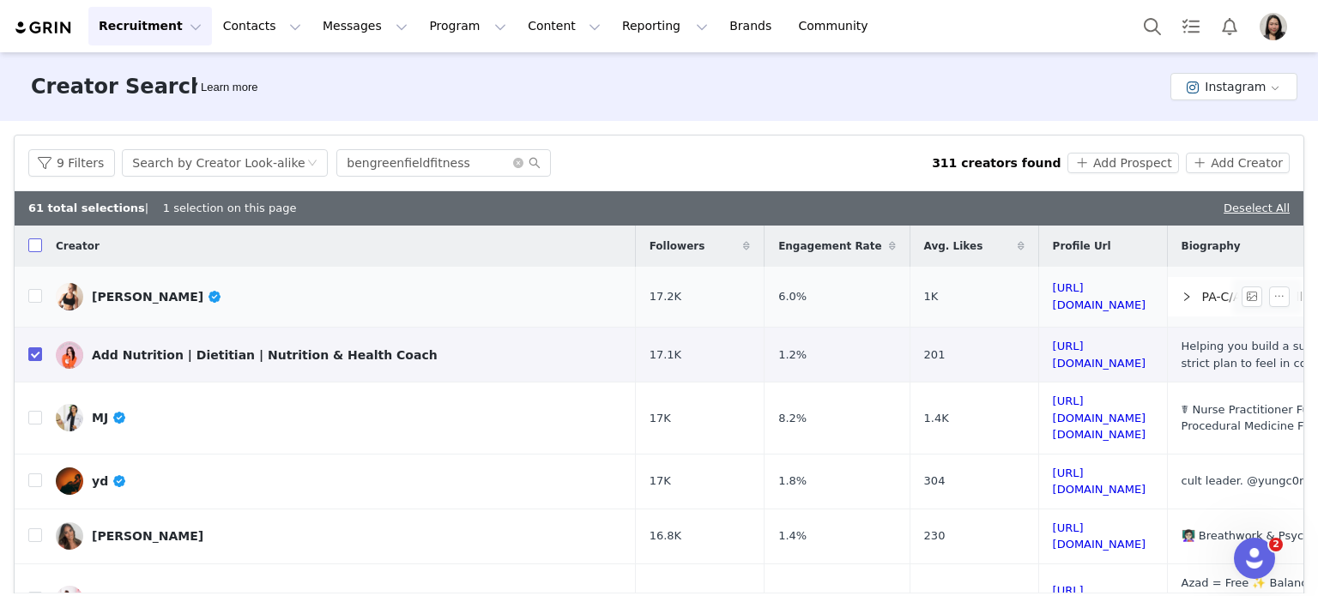
checkbox input "true"
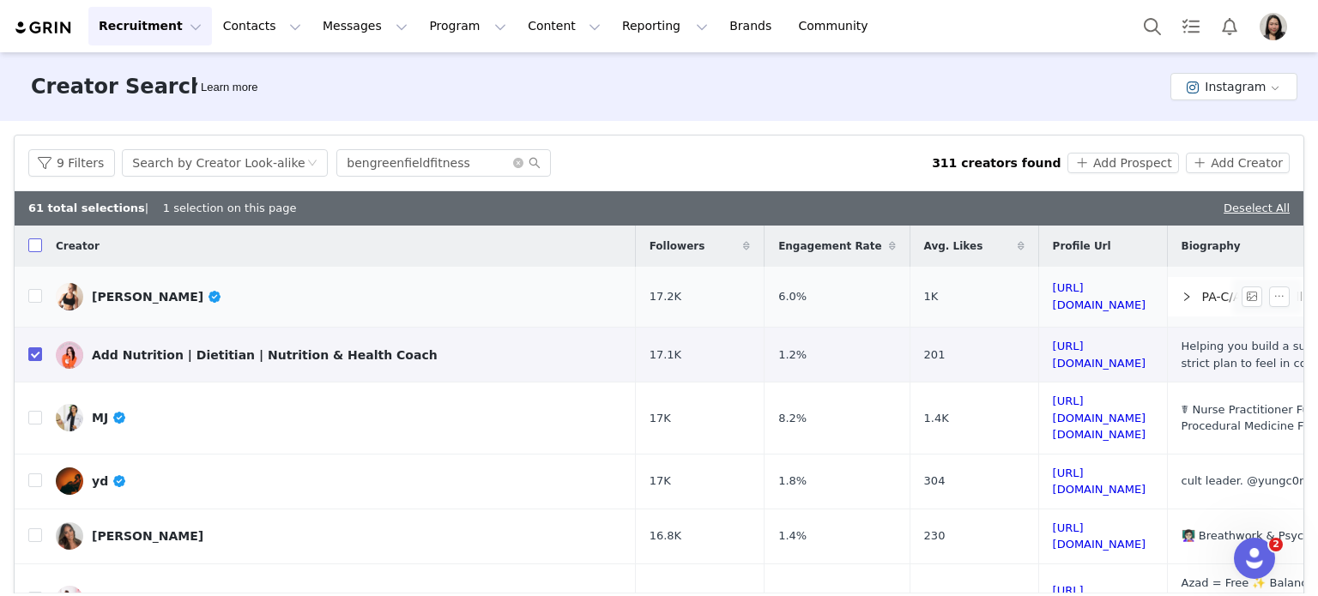
checkbox input "true"
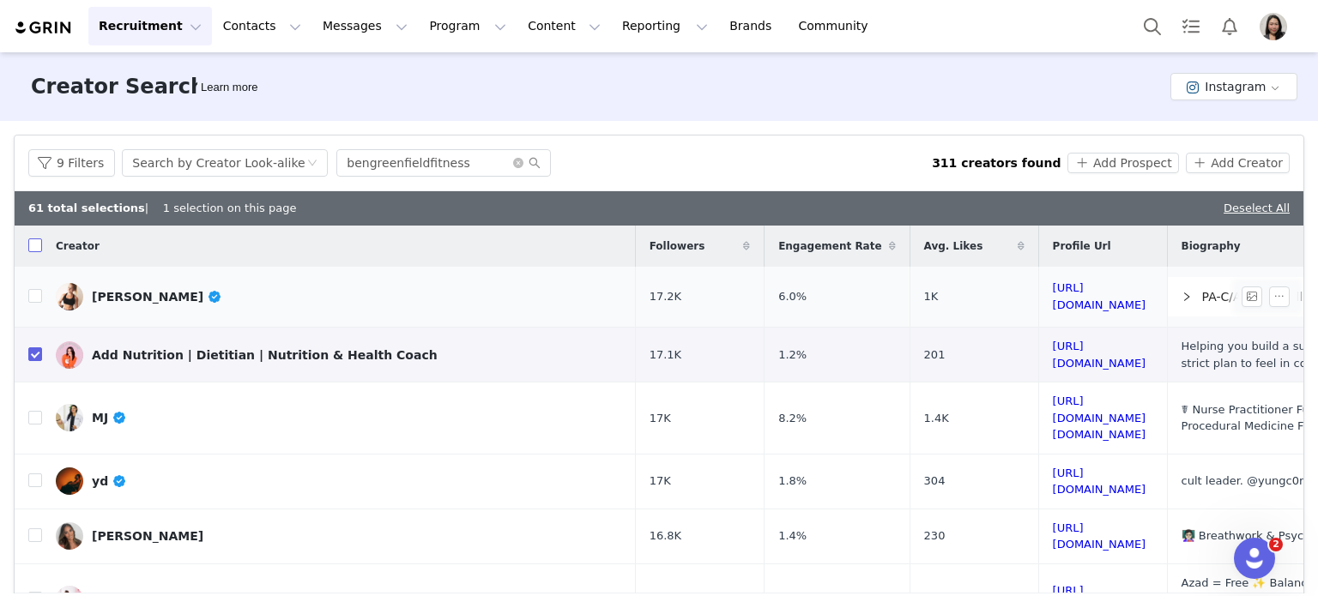
checkbox input "true"
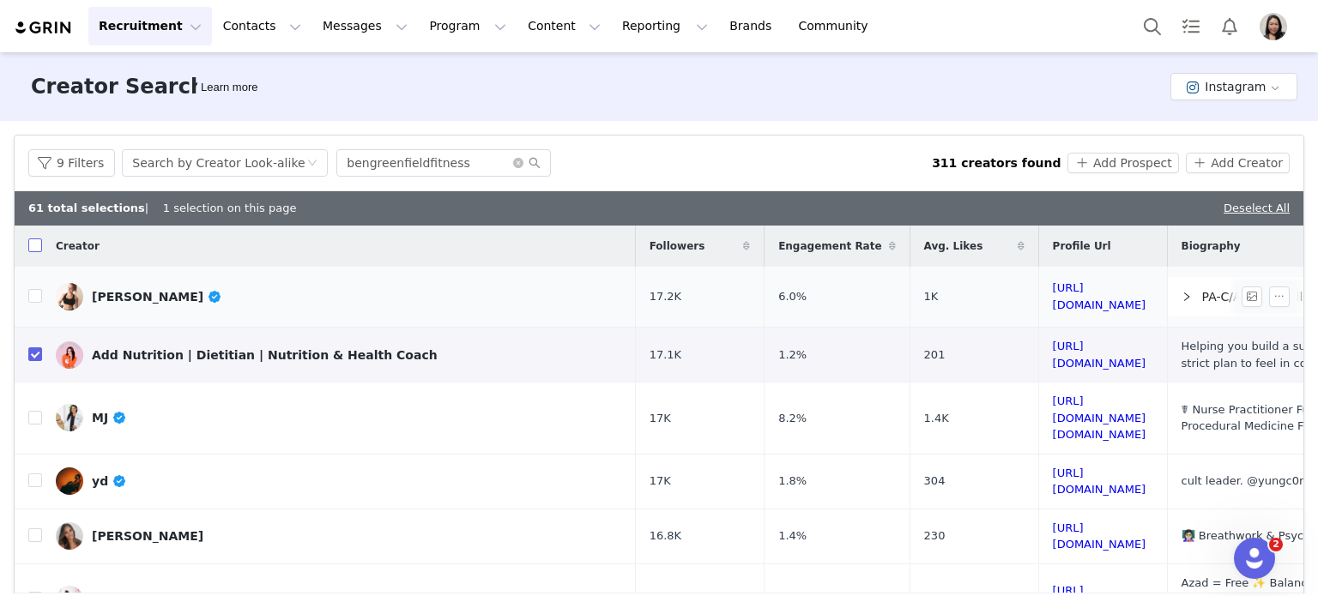
checkbox input "true"
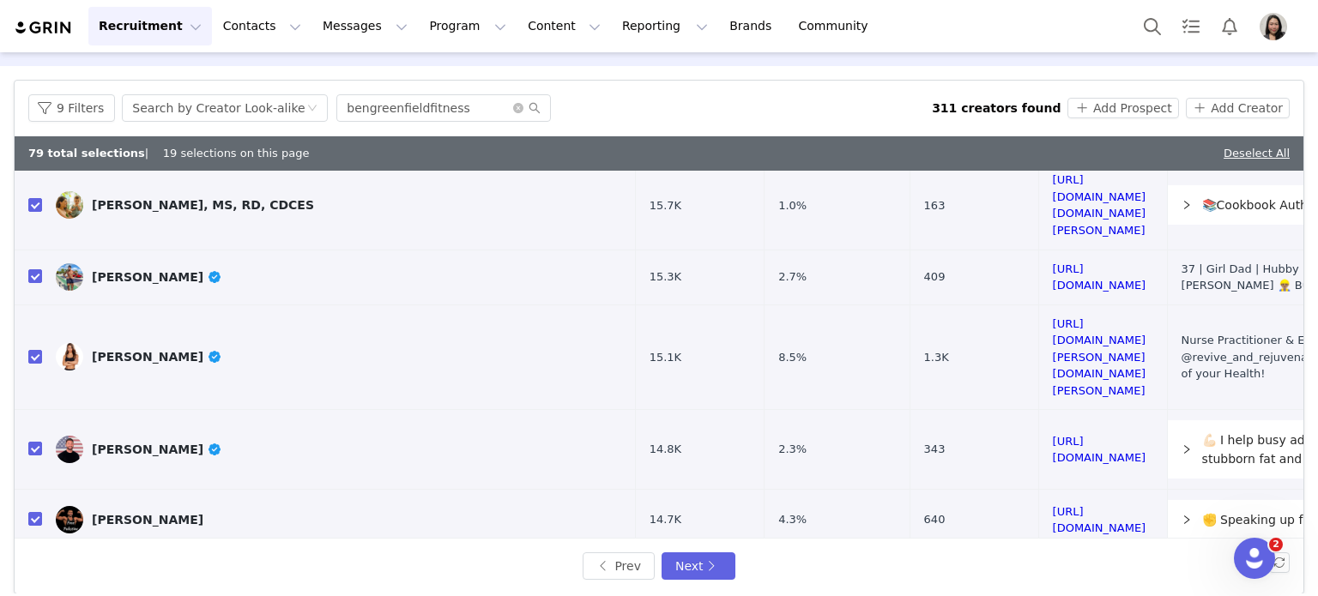
scroll to position [69, 0]
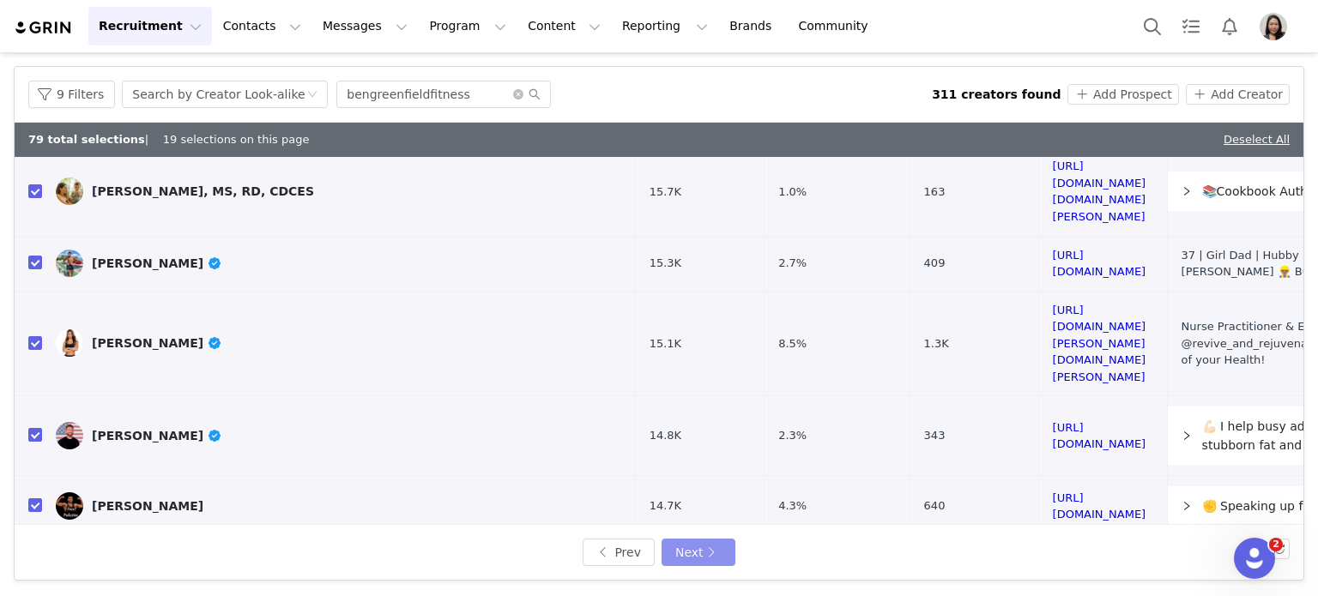
click at [707, 545] on button "Next" at bounding box center [699, 552] width 74 height 27
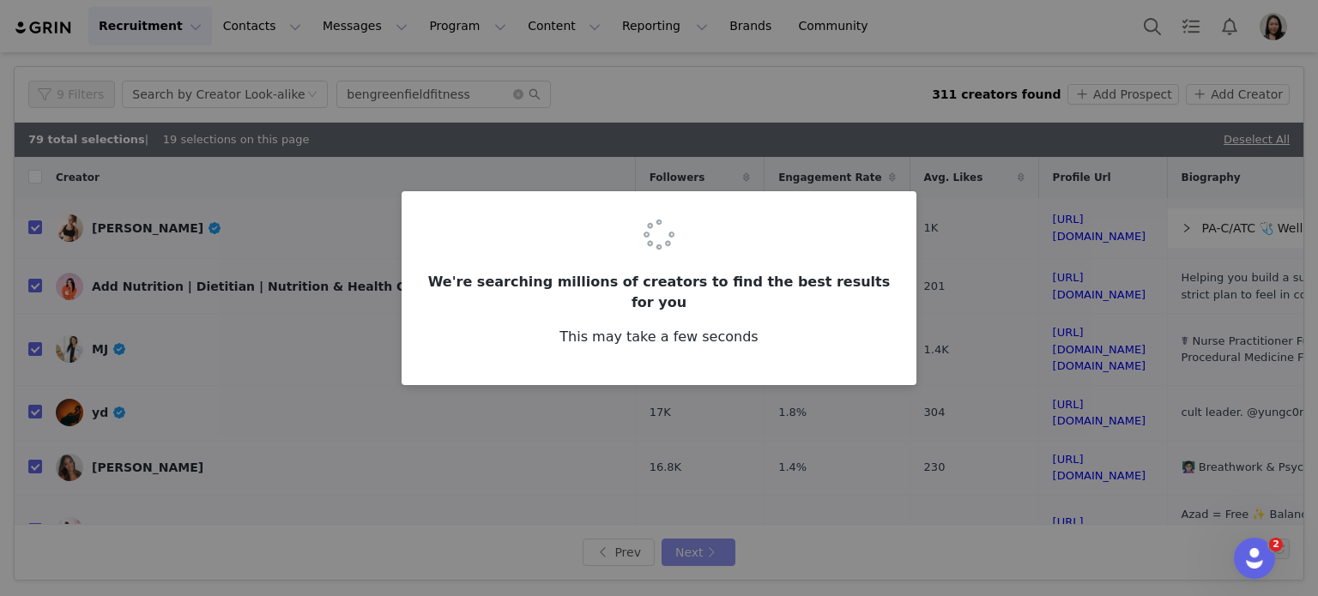
checkbox input "false"
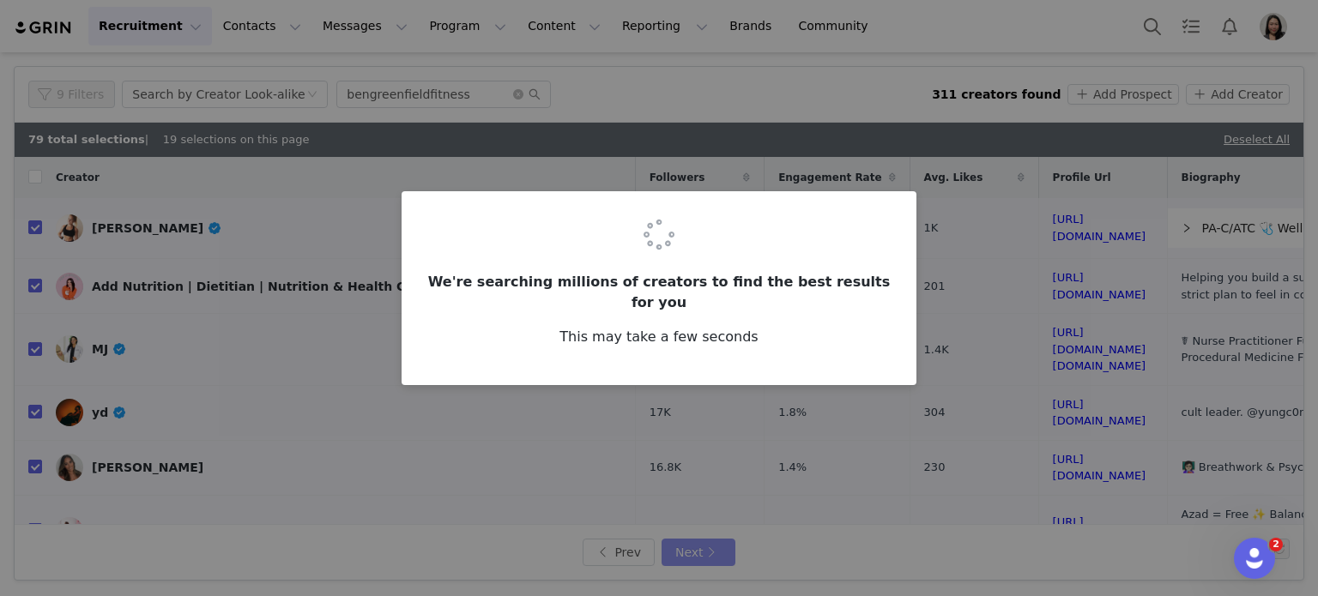
checkbox input "false"
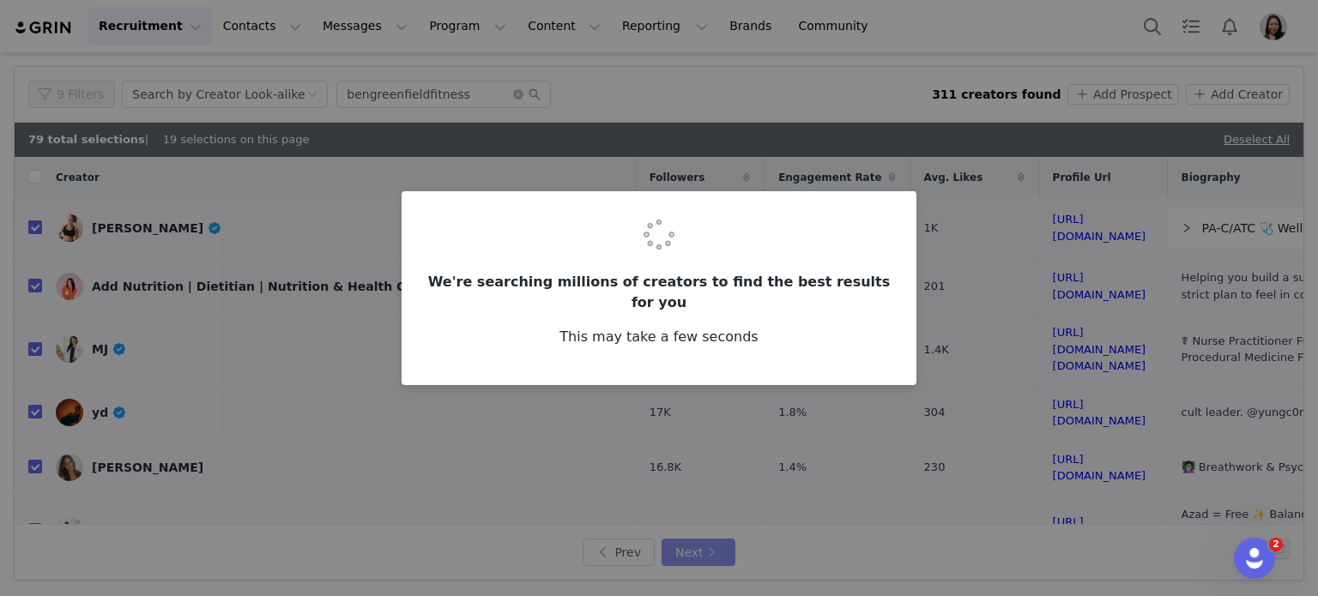
checkbox input "false"
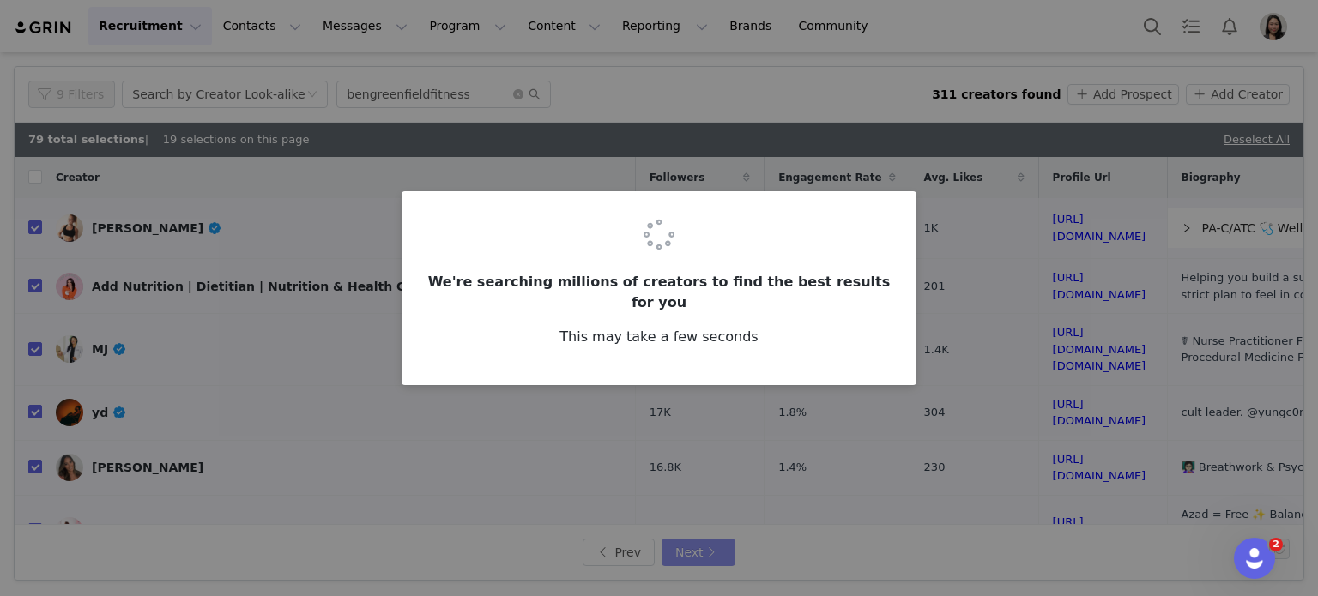
checkbox input "false"
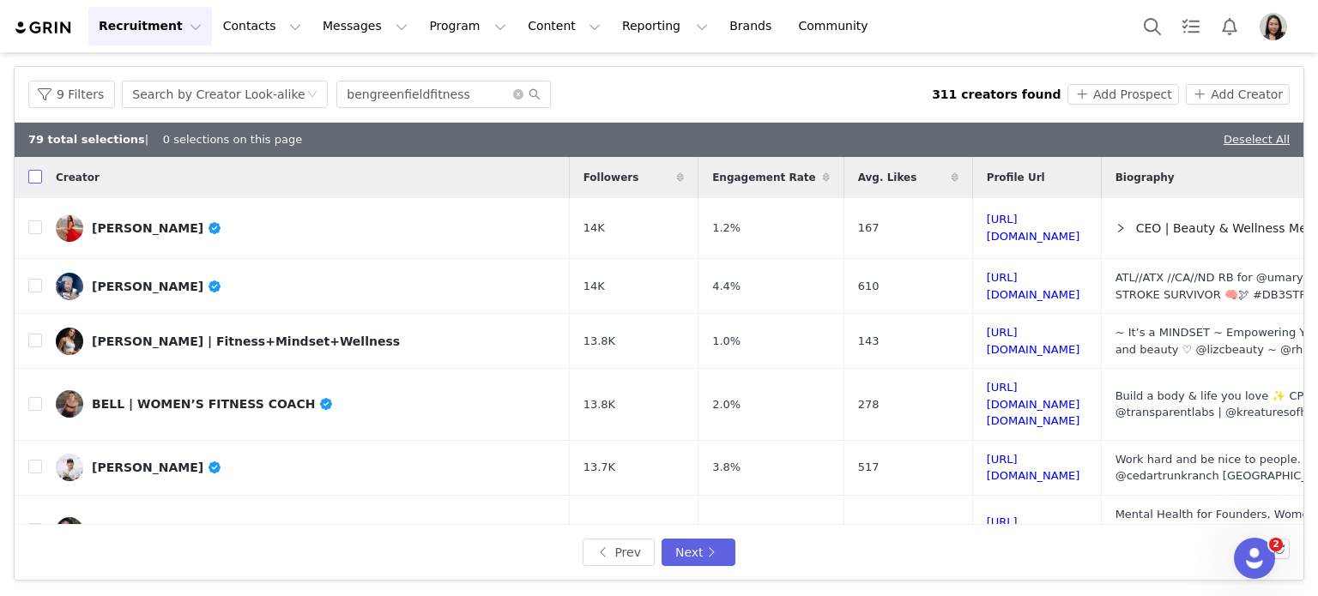
click at [32, 176] on input "checkbox" at bounding box center [35, 177] width 14 height 14
checkbox input "true"
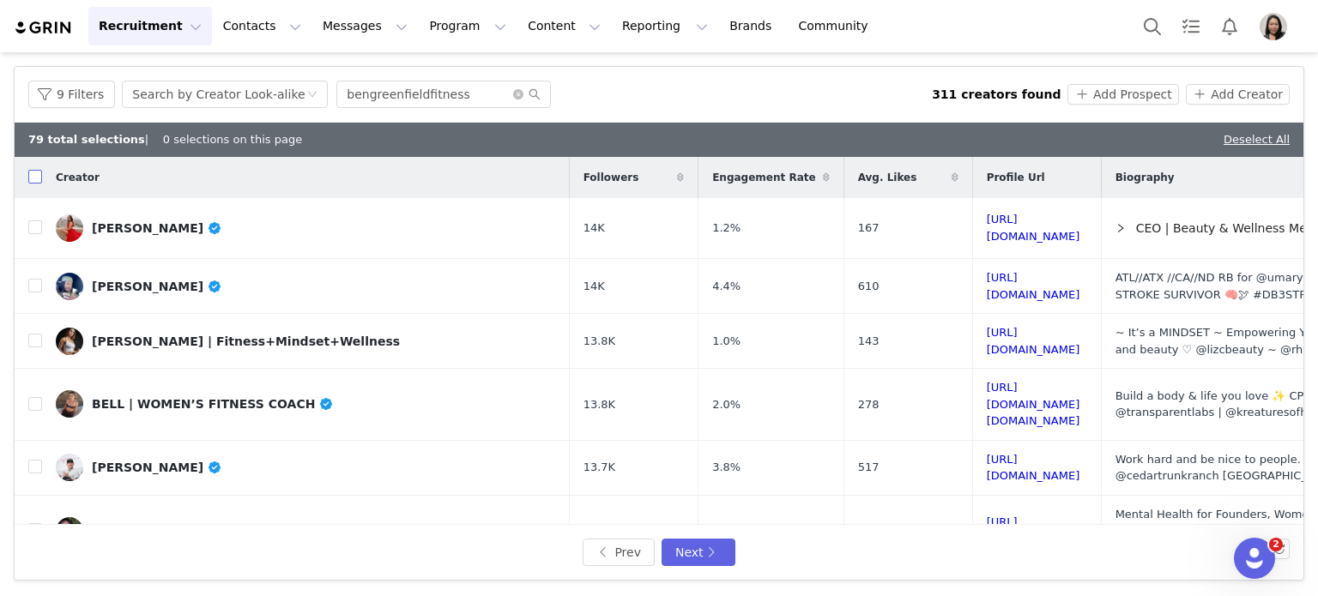
checkbox input "true"
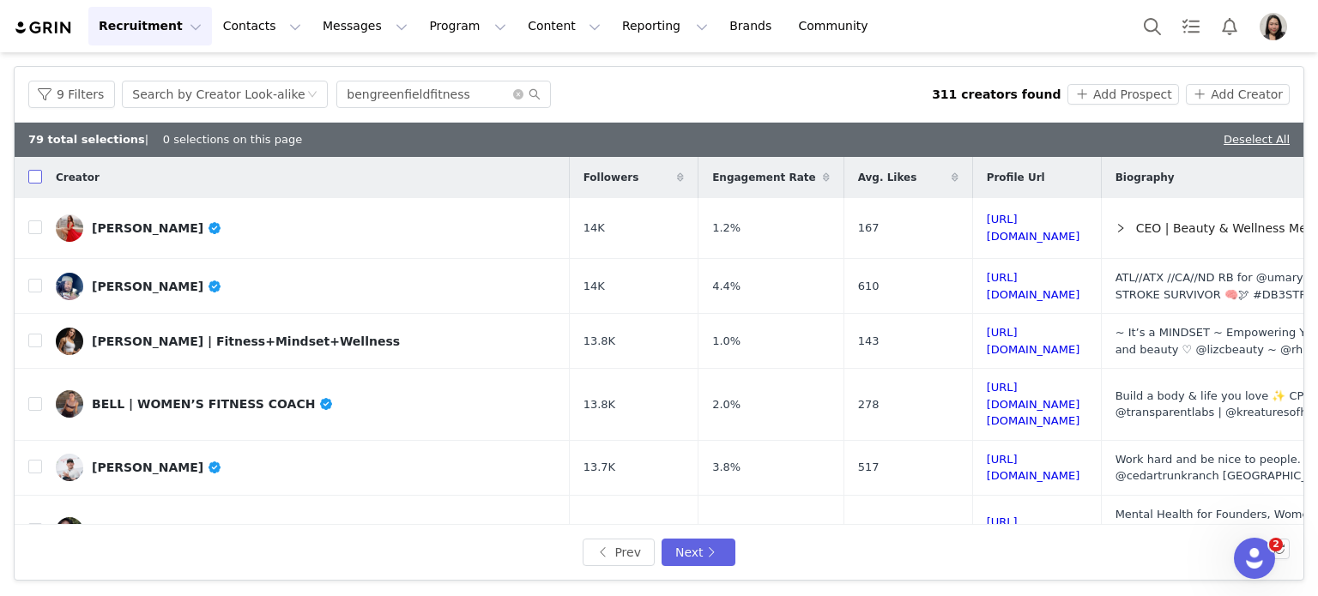
checkbox input "true"
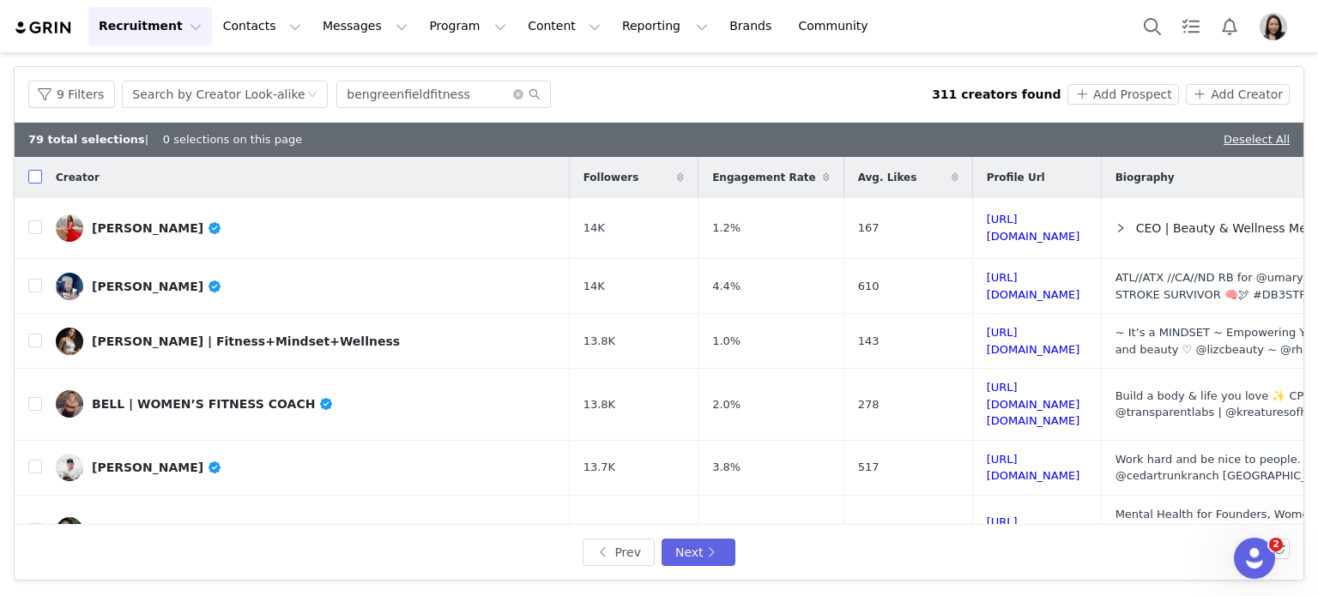
checkbox input "true"
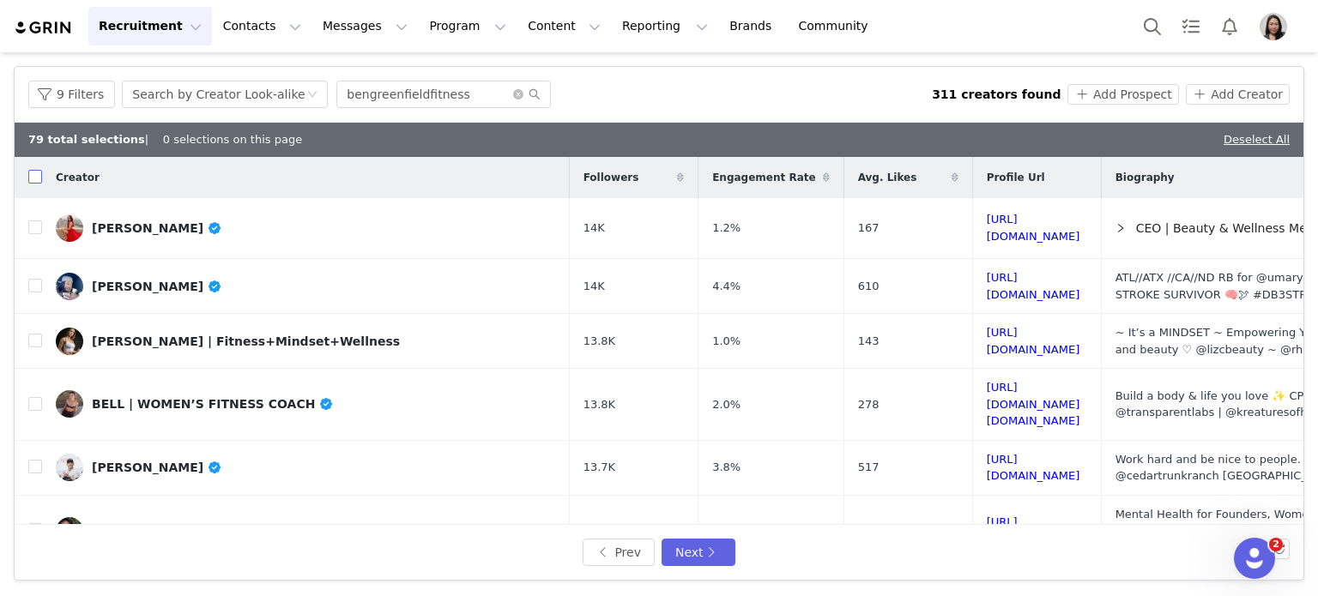
checkbox input "true"
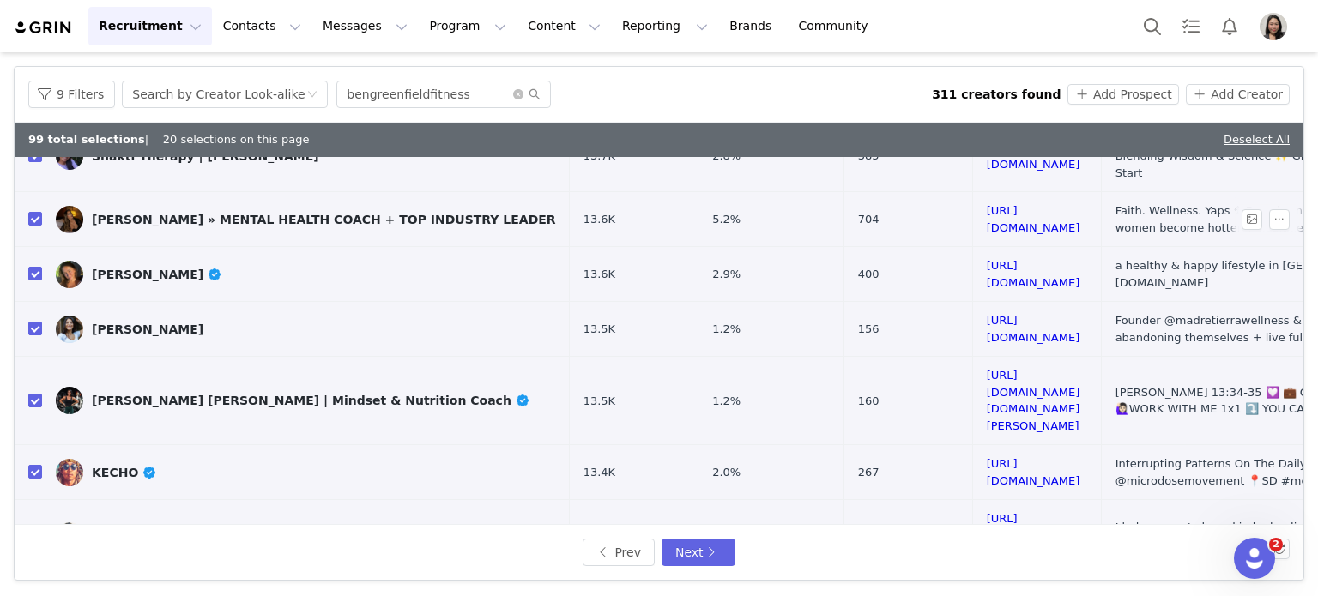
scroll to position [429, 0]
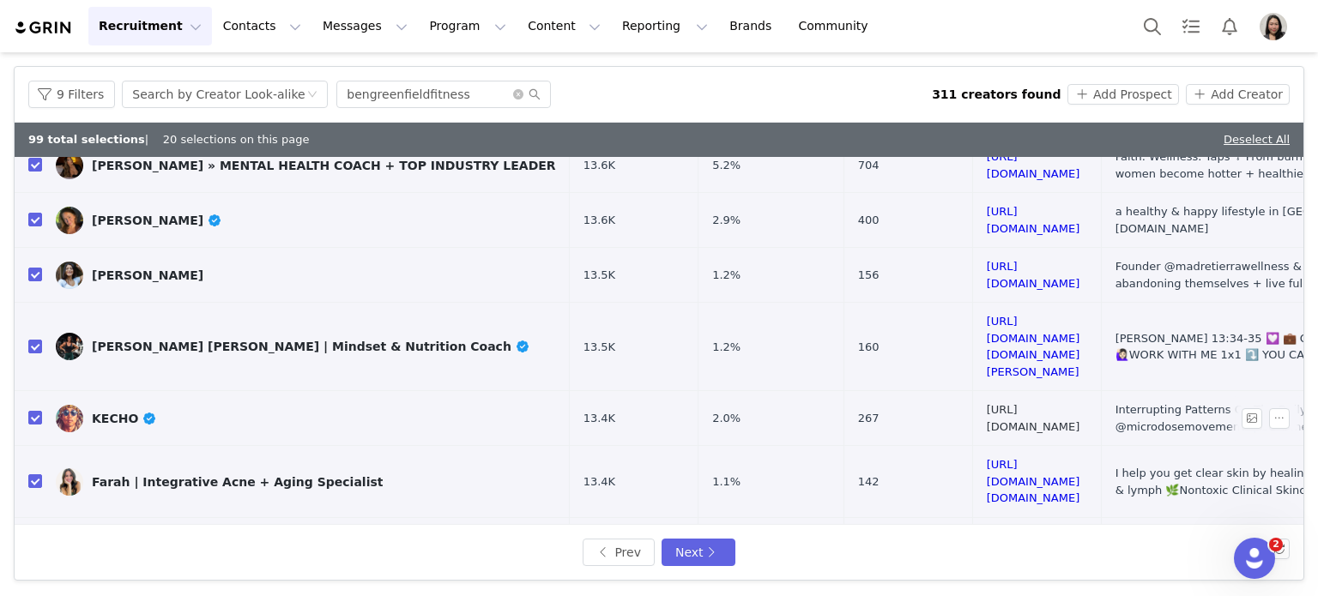
click at [987, 403] on link "https://www.instagram.com/consciouskecho/" at bounding box center [1034, 418] width 94 height 30
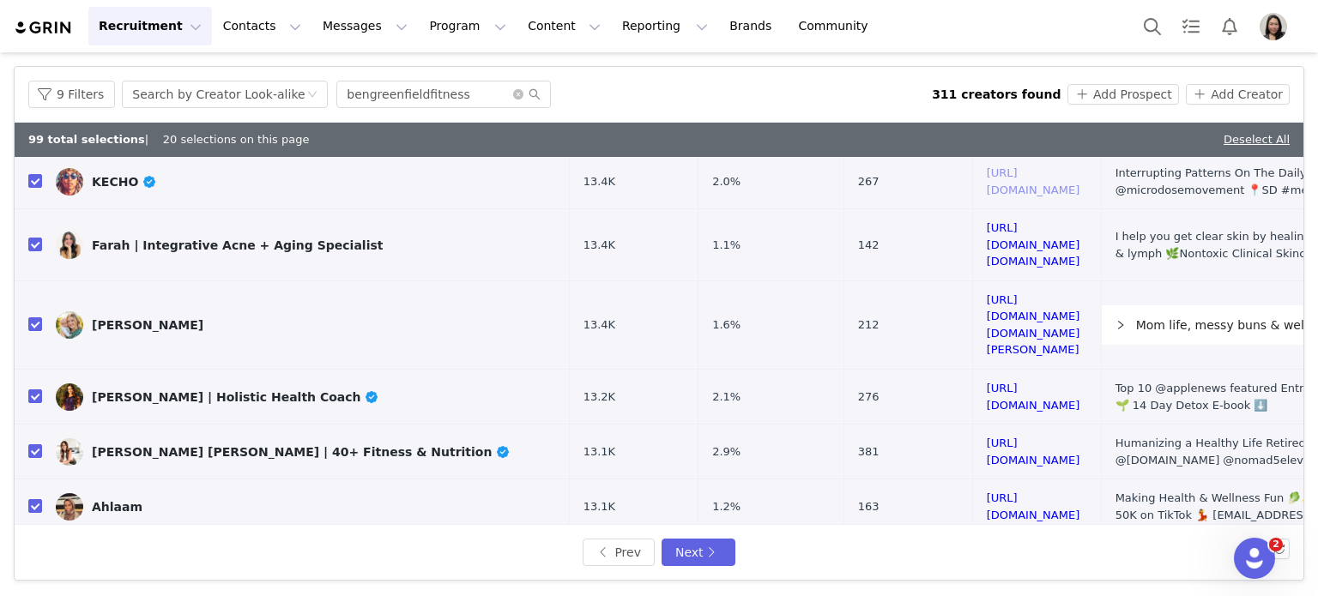
scroll to position [786, 0]
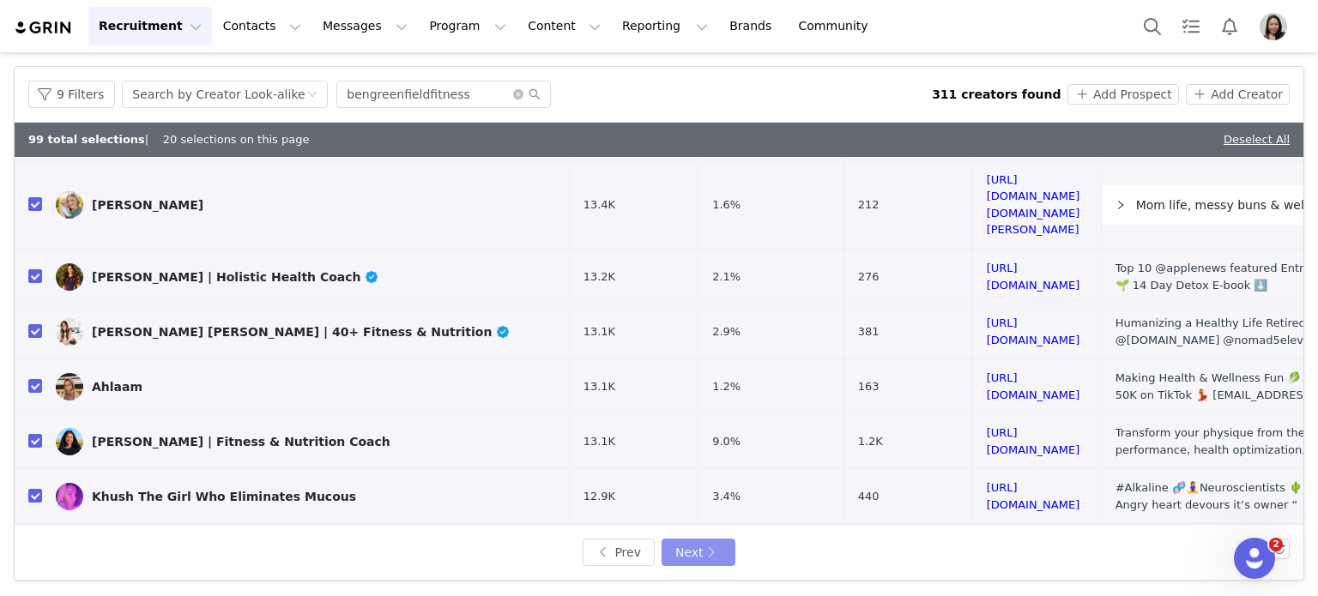
click at [708, 548] on button "Next" at bounding box center [699, 552] width 74 height 27
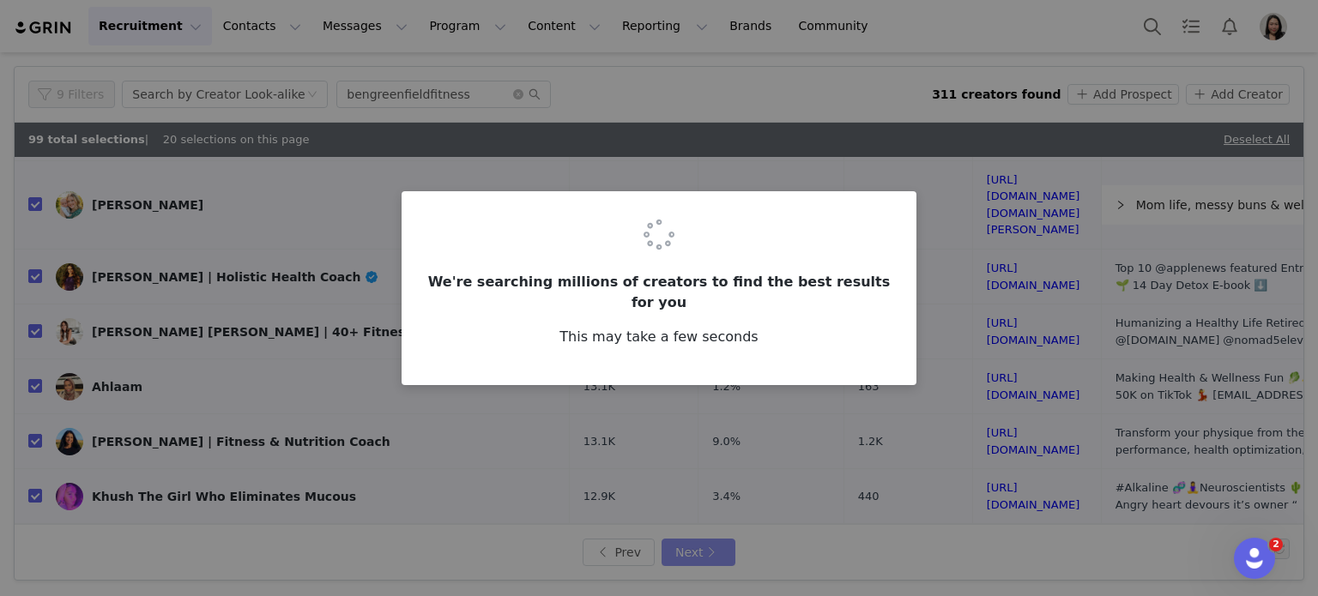
scroll to position [0, 0]
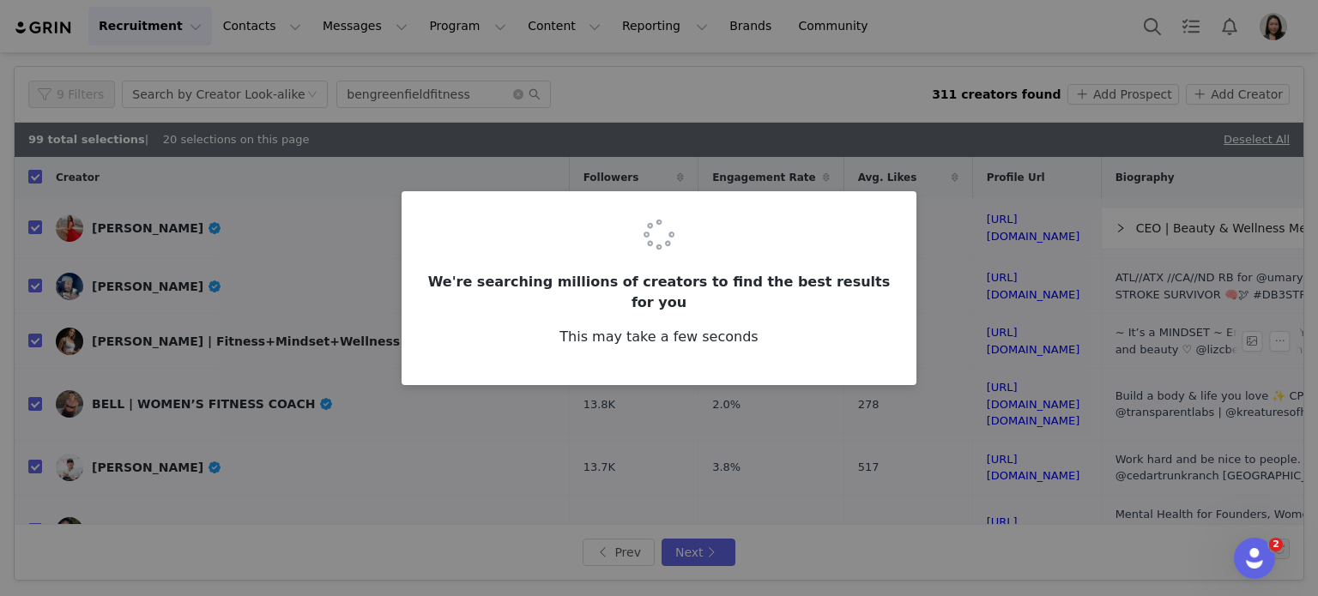
checkbox input "false"
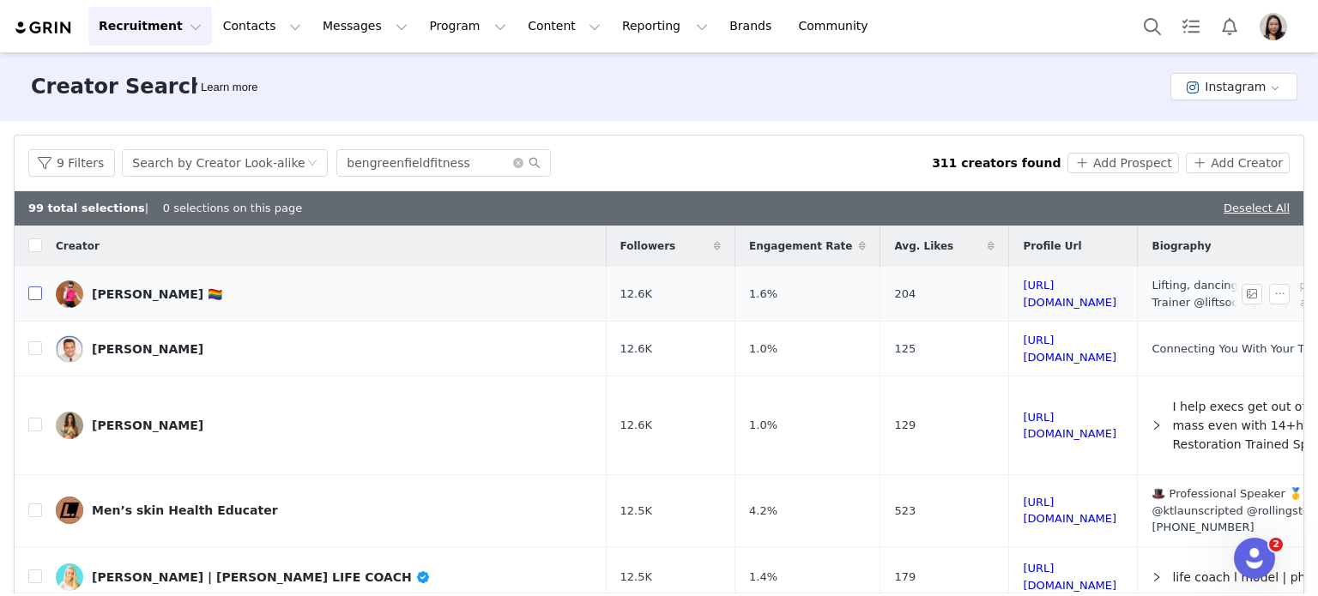
click at [33, 293] on input "checkbox" at bounding box center [35, 294] width 14 height 14
click at [1115, 164] on button "Add Prospect" at bounding box center [1122, 163] width 111 height 21
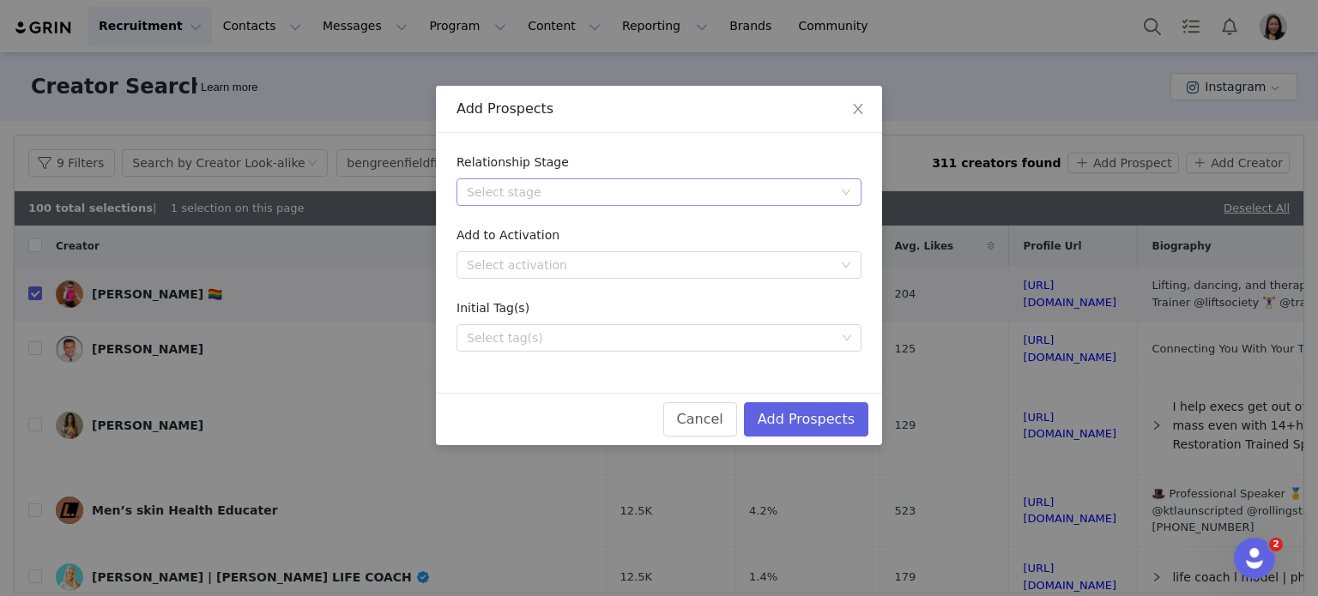
click at [646, 189] on div "Select stage" at bounding box center [650, 192] width 366 height 17
click at [584, 226] on li "Needs Outreach" at bounding box center [658, 226] width 405 height 27
click at [813, 341] on div "Select tag(s)" at bounding box center [651, 337] width 369 height 17
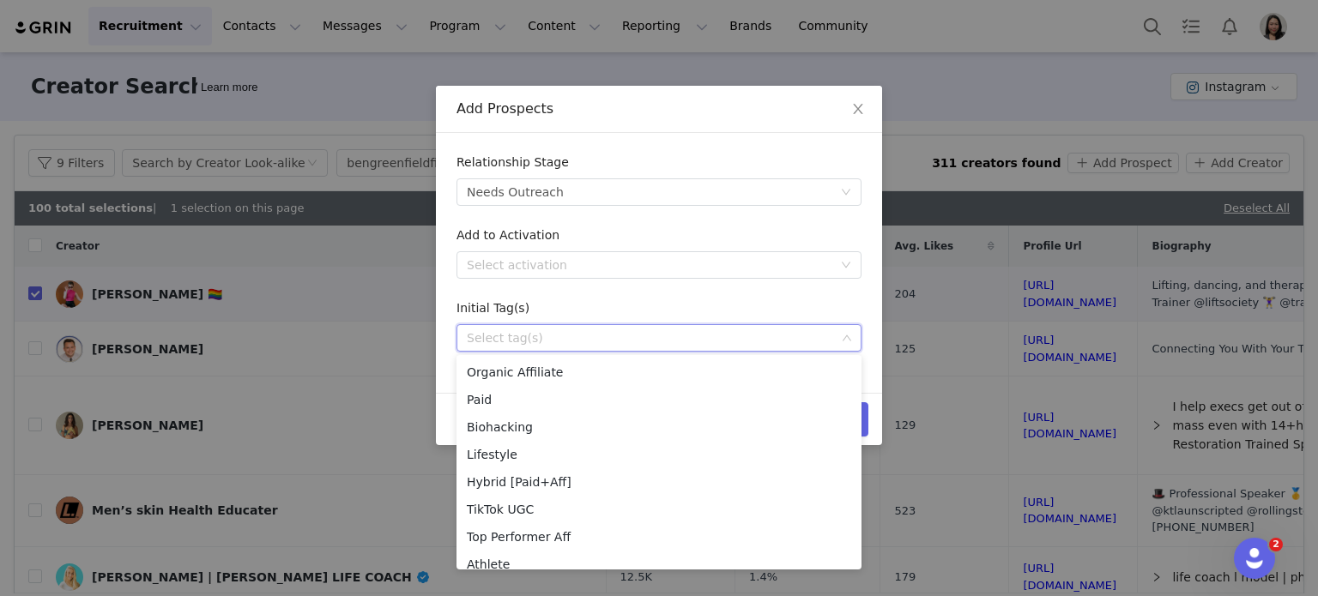
click at [605, 311] on div "Initial Tag(s)" at bounding box center [658, 311] width 405 height 25
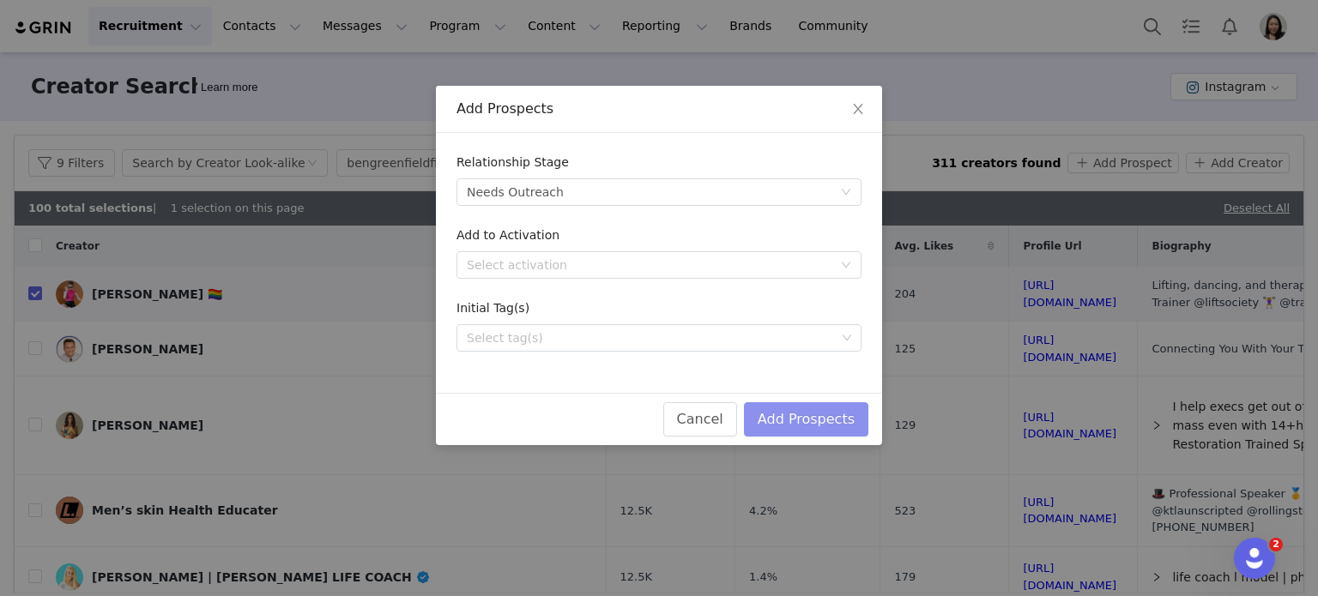
click at [825, 410] on button "Add Prospects" at bounding box center [806, 419] width 124 height 34
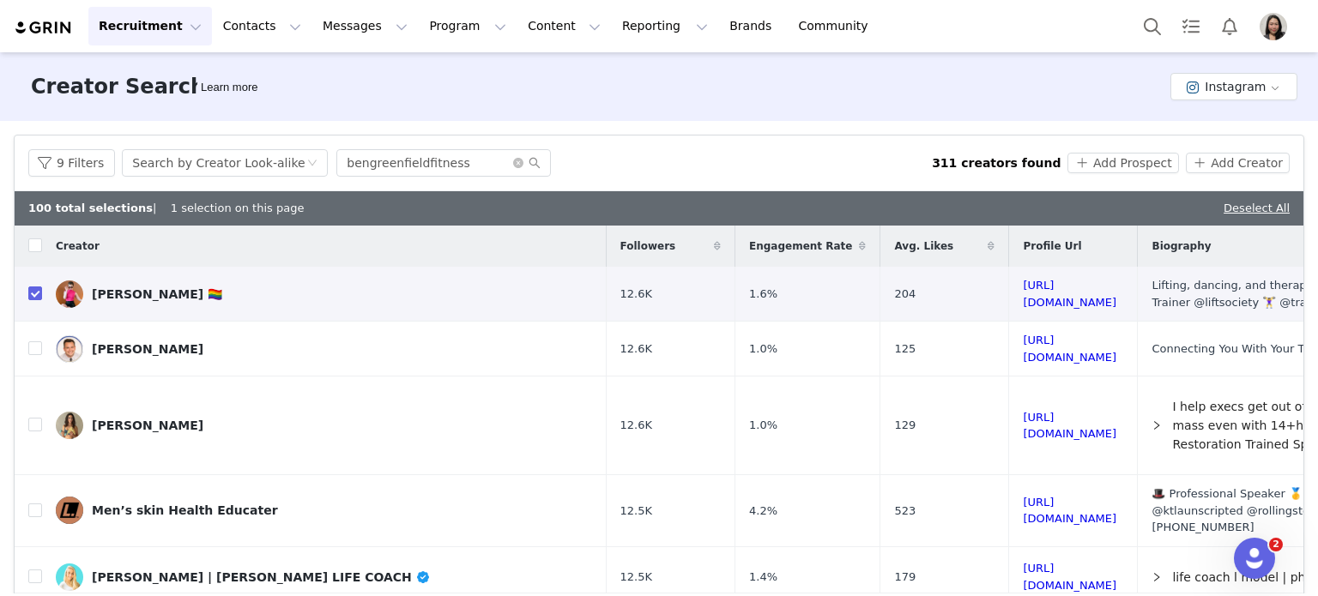
click at [458, 88] on div "Creator Search Learn more Instagram" at bounding box center [659, 86] width 1318 height 69
click at [216, 30] on button "Contacts Contacts" at bounding box center [262, 26] width 99 height 39
click at [245, 103] on p "Prospects" at bounding box center [237, 108] width 57 height 18
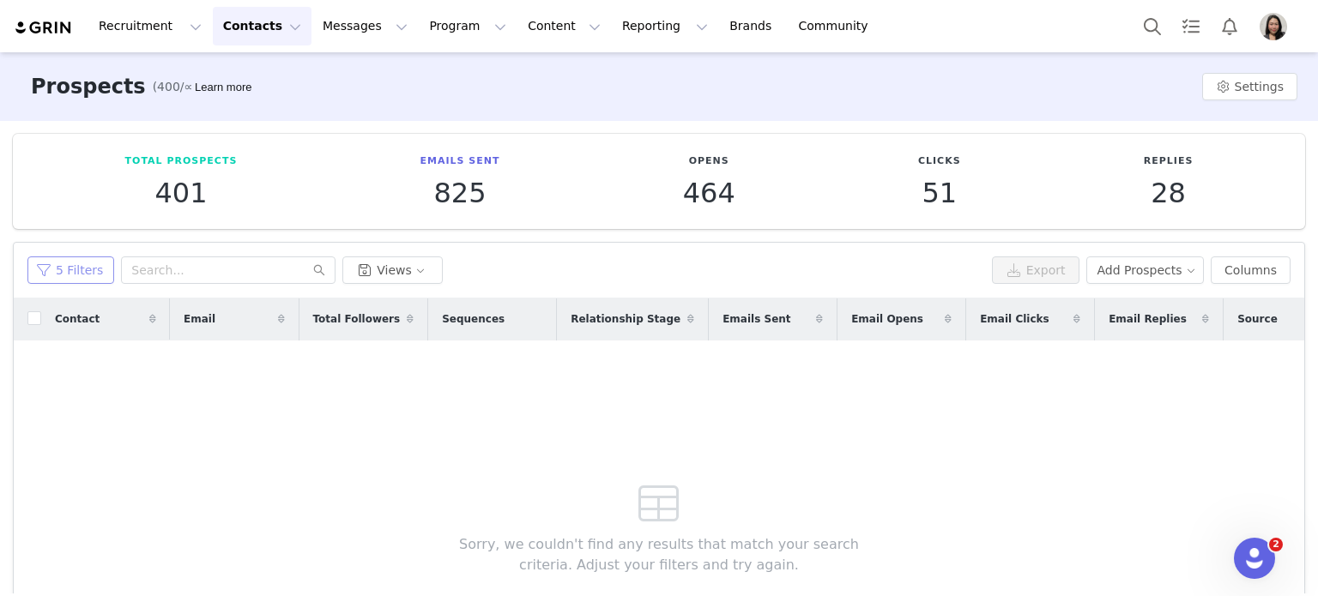
click at [78, 276] on button "5 Filters" at bounding box center [70, 270] width 87 height 27
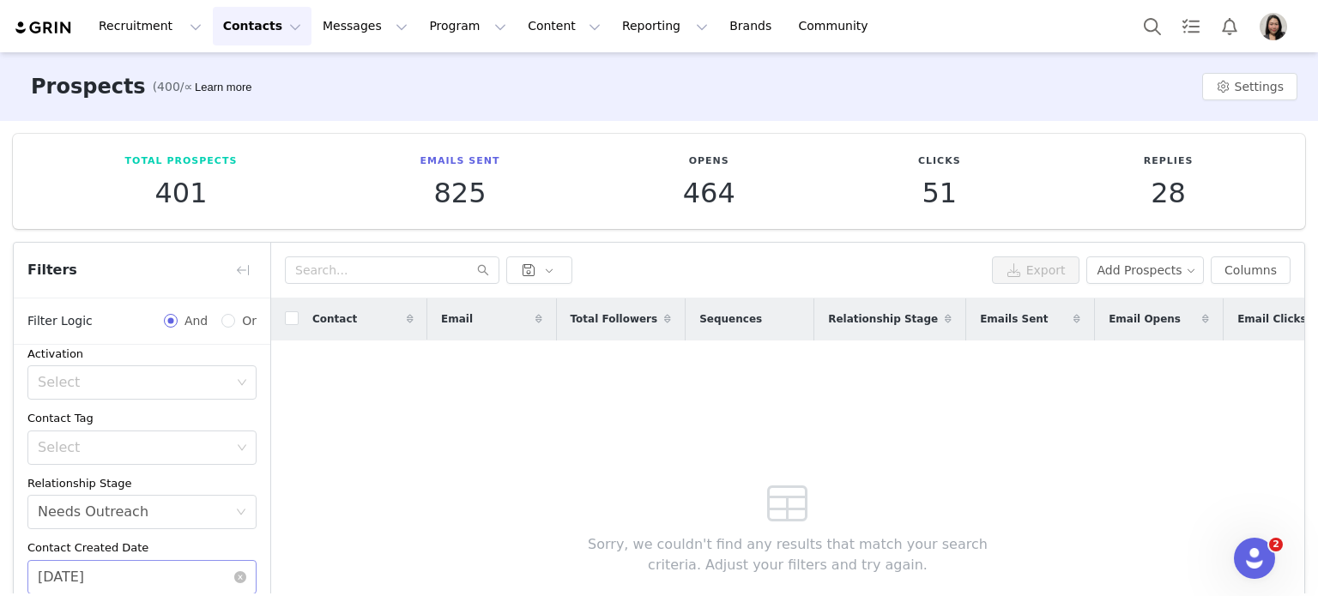
scroll to position [286, 0]
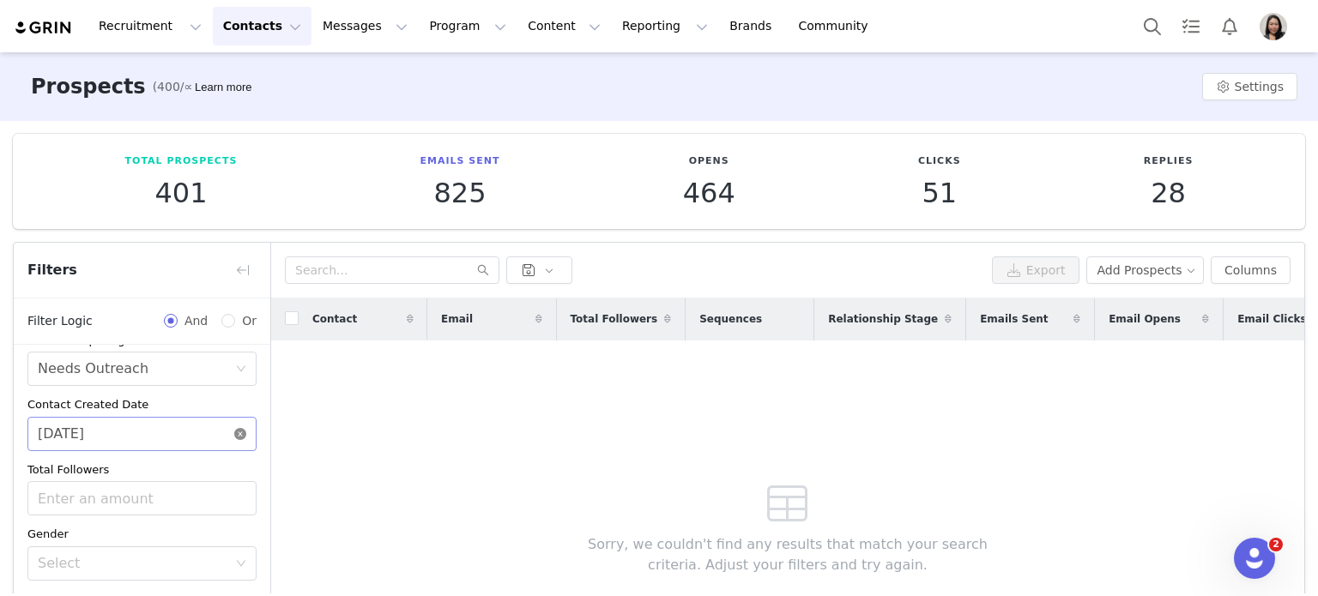
click at [234, 432] on icon "icon: close-circle" at bounding box center [240, 434] width 12 height 12
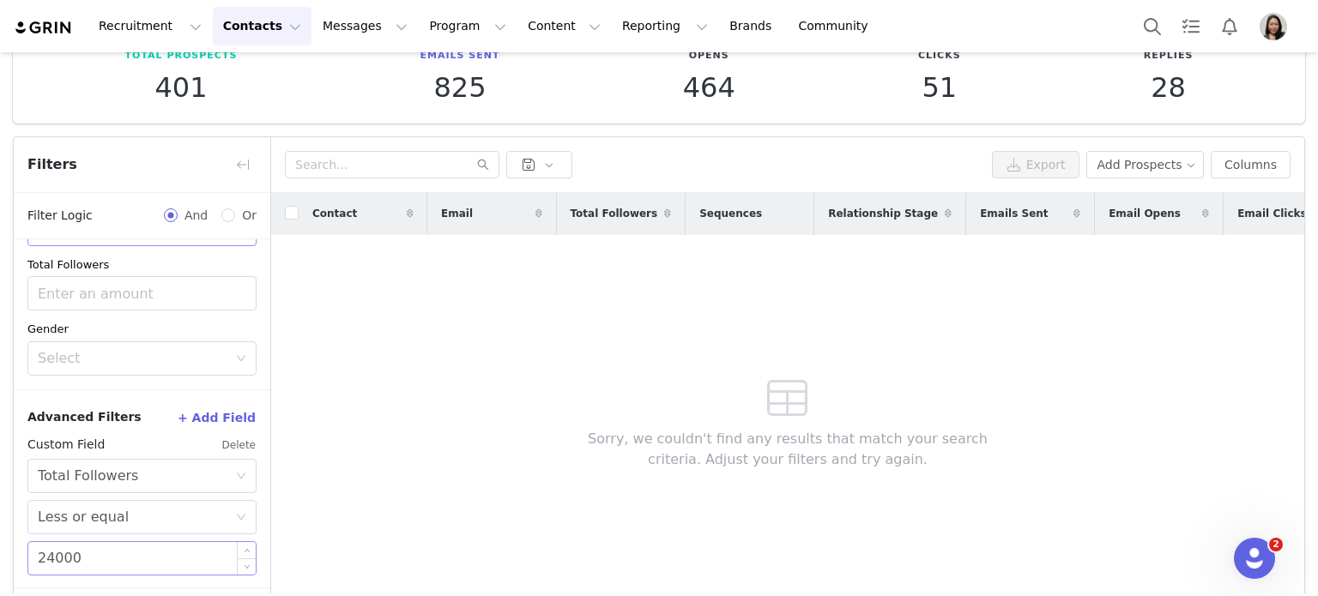
scroll to position [175, 0]
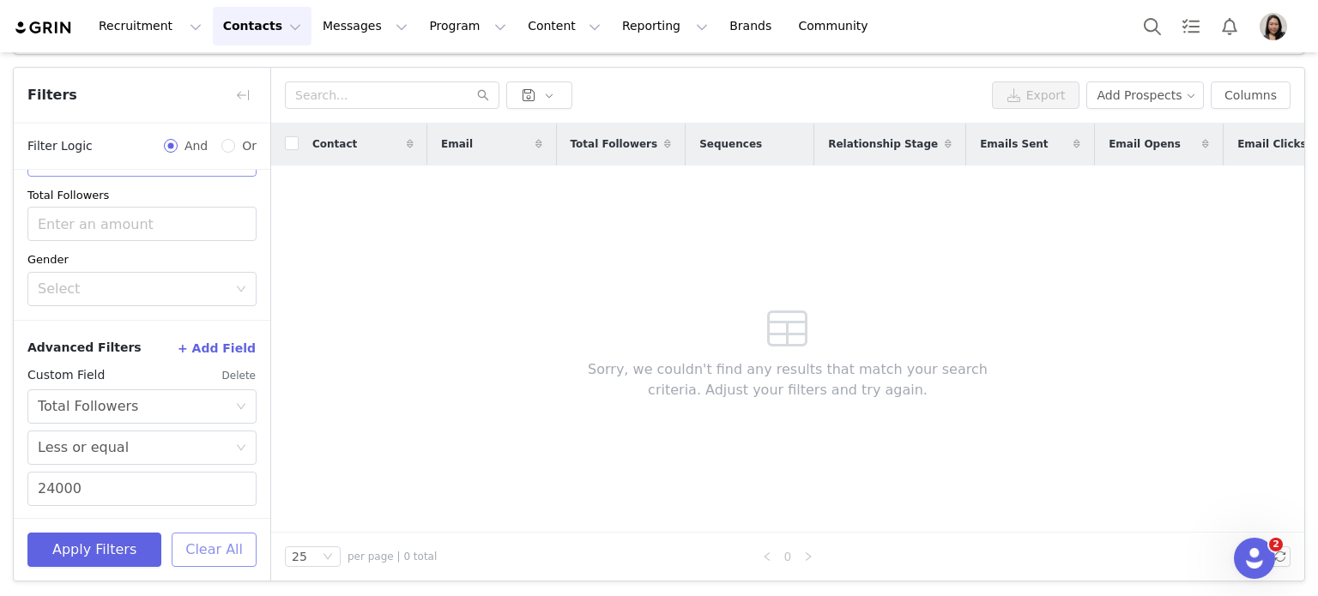
click at [197, 545] on button "Clear All" at bounding box center [214, 550] width 85 height 34
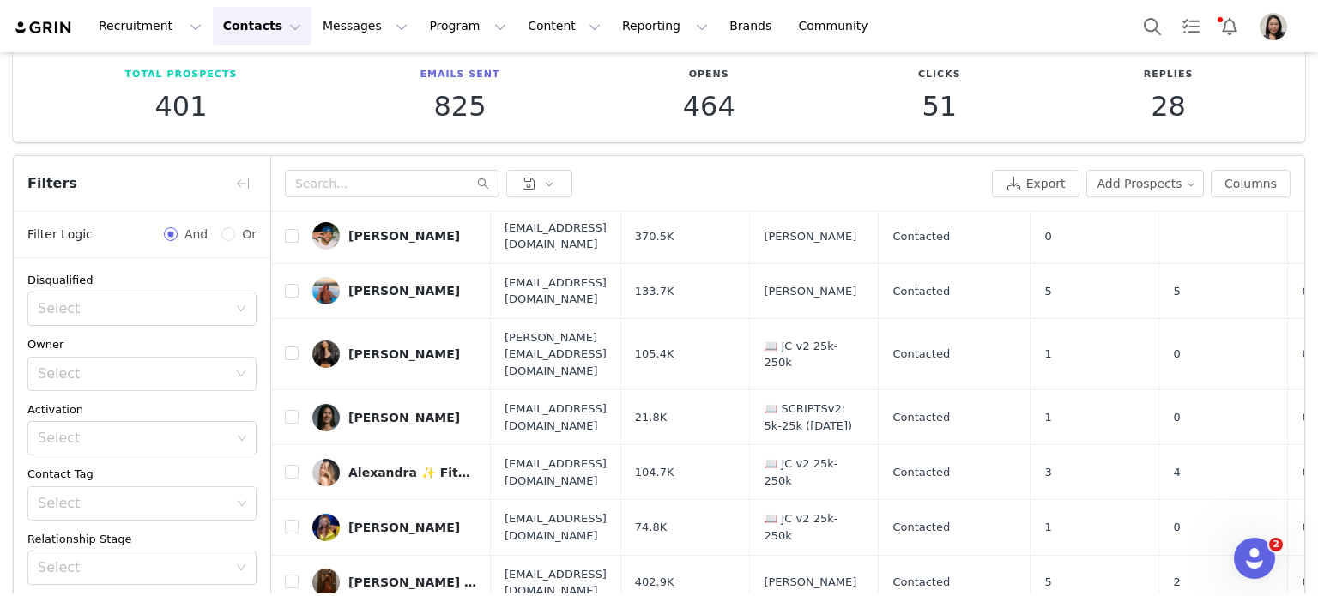
scroll to position [0, 0]
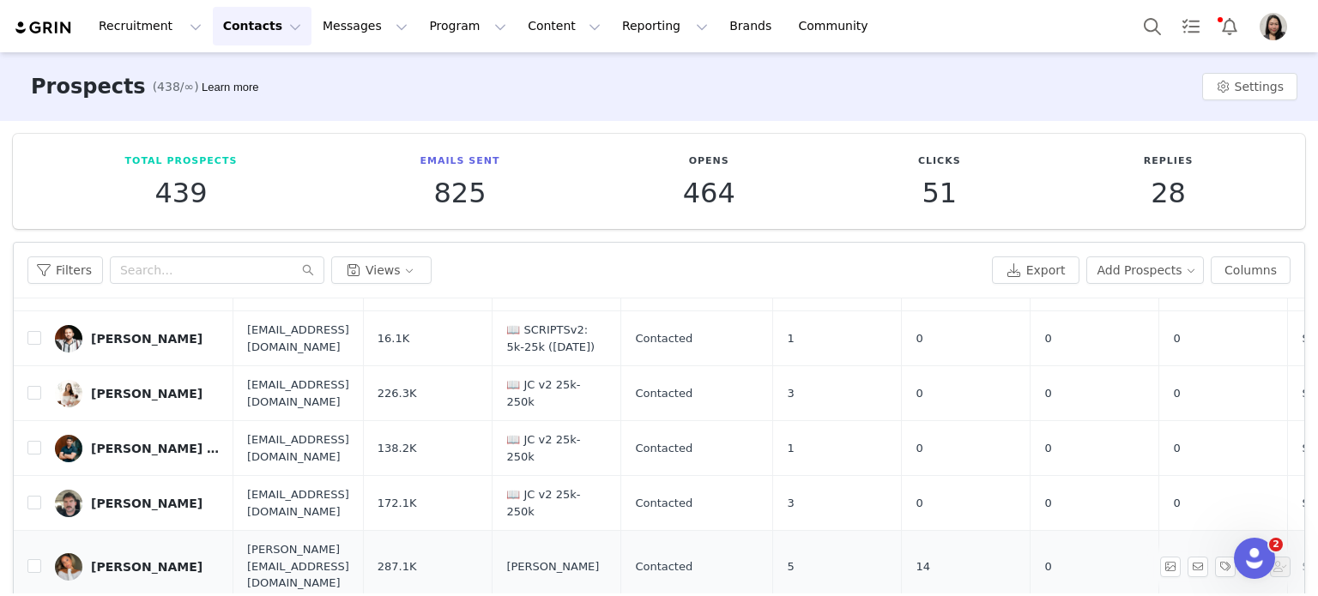
scroll to position [429, 0]
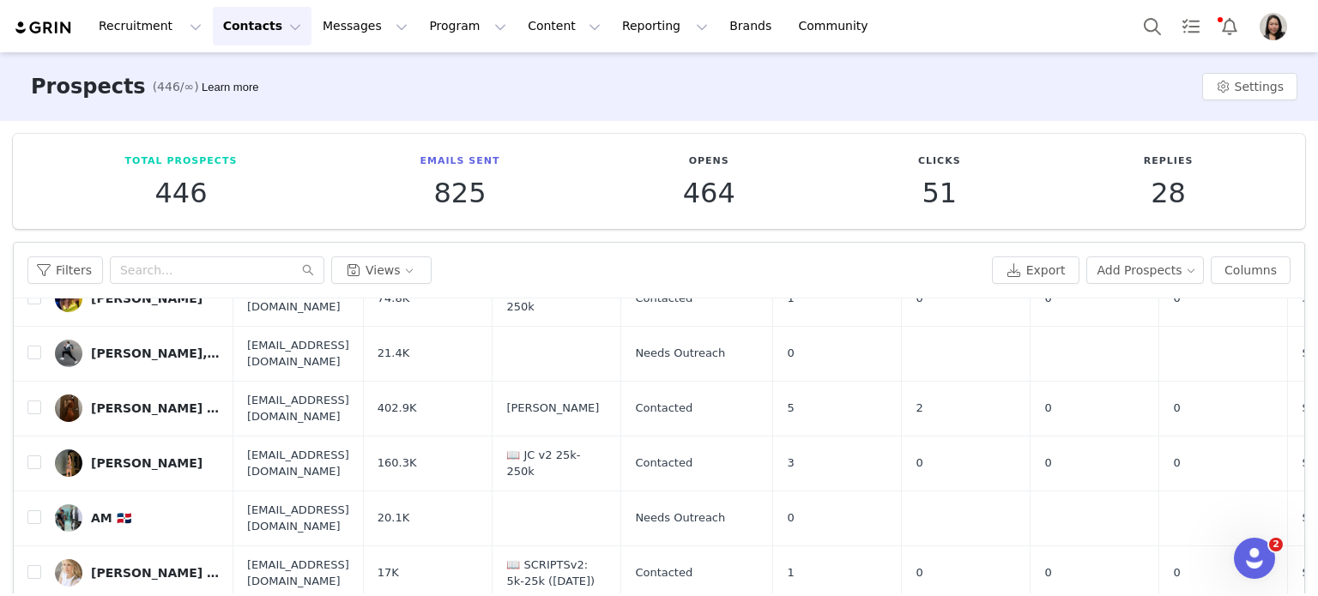
scroll to position [316, 0]
